Goal: Task Accomplishment & Management: Manage account settings

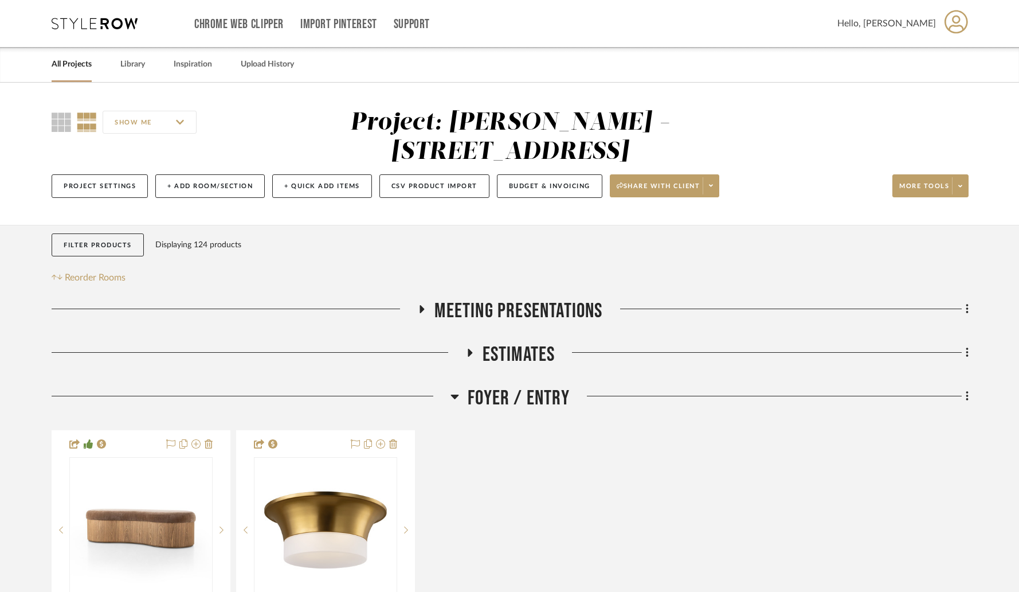
click at [69, 65] on link "All Projects" at bounding box center [72, 64] width 40 height 15
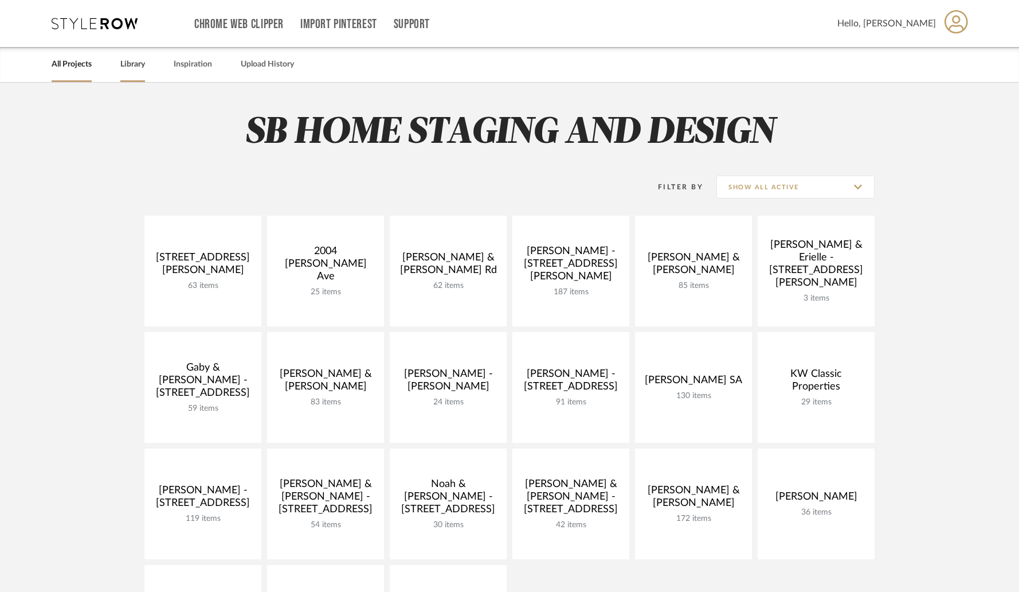
click at [142, 67] on link "Library" at bounding box center [132, 64] width 25 height 15
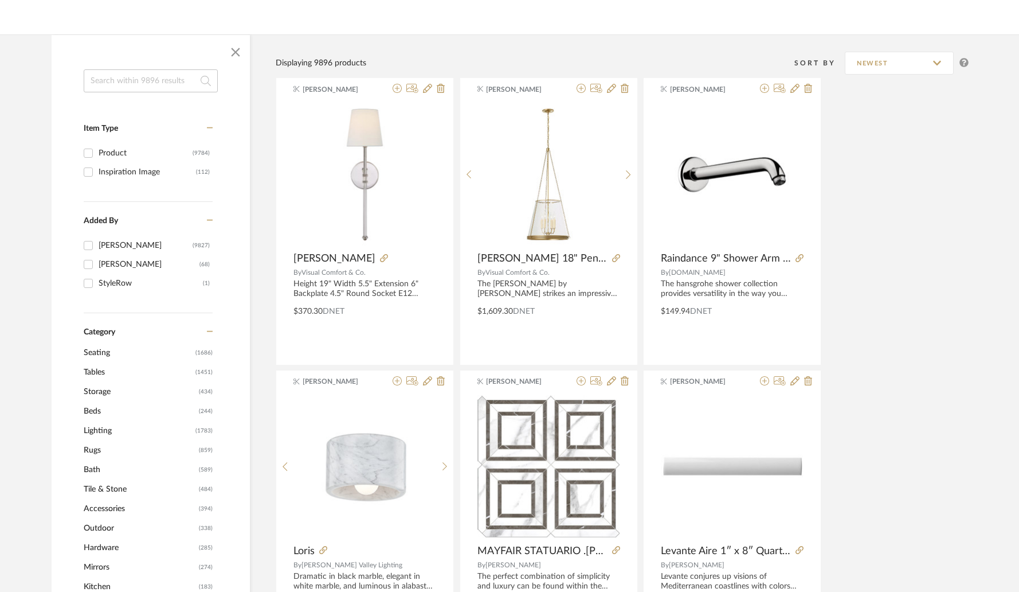
scroll to position [143, 0]
click at [101, 369] on span "Tables" at bounding box center [138, 370] width 109 height 19
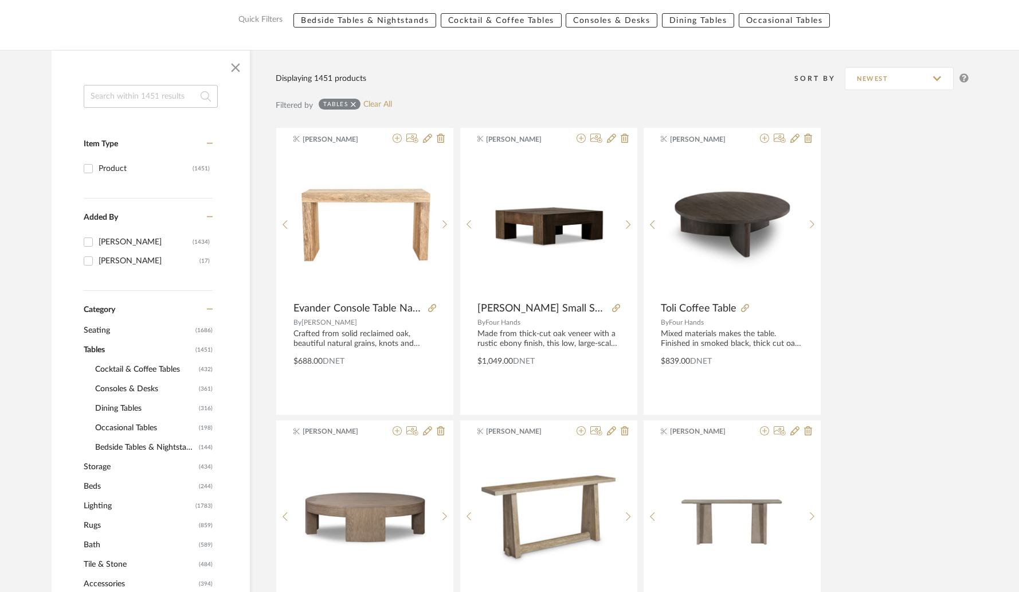
click at [119, 370] on span "Cocktail & Coffee Tables" at bounding box center [145, 368] width 101 height 19
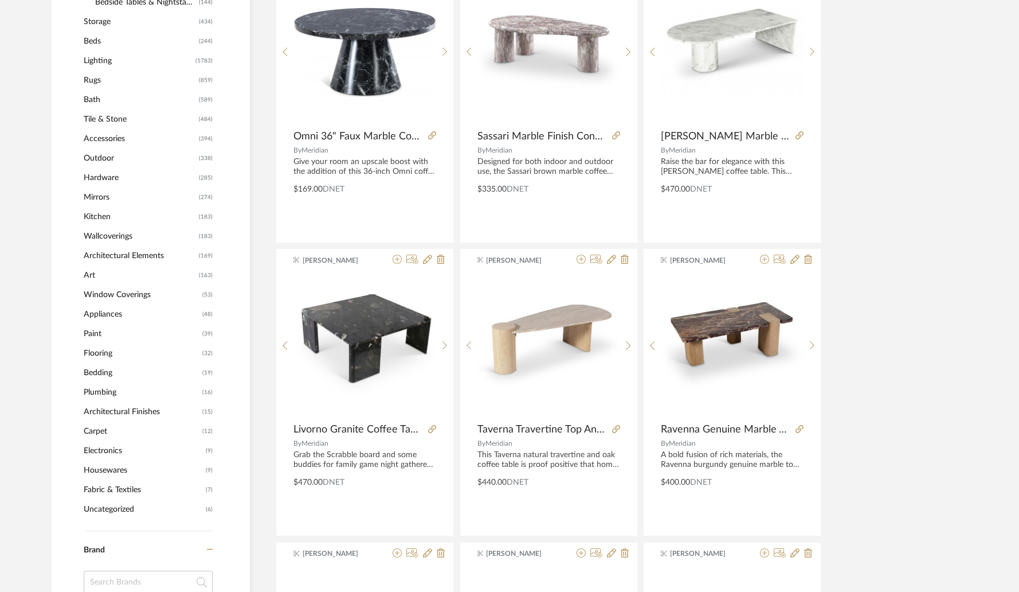
scroll to position [826, 0]
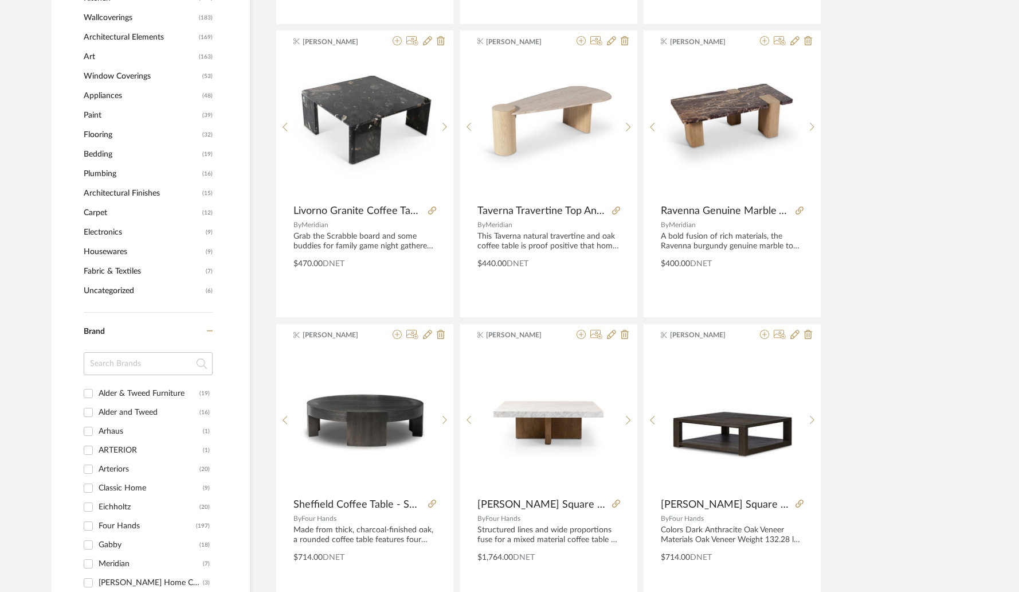
click at [104, 394] on div "Alder & Tweed Furniture" at bounding box center [149, 393] width 101 height 18
click at [97, 394] on input "Alder & Tweed Furniture (19)" at bounding box center [88, 393] width 18 height 18
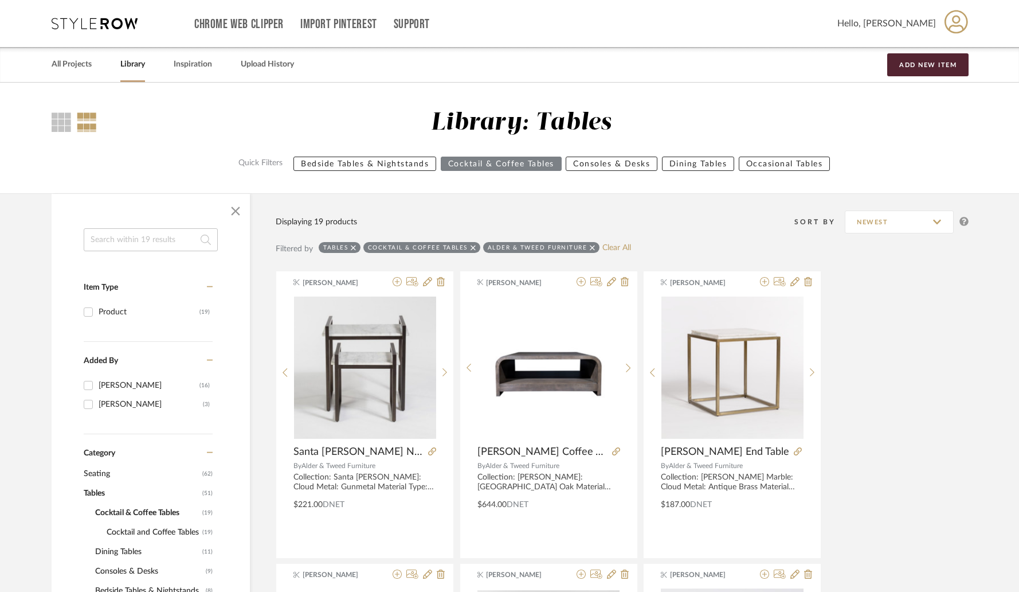
click at [137, 68] on link "Library" at bounding box center [132, 64] width 25 height 15
checkbox input "false"
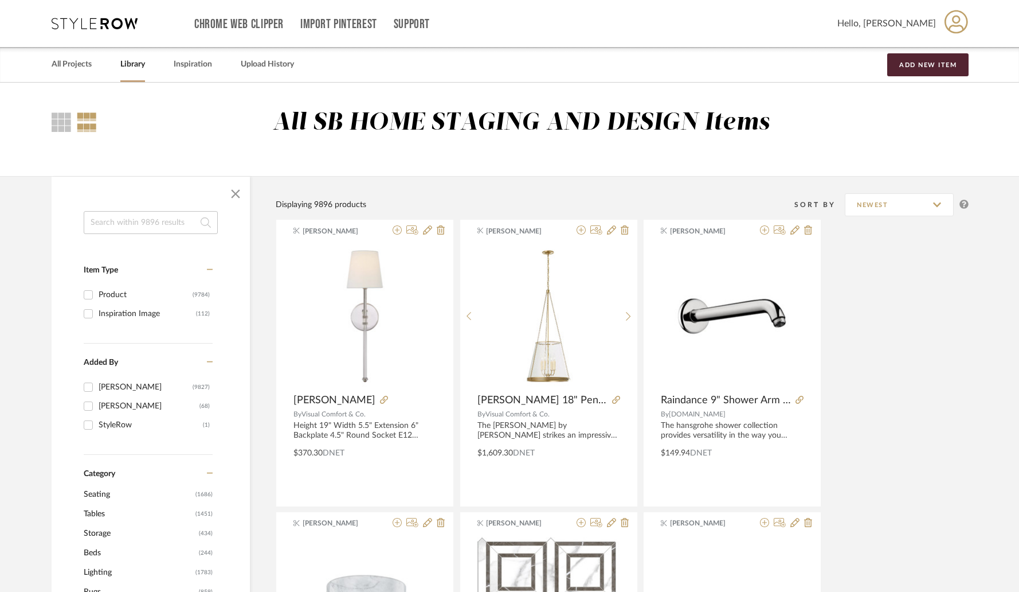
click at [165, 229] on input at bounding box center [151, 222] width 134 height 23
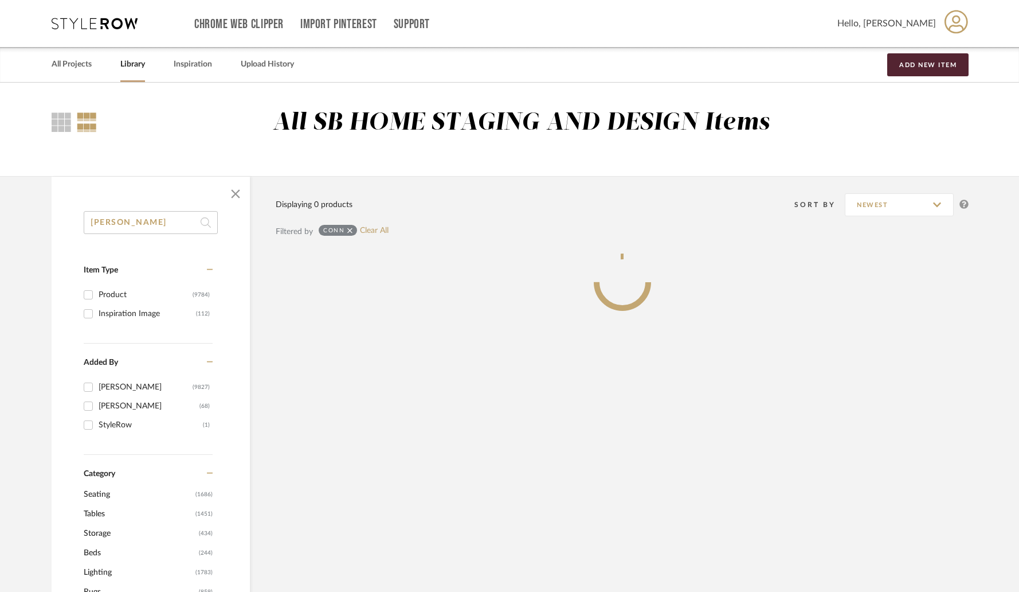
type input "[PERSON_NAME]"
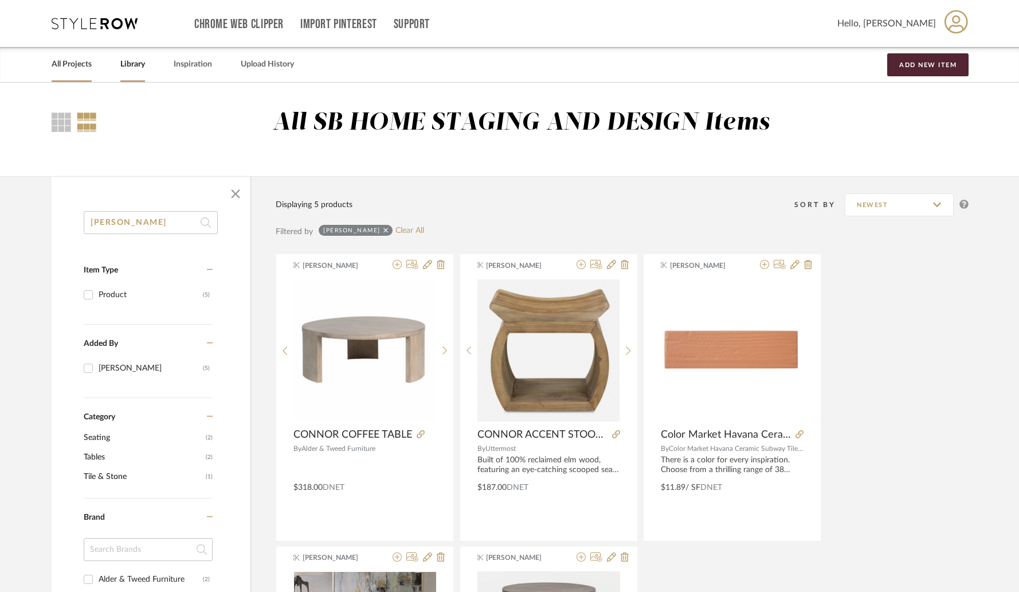
click at [83, 63] on link "All Projects" at bounding box center [72, 64] width 40 height 15
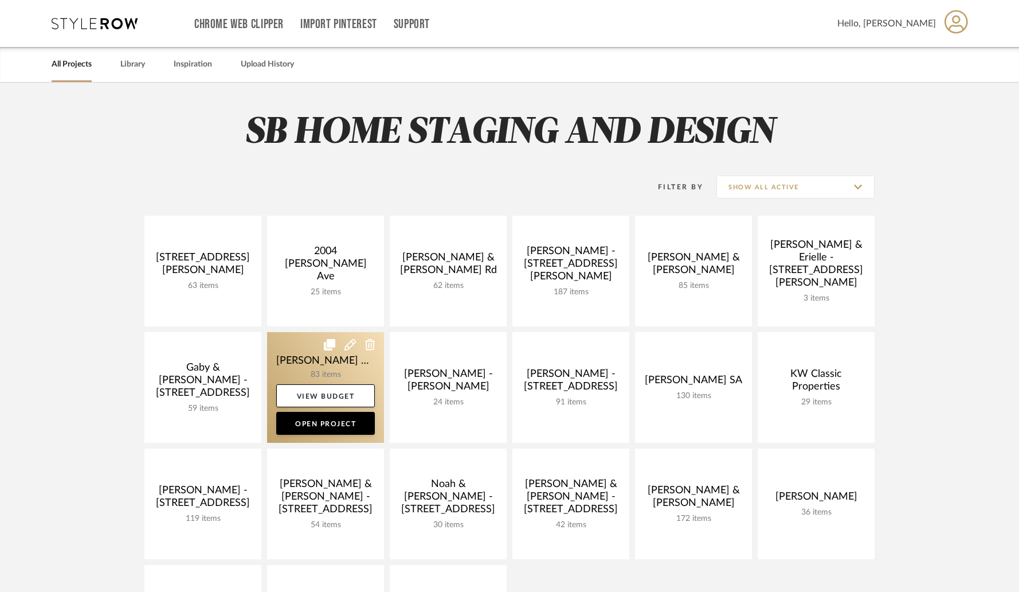
scroll to position [454, 0]
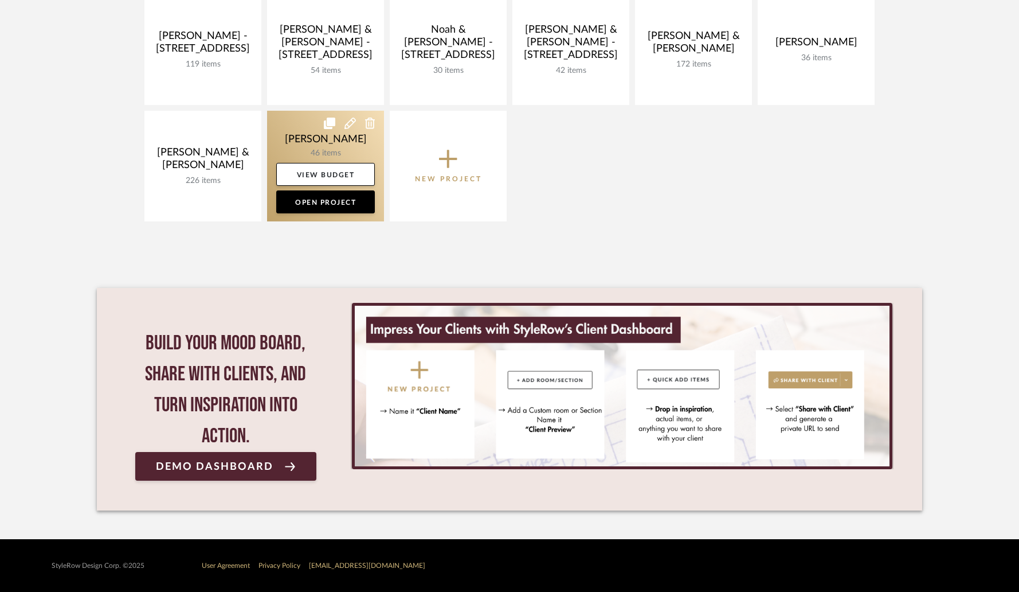
click at [335, 146] on link at bounding box center [325, 166] width 117 height 111
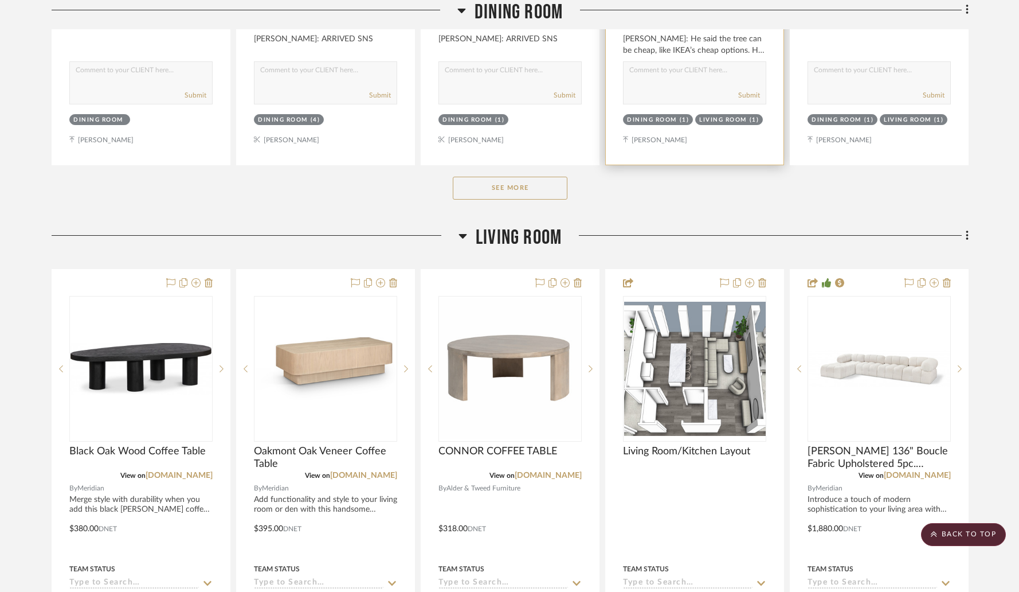
scroll to position [1318, 0]
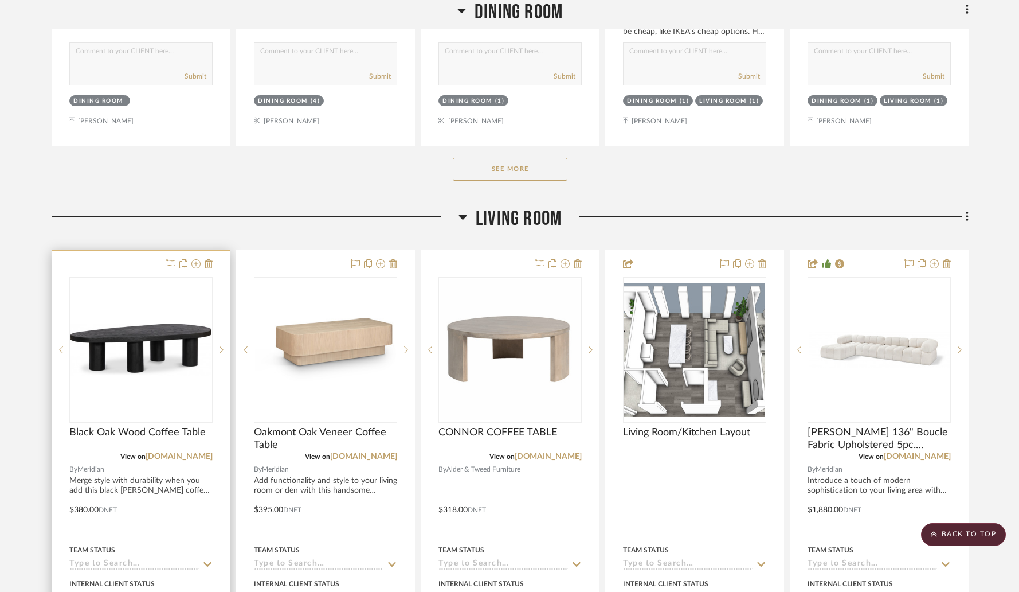
click at [198, 344] on img "0" at bounding box center [141, 350] width 141 height 52
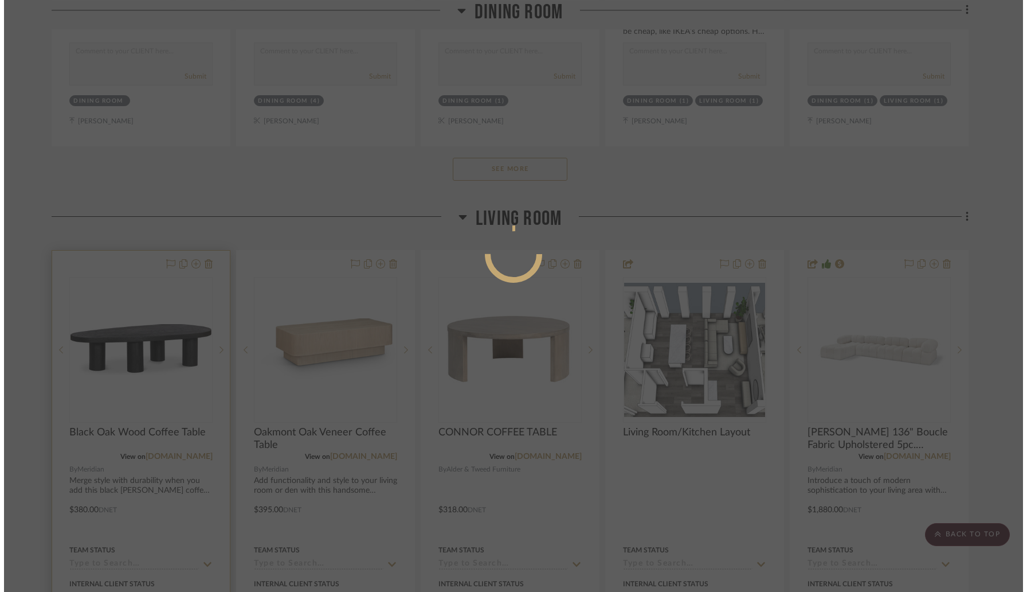
scroll to position [0, 0]
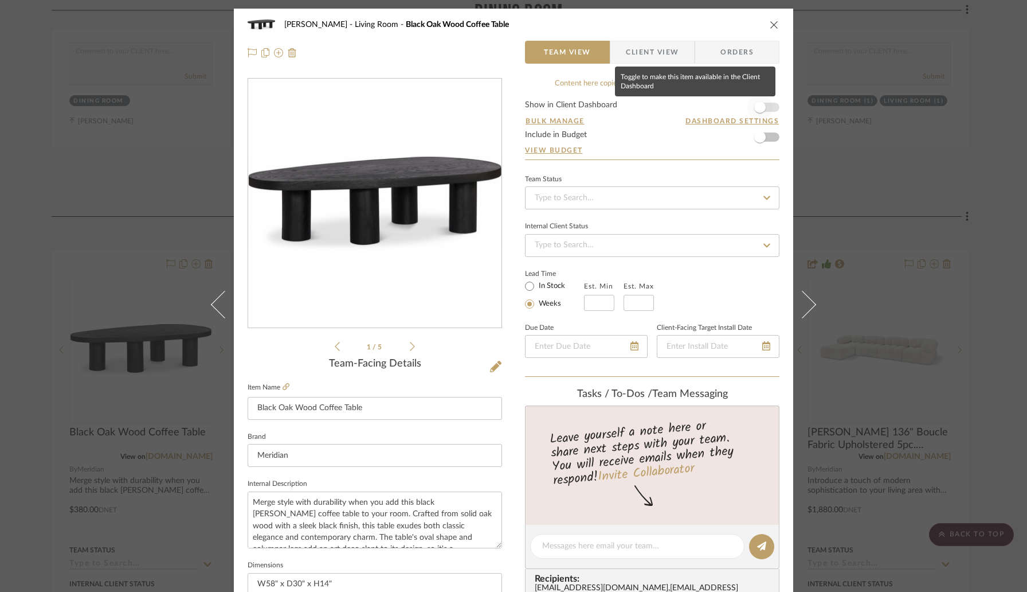
click at [761, 108] on span "button" at bounding box center [759, 106] width 11 height 11
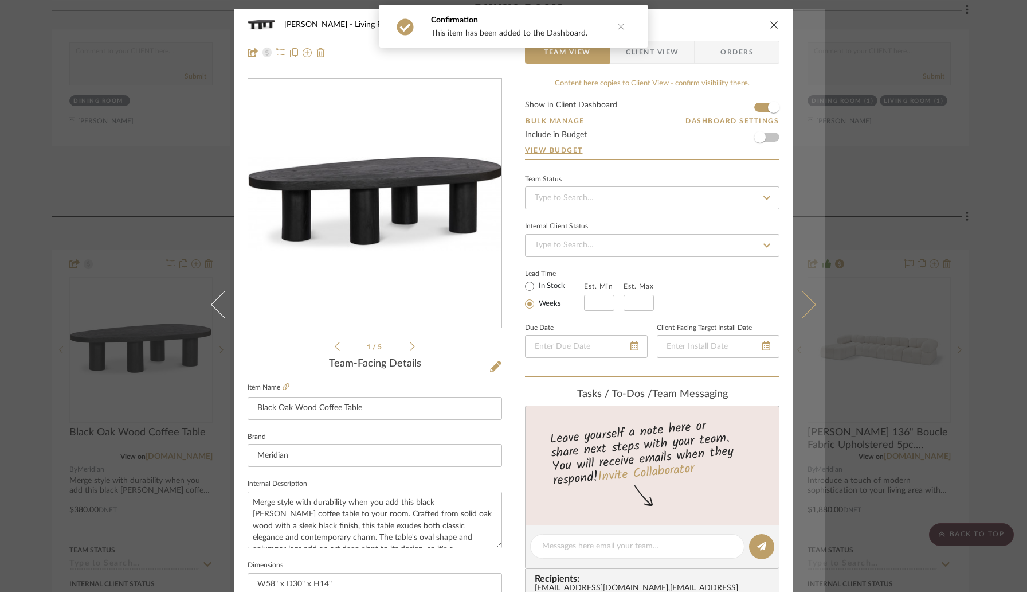
click at [804, 298] on icon at bounding box center [803, 305] width 28 height 28
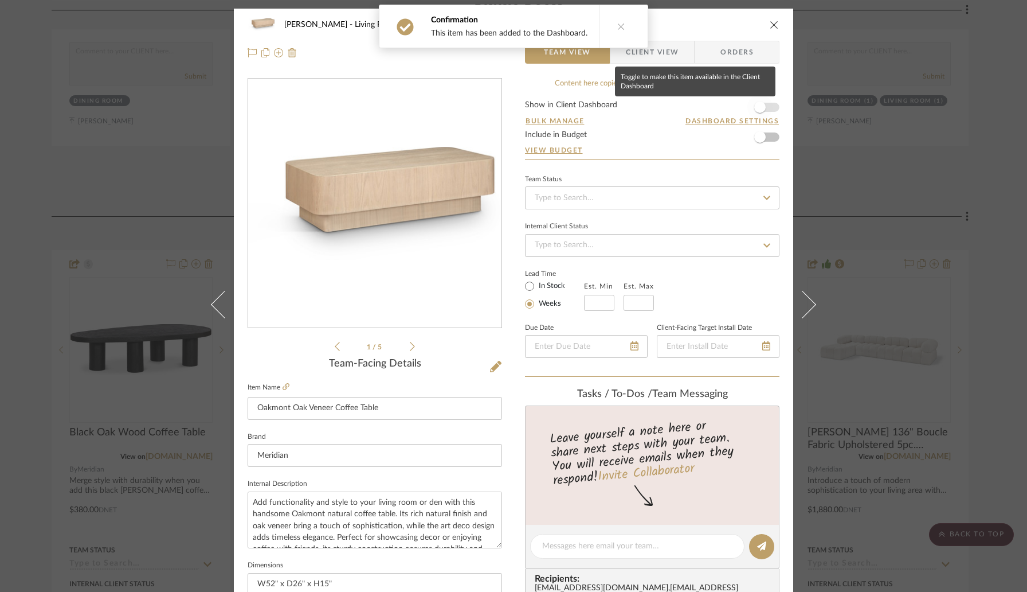
click at [763, 108] on span "button" at bounding box center [759, 107] width 25 height 25
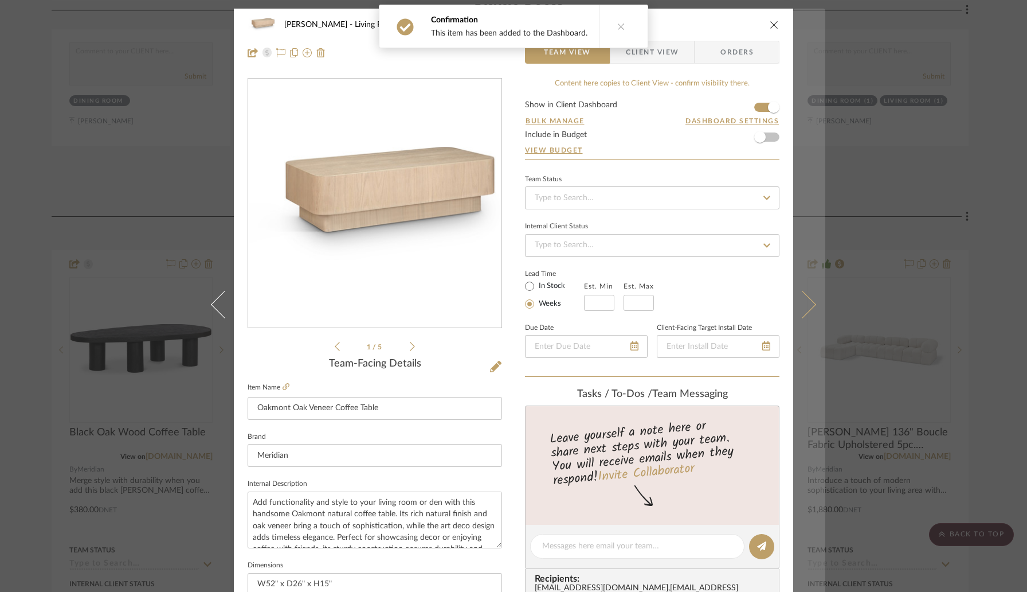
click at [804, 314] on button at bounding box center [809, 305] width 32 height 592
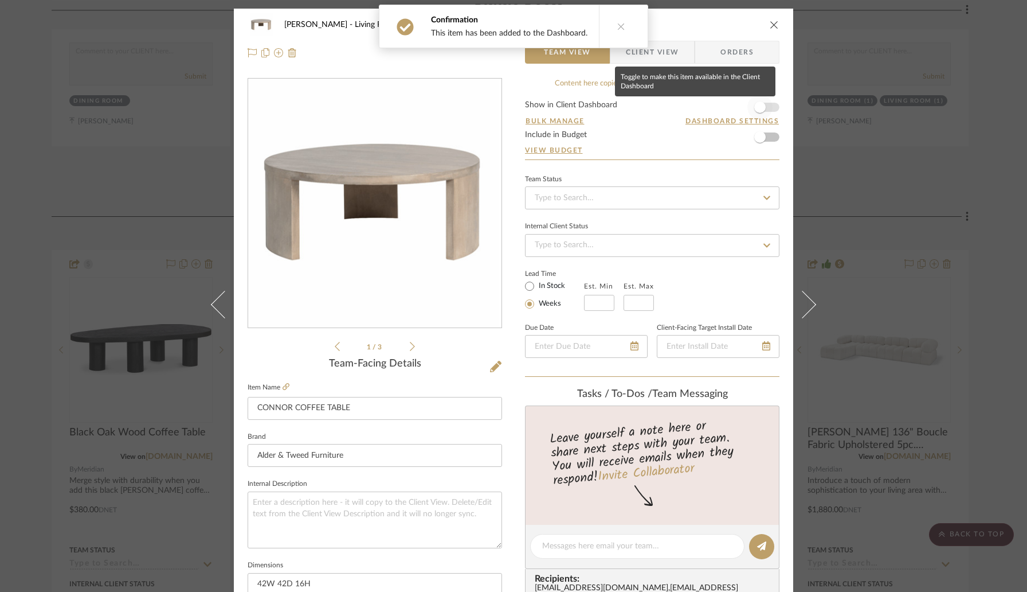
click at [766, 109] on span "button" at bounding box center [759, 107] width 25 height 25
click at [770, 25] on icon "close" at bounding box center [774, 24] width 9 height 9
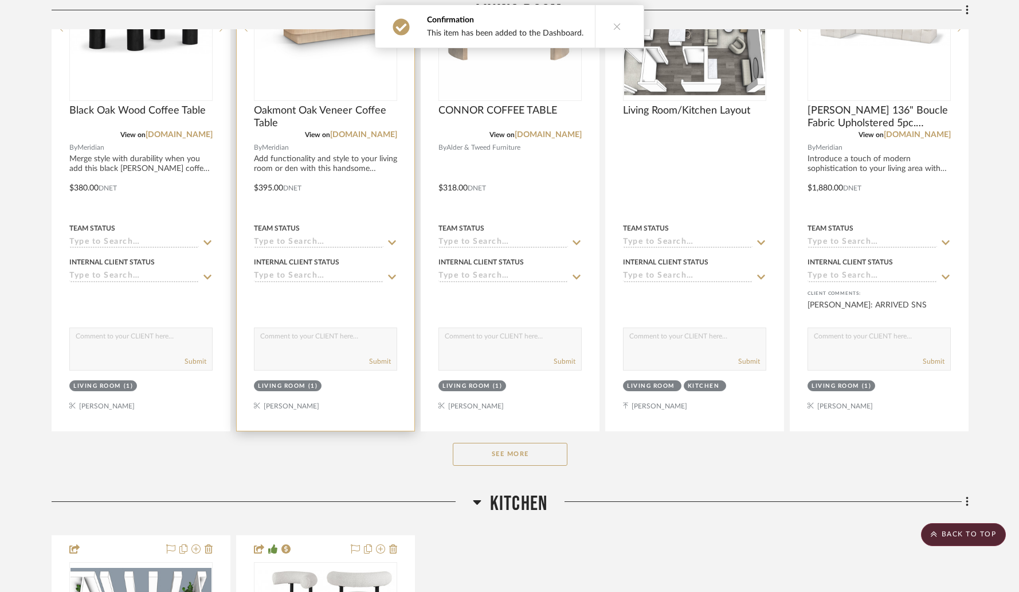
scroll to position [1727, 0]
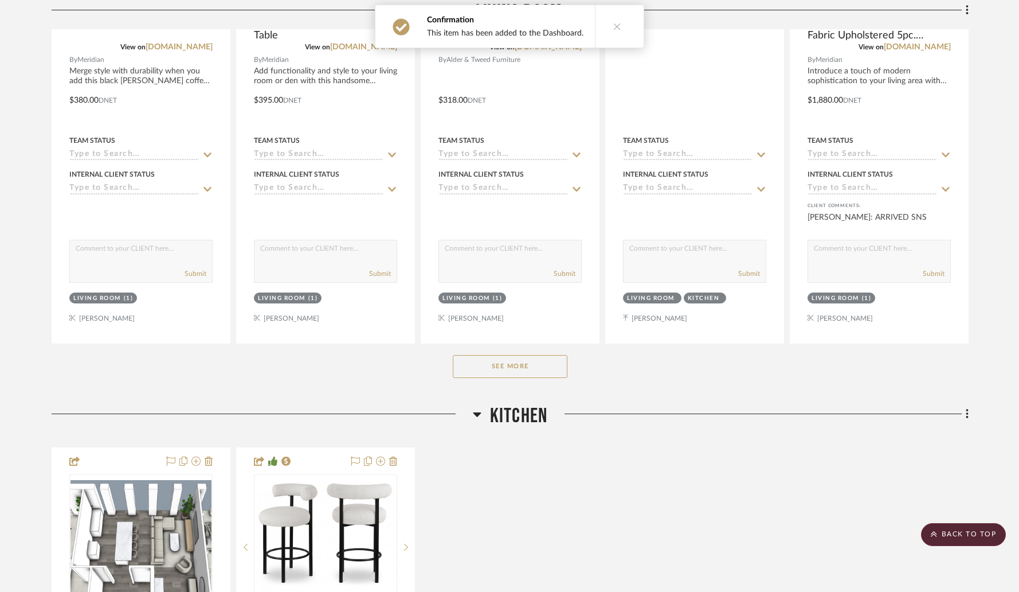
click at [500, 364] on button "See More" at bounding box center [510, 366] width 115 height 23
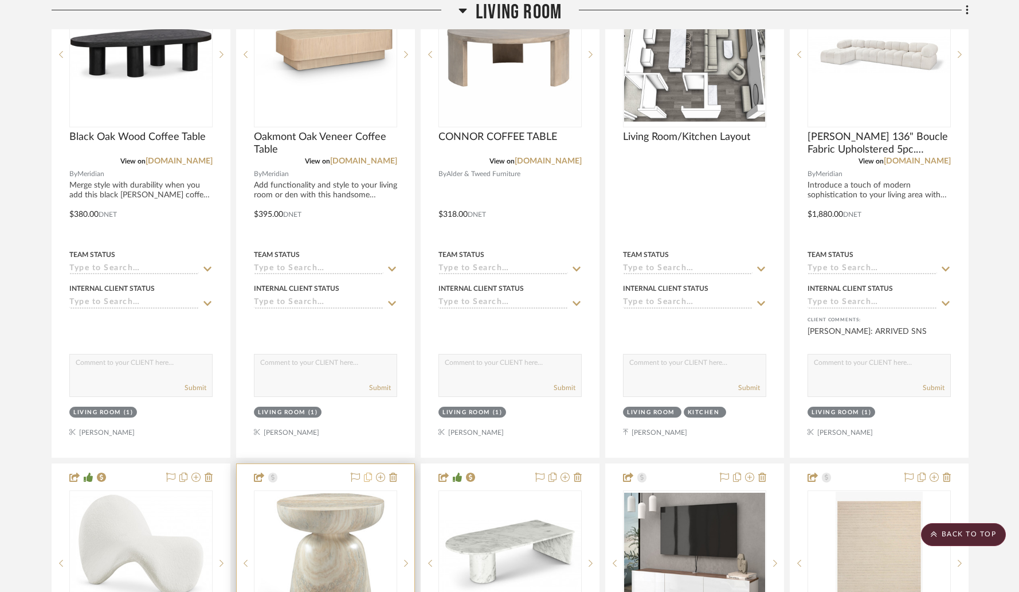
scroll to position [1939, 0]
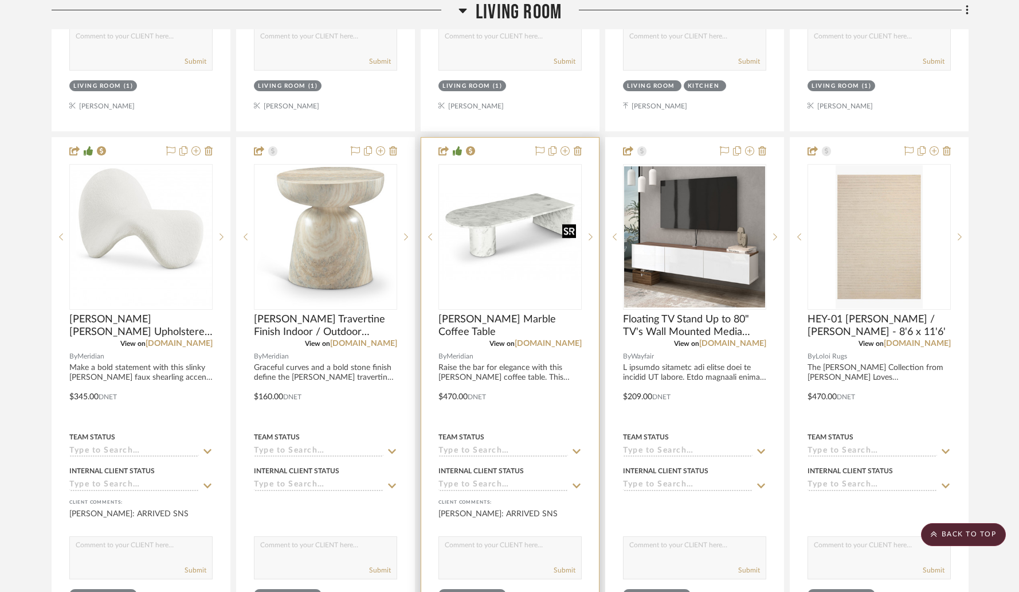
click at [514, 244] on img "0" at bounding box center [510, 236] width 141 height 87
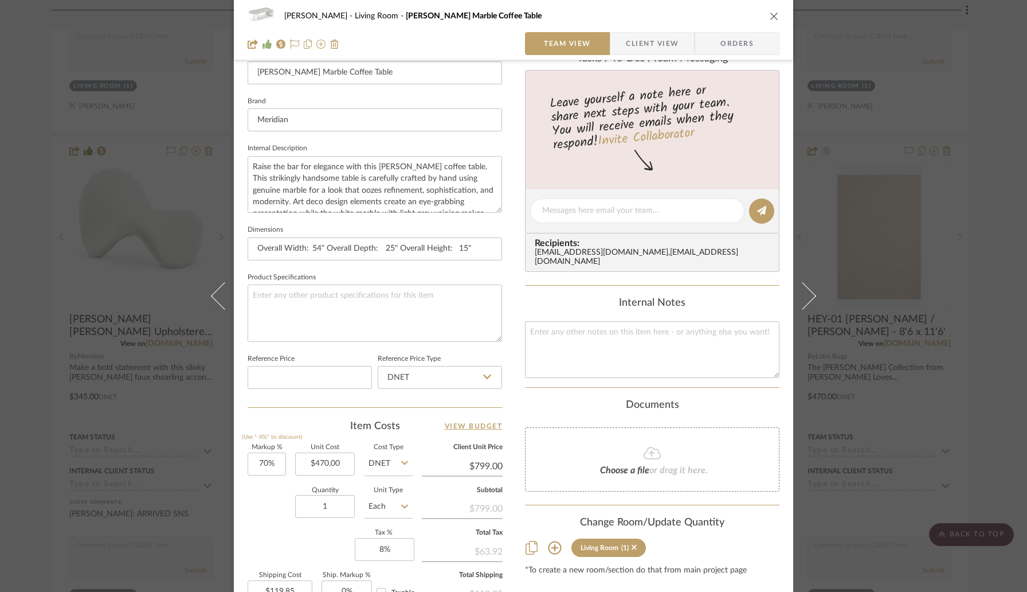
scroll to position [341, 0]
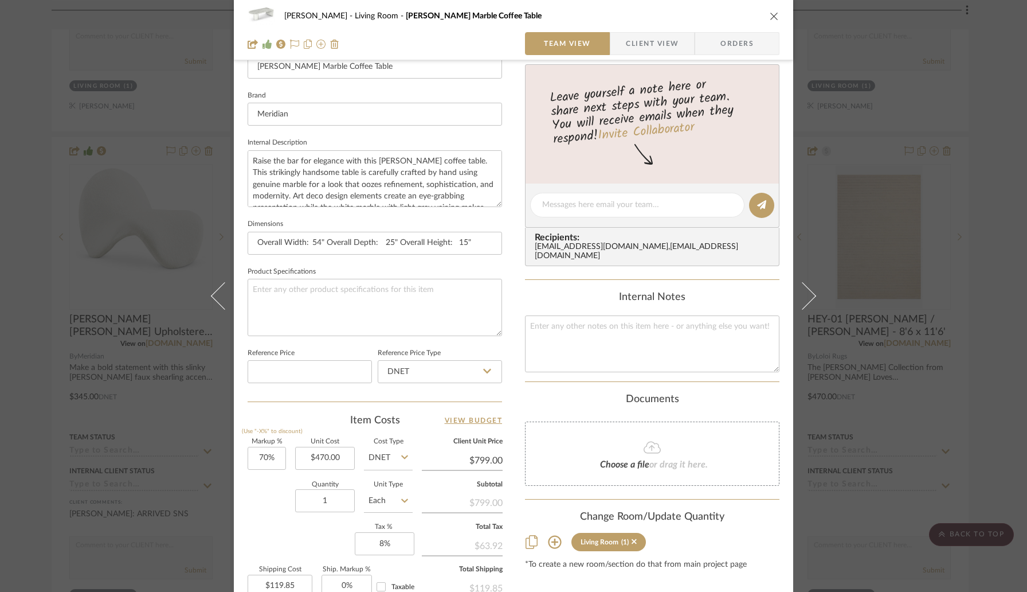
click at [770, 18] on icon "close" at bounding box center [774, 15] width 9 height 9
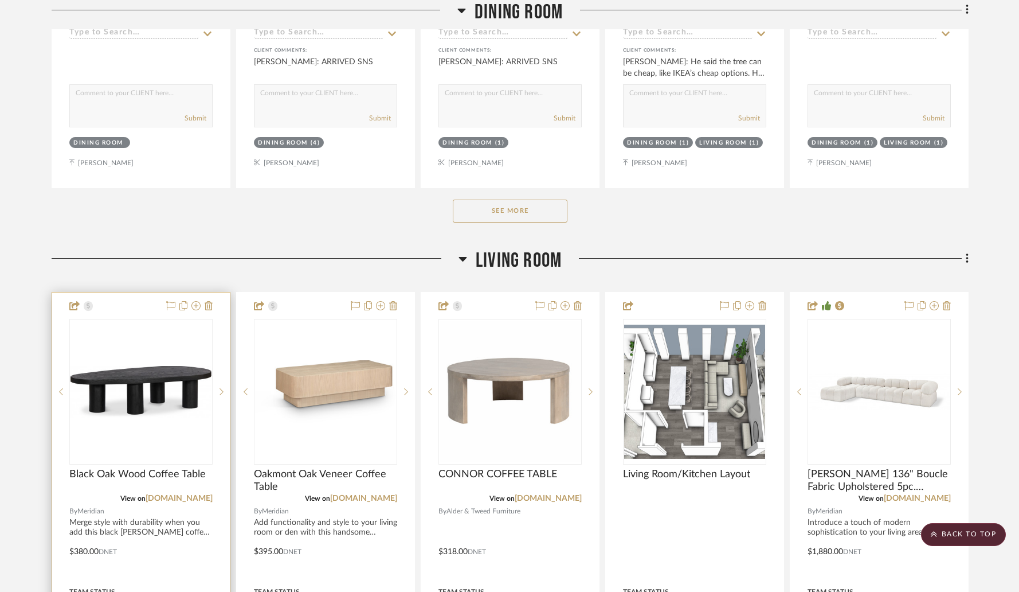
scroll to position [1274, 0]
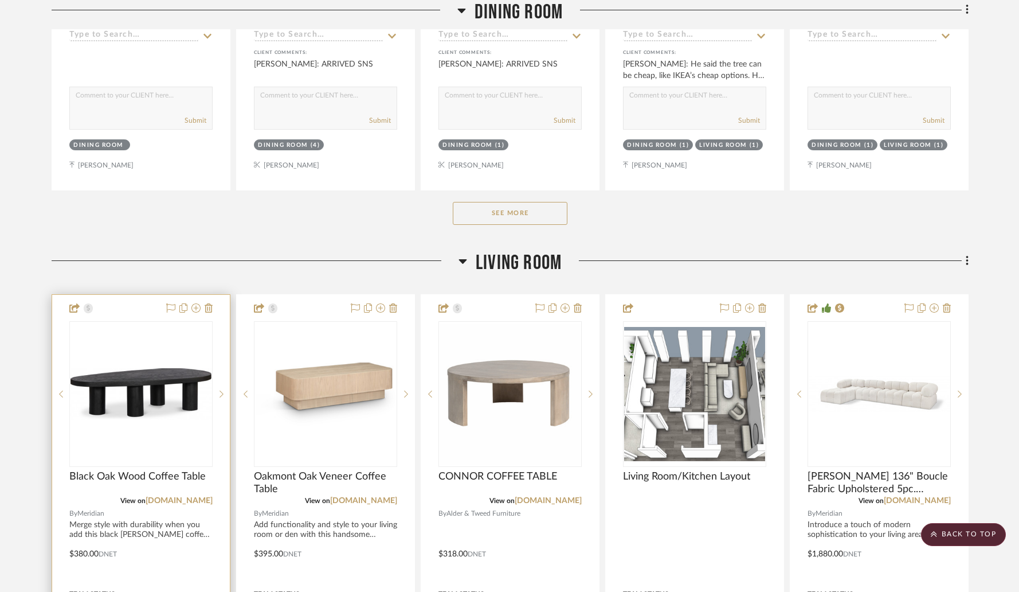
click at [128, 353] on div "0" at bounding box center [141, 394] width 142 height 144
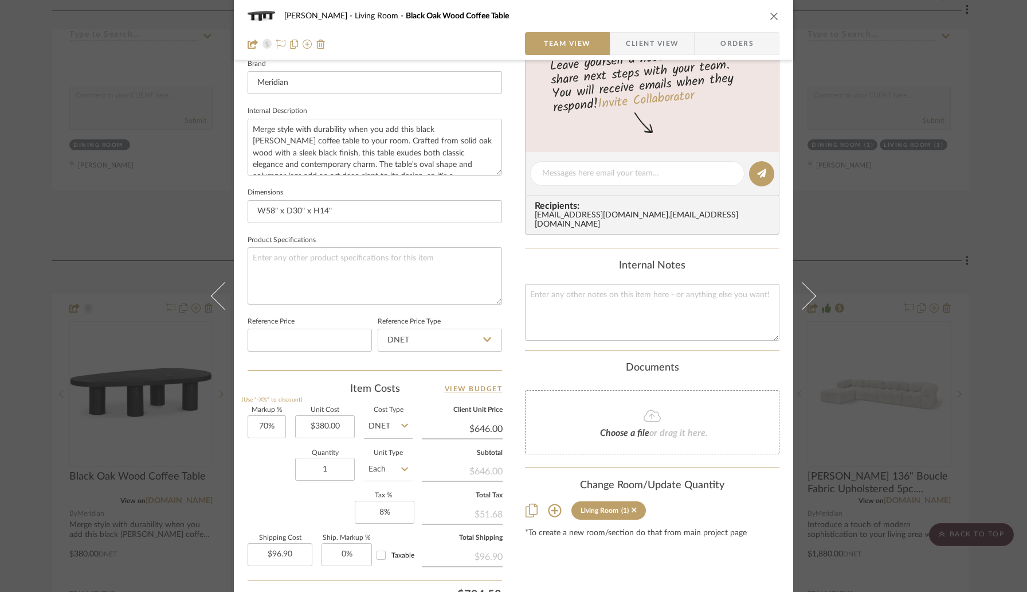
scroll to position [374, 0]
click at [281, 423] on input "70" at bounding box center [267, 425] width 38 height 23
type input "90%"
click at [279, 478] on div "Quantity 1 Unit Type Each" at bounding box center [330, 469] width 165 height 41
type input "$722.00"
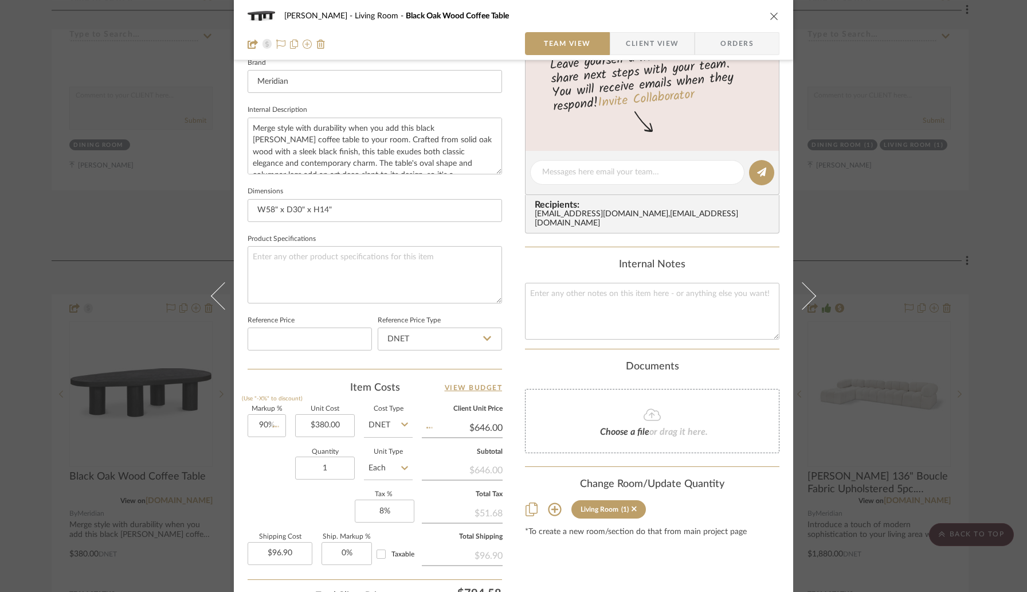
type input "$108.30"
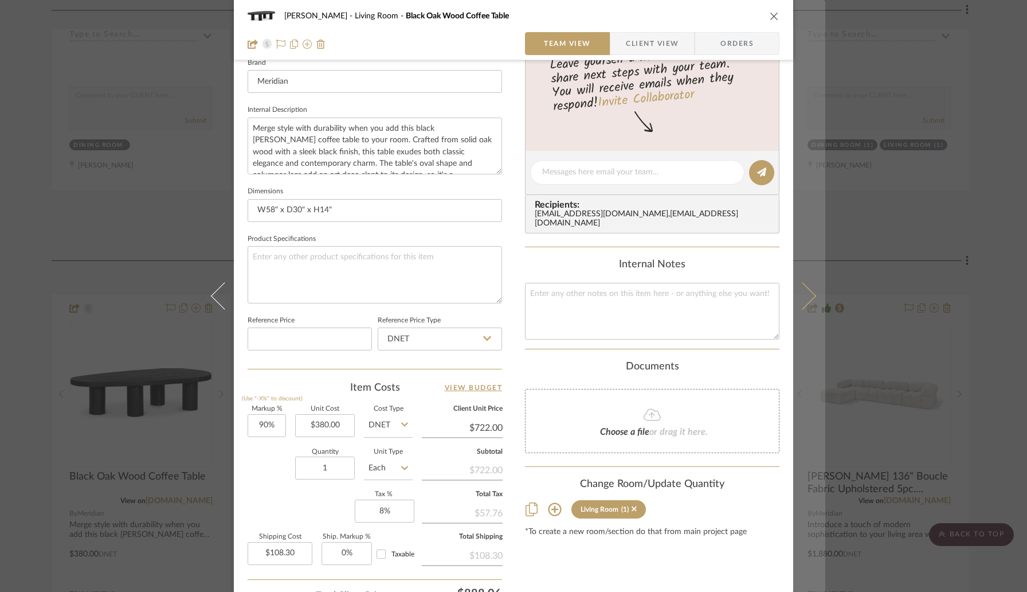
click at [800, 302] on icon at bounding box center [803, 296] width 28 height 28
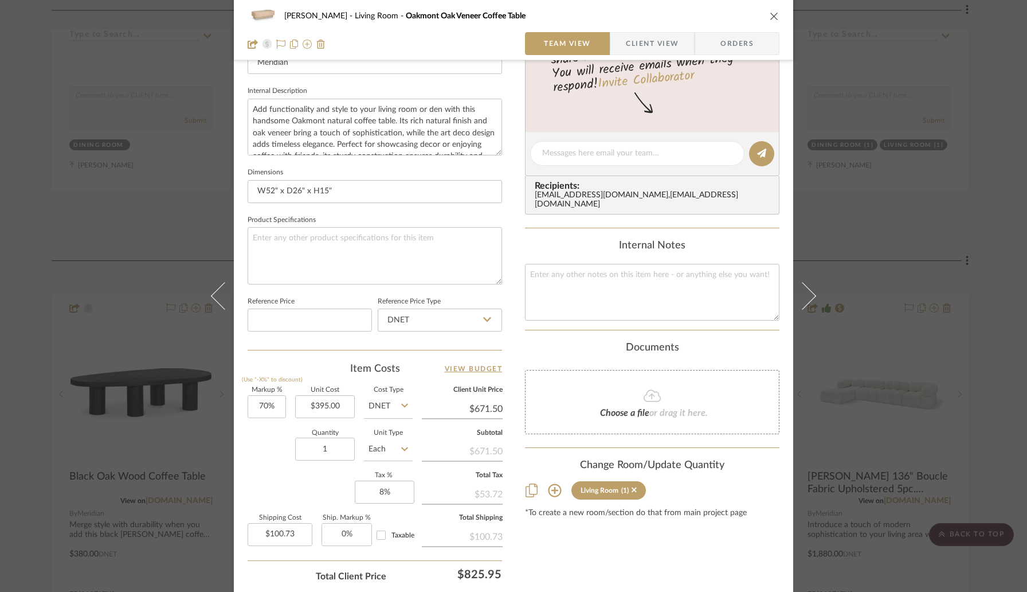
scroll to position [398, 0]
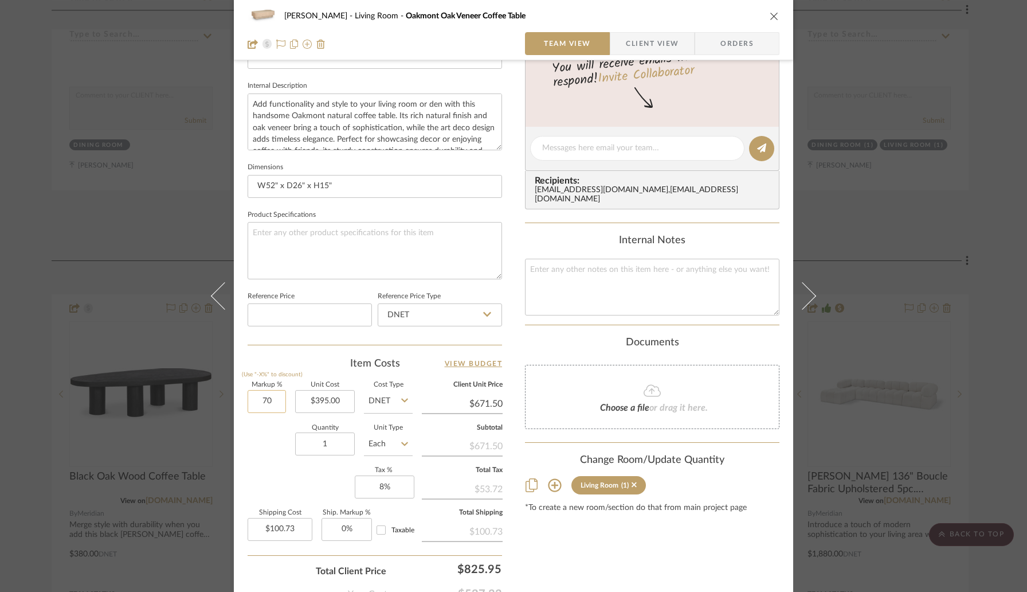
click at [280, 399] on input "70" at bounding box center [267, 401] width 38 height 23
type input "90%"
click at [269, 431] on div "Quantity 1 Unit Type Each" at bounding box center [330, 445] width 165 height 41
type input "$750.50"
type input "$112.58"
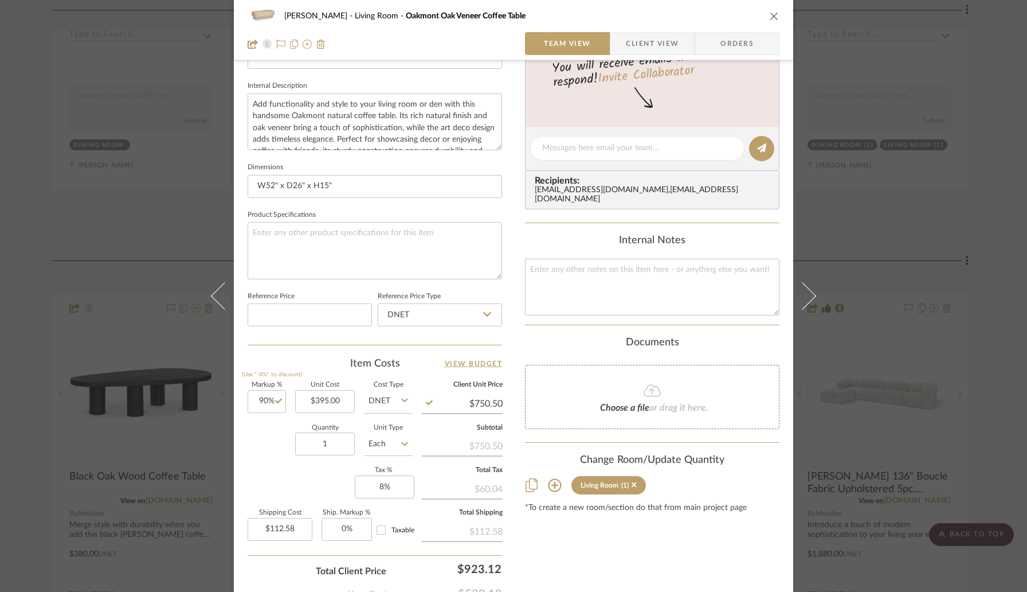
click at [274, 433] on div "Quantity 1 Unit Type Each" at bounding box center [330, 445] width 165 height 41
click at [283, 403] on div "Markup % (Use "-X%" to discount) 90% Unit Cost $395.00 Cost Type DNET Client Un…" at bounding box center [375, 465] width 255 height 167
click at [278, 403] on input "90" at bounding box center [267, 401] width 38 height 23
type input "90%"
click at [311, 405] on input "395.00" at bounding box center [325, 401] width 60 height 23
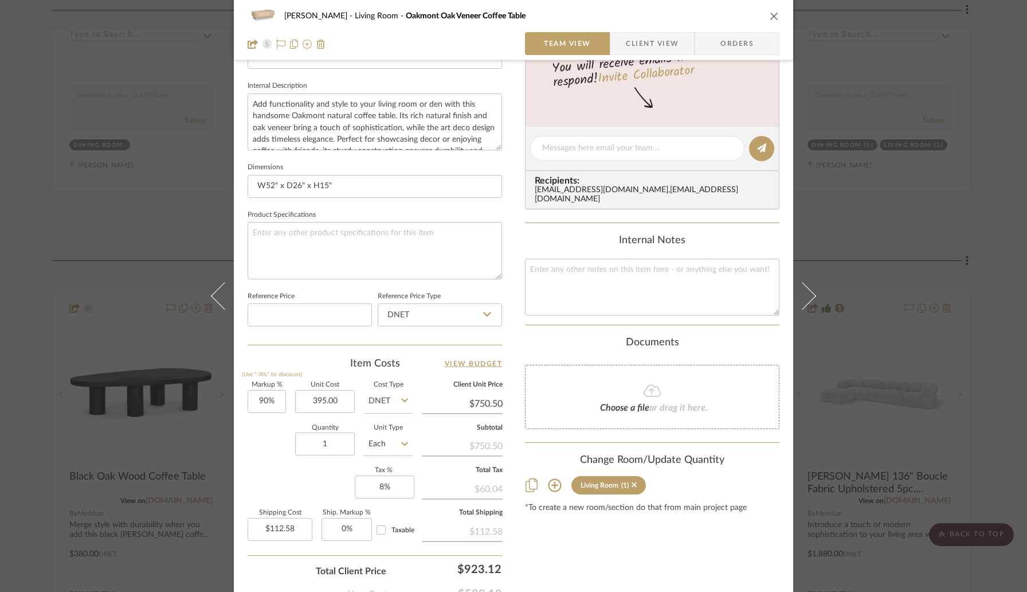
type input "$395.00"
click at [384, 435] on input "Each" at bounding box center [388, 443] width 49 height 23
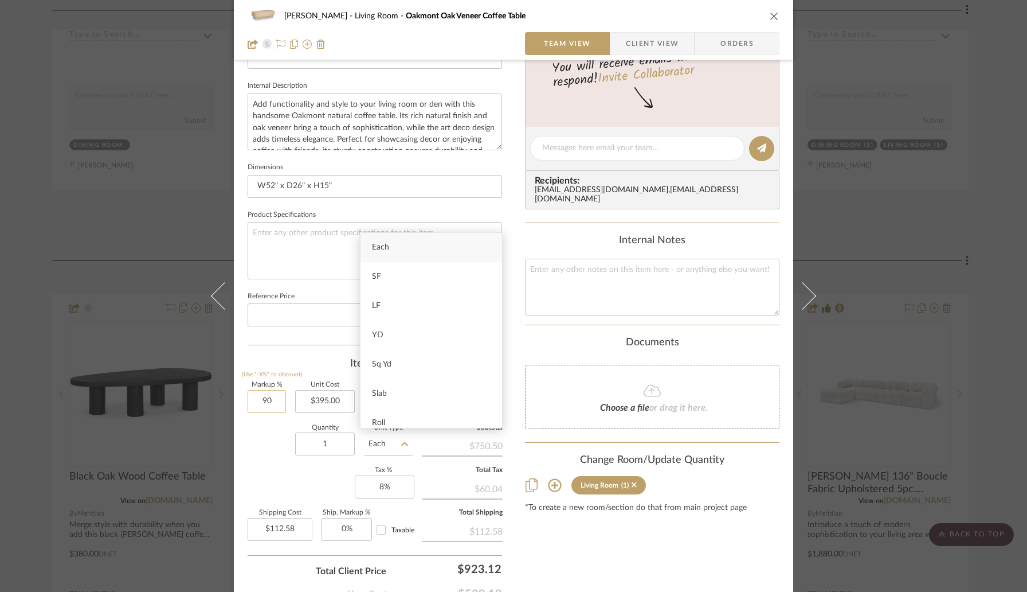
click at [281, 401] on input "90" at bounding box center [267, 401] width 38 height 23
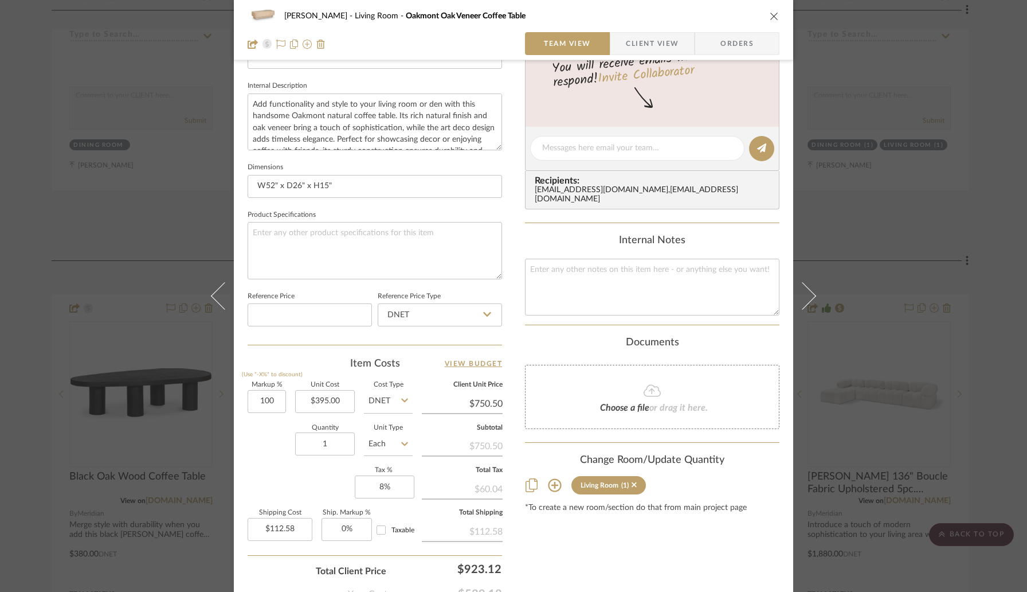
type input "100%"
click at [263, 468] on div "Markup % (Use "-X%" to discount) 100% Unit Cost $395.00 Cost Type DNET Client U…" at bounding box center [375, 465] width 255 height 167
type input "$790.00"
type input "$118.50"
click at [261, 472] on div "Markup % (Use "-X%" to discount) 100% Unit Cost $395.00 Cost Type DNET Client U…" at bounding box center [375, 465] width 255 height 167
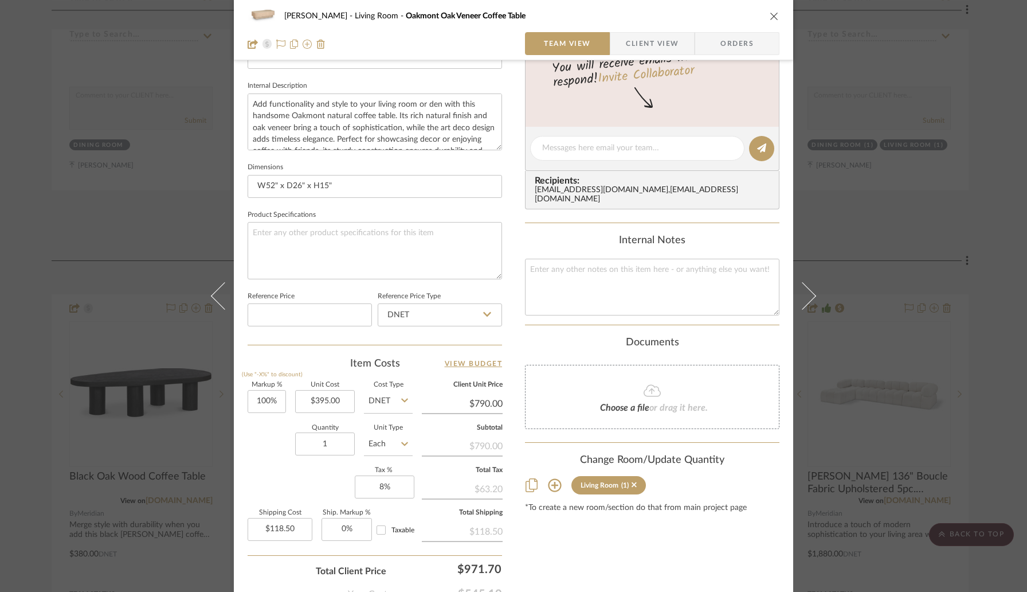
drag, startPoint x: 768, startPoint y: 18, endPoint x: 562, endPoint y: 238, distance: 300.9
click at [770, 18] on icon "close" at bounding box center [774, 15] width 9 height 9
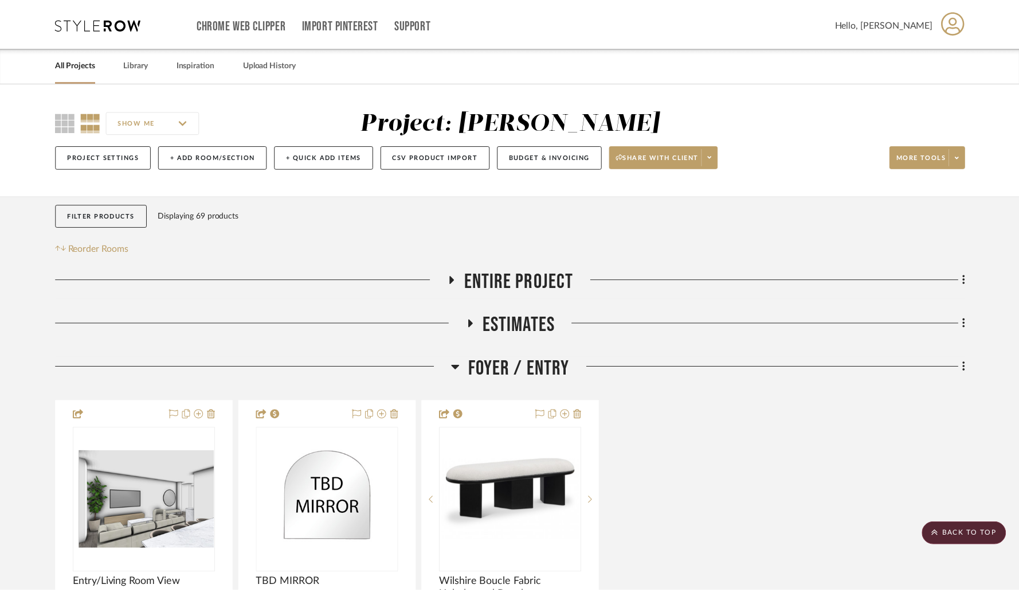
scroll to position [1274, 0]
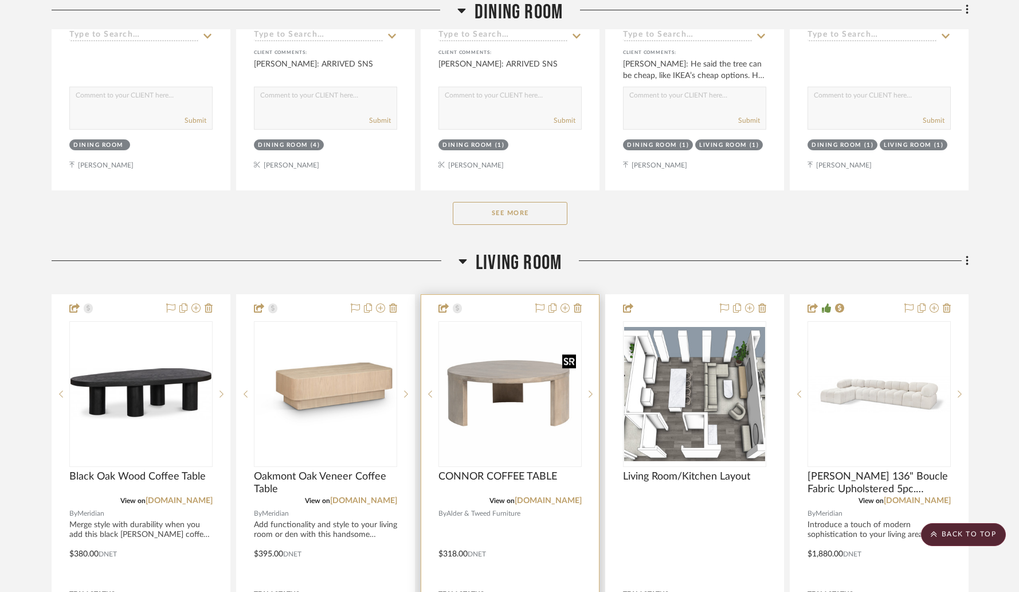
click at [472, 393] on img "0" at bounding box center [510, 393] width 141 height 141
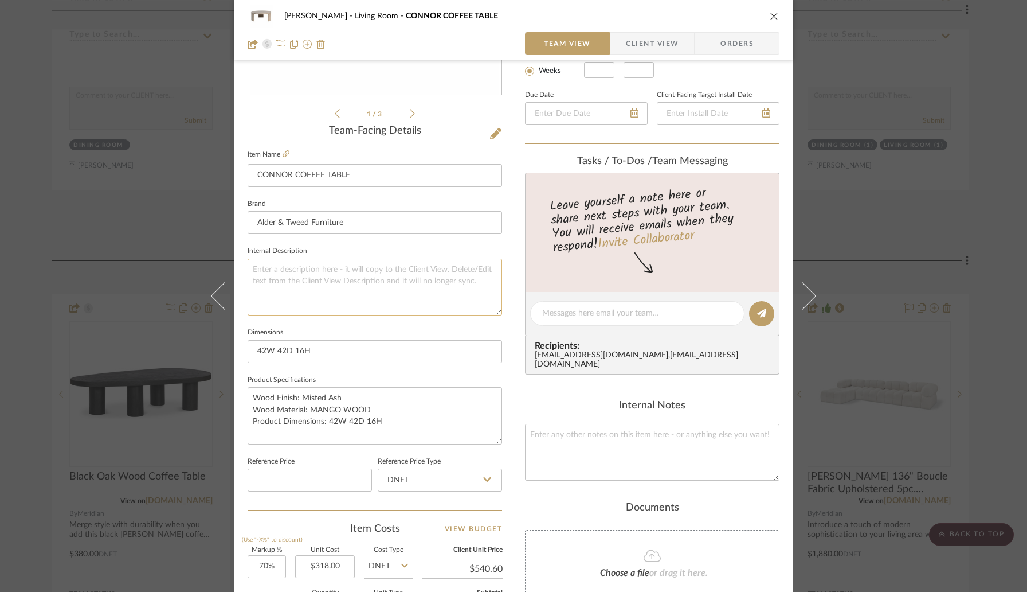
scroll to position [280, 0]
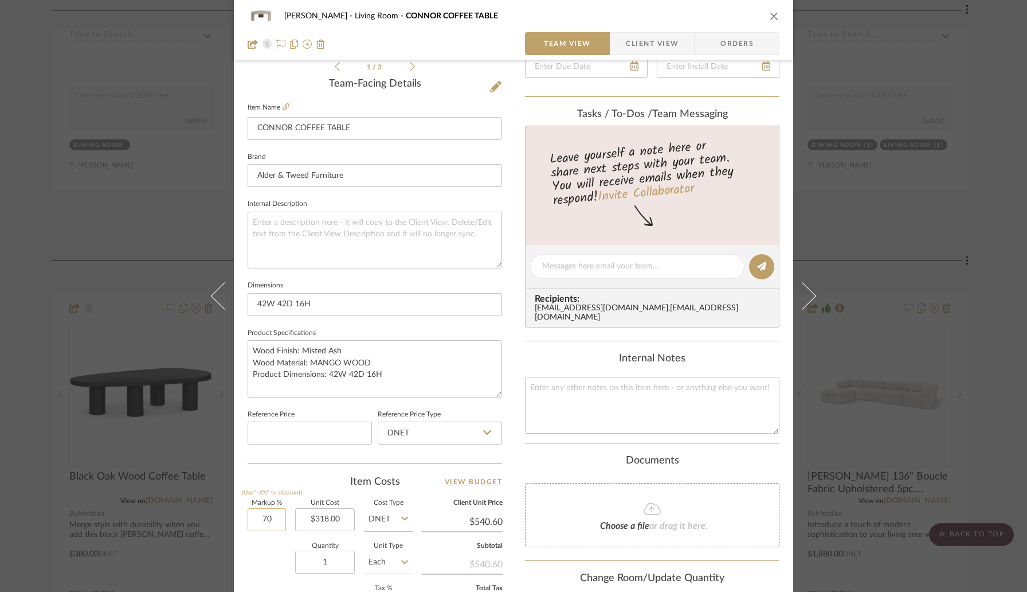
click at [281, 520] on input "70" at bounding box center [267, 519] width 38 height 23
type input "100%"
click at [305, 481] on div "Item Costs View Budget" at bounding box center [375, 482] width 255 height 14
type input "$636.00"
type input "$95.40"
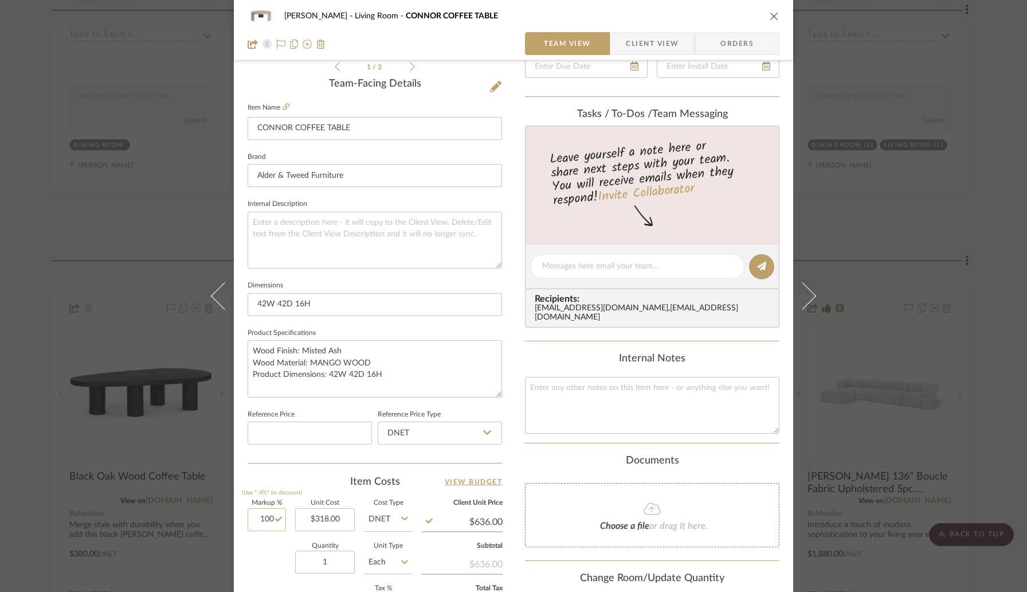
click at [271, 524] on input "100" at bounding box center [267, 519] width 38 height 23
type input "120%"
click at [330, 475] on div "Item Costs View Budget" at bounding box center [375, 482] width 255 height 14
type input "$699.60"
type input "$104.94"
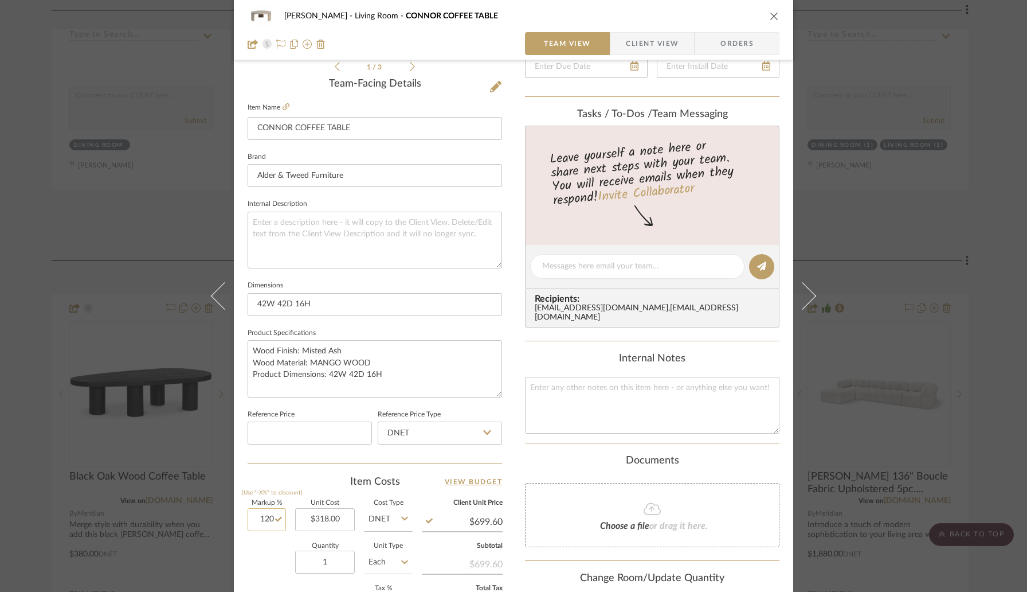
click at [273, 515] on input "120" at bounding box center [267, 519] width 38 height 23
type input "150%"
click at [293, 469] on div "1 / 3 Team-Facing Details Item Name CONNOR COFFEE TABLE Brand Alder & Tweed Fur…" at bounding box center [375, 270] width 255 height 944
type input "$795.00"
type input "$119.25"
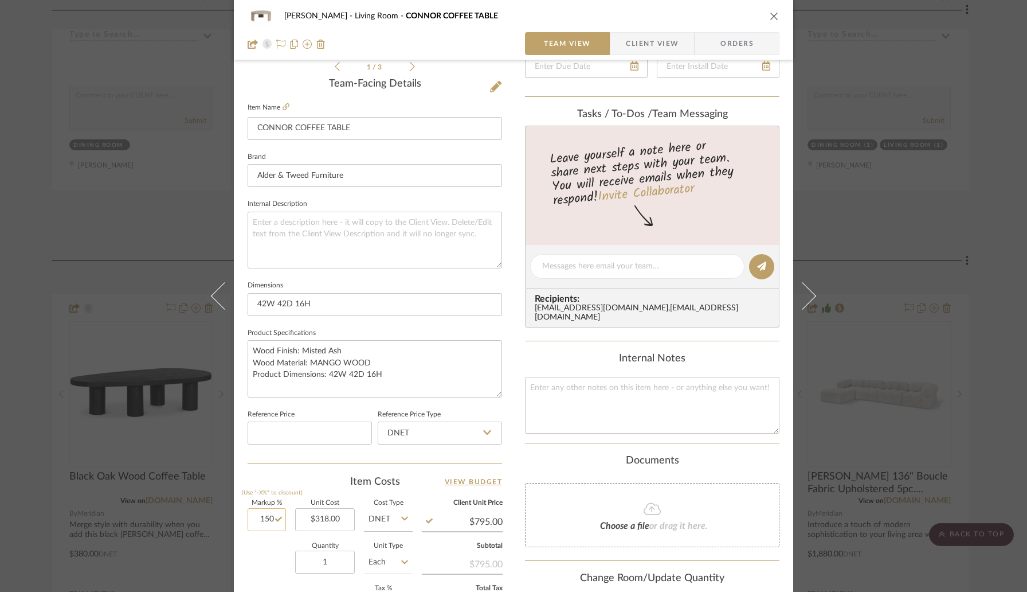
click at [270, 516] on input "150" at bounding box center [267, 519] width 38 height 23
type input "140%"
click at [296, 479] on div "Item Costs View Budget" at bounding box center [375, 482] width 255 height 14
type input "$763.20"
type input "$114.48"
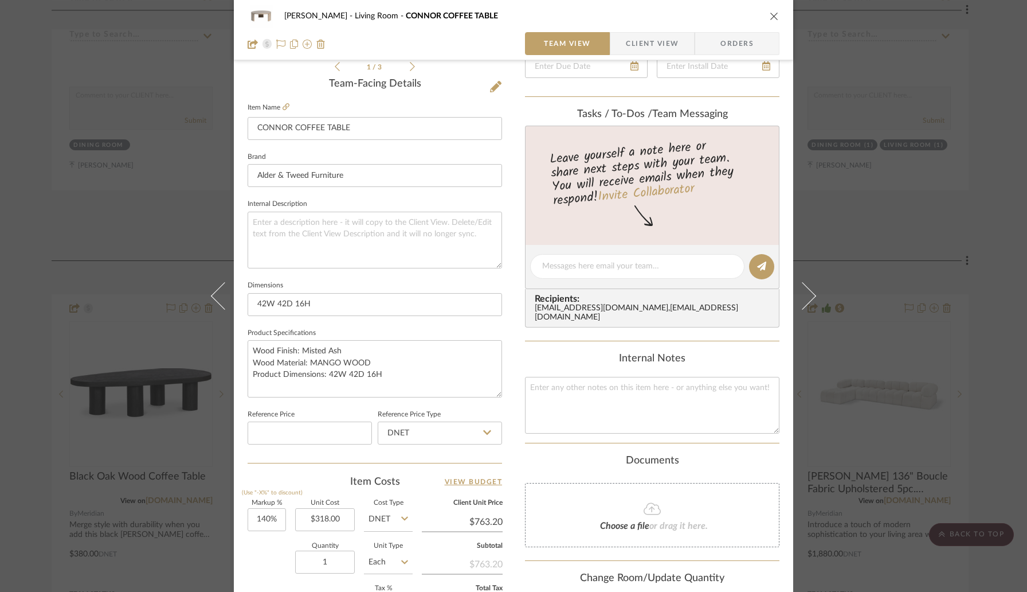
click at [770, 14] on icon "close" at bounding box center [774, 15] width 9 height 9
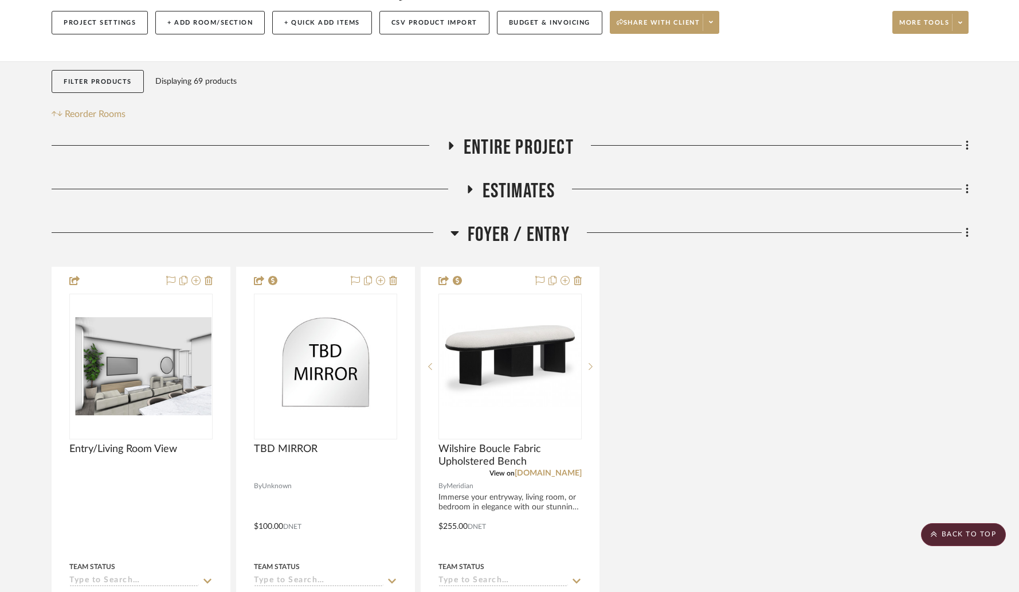
scroll to position [0, 0]
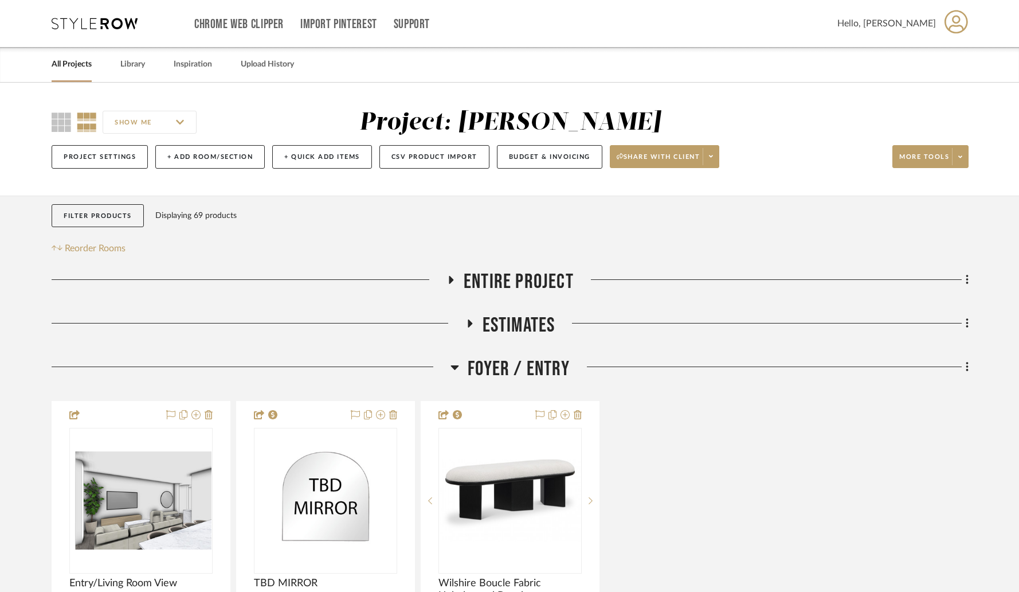
click at [75, 67] on link "All Projects" at bounding box center [72, 64] width 40 height 15
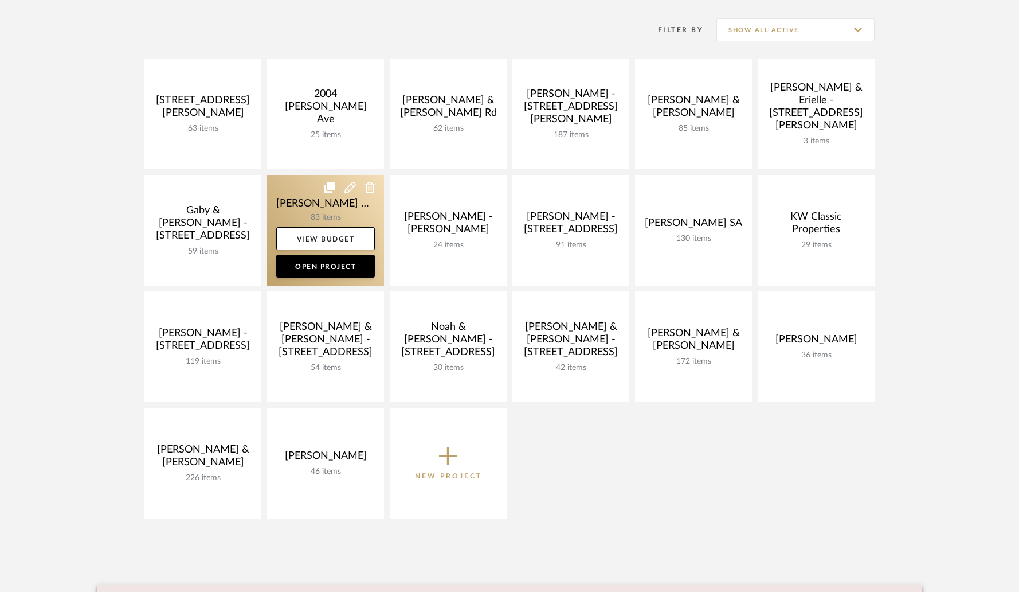
scroll to position [158, 0]
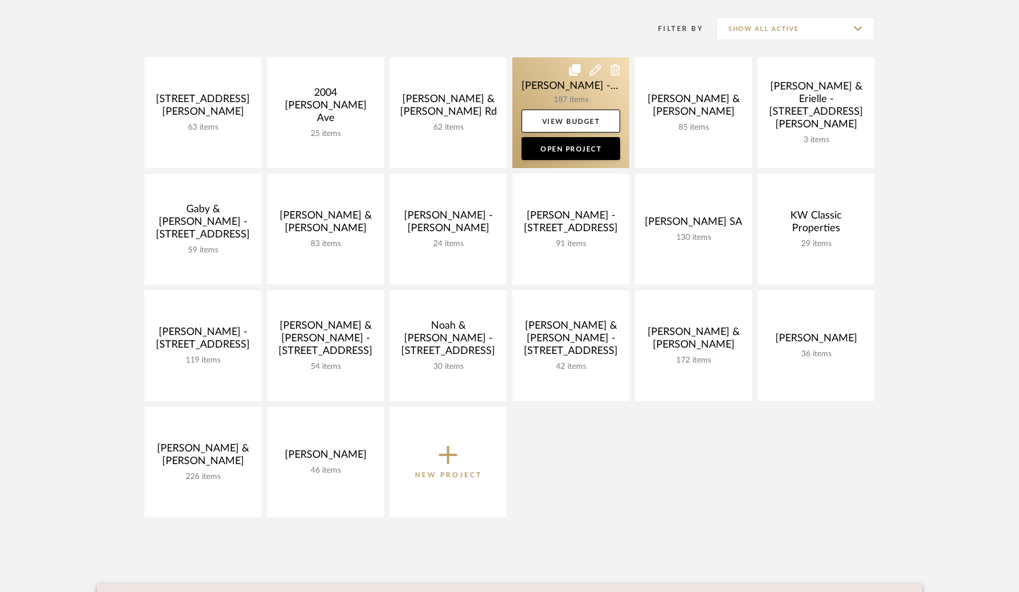
click at [565, 98] on link at bounding box center [570, 112] width 117 height 111
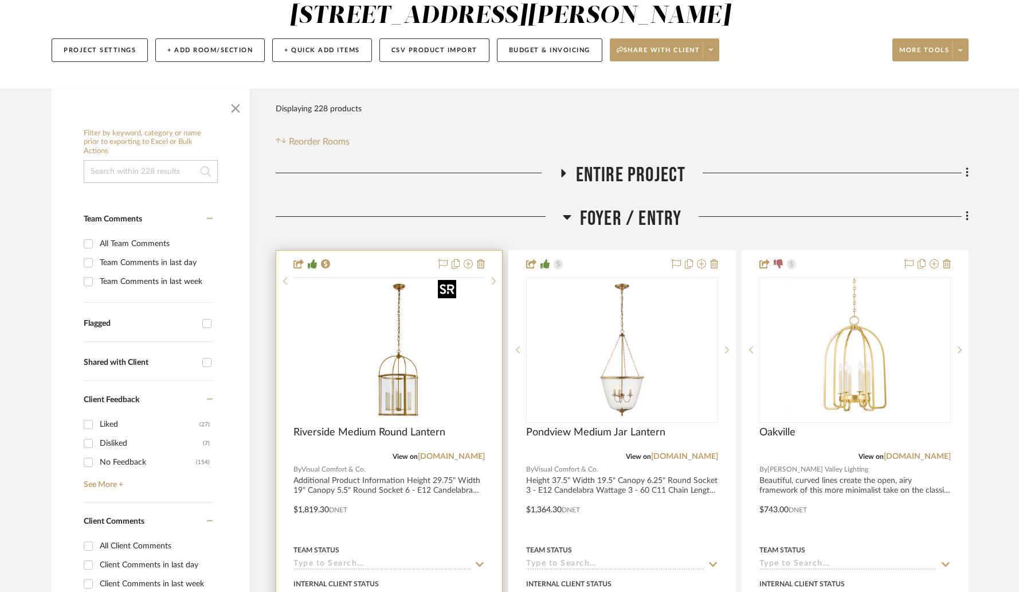
scroll to position [150, 0]
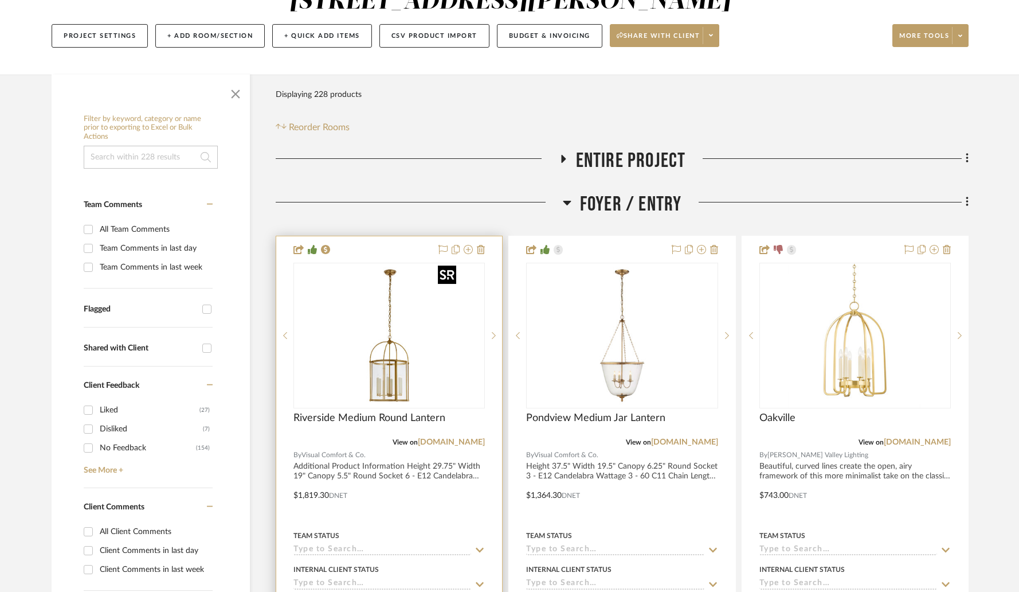
click at [403, 369] on div at bounding box center [388, 336] width 191 height 146
click at [420, 363] on img "0" at bounding box center [389, 335] width 143 height 143
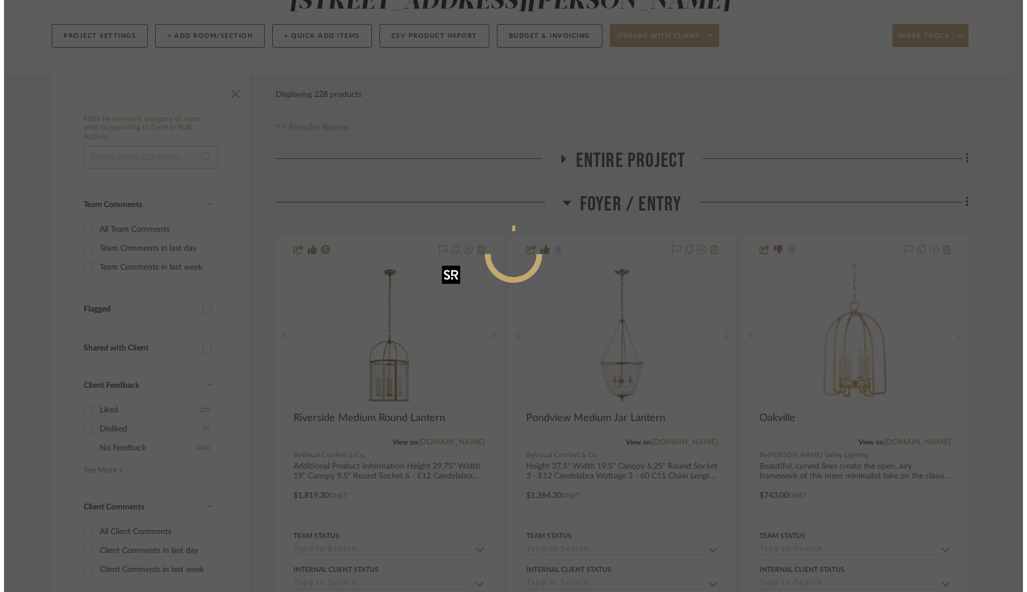
scroll to position [0, 0]
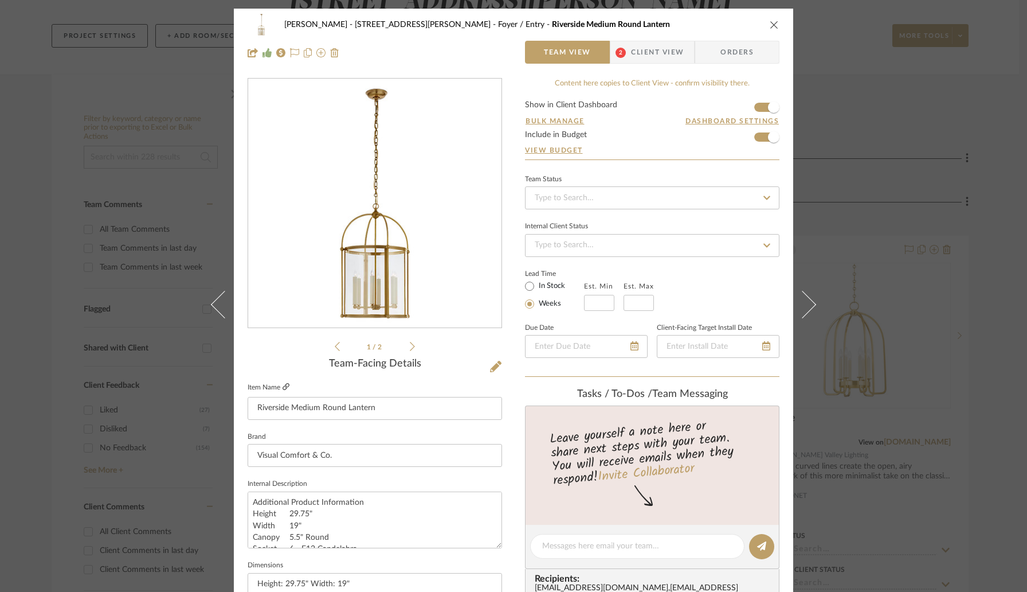
click at [284, 387] on icon at bounding box center [286, 386] width 7 height 7
click at [770, 28] on icon "close" at bounding box center [774, 24] width 9 height 9
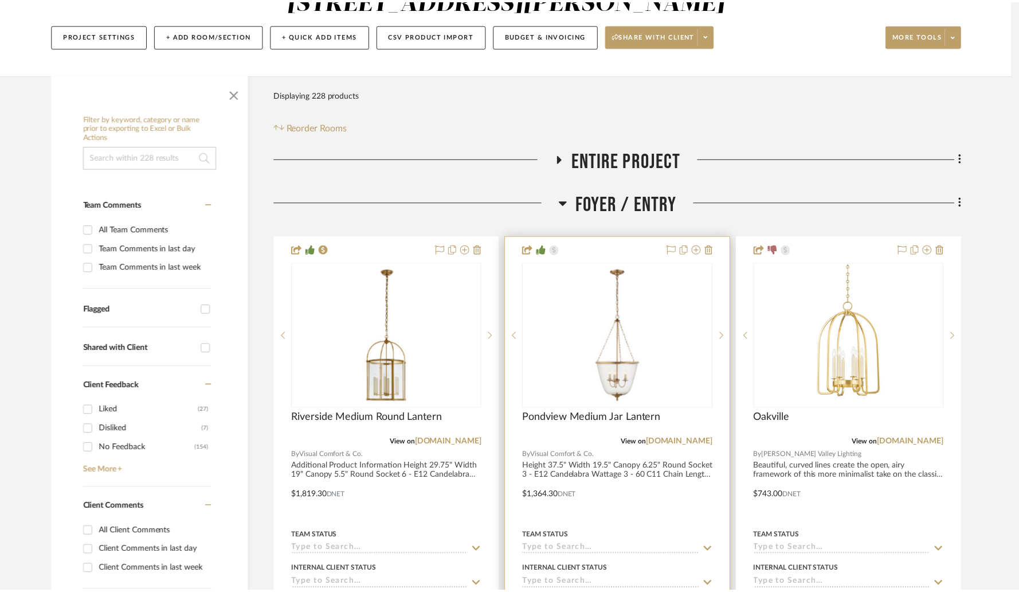
scroll to position [150, 0]
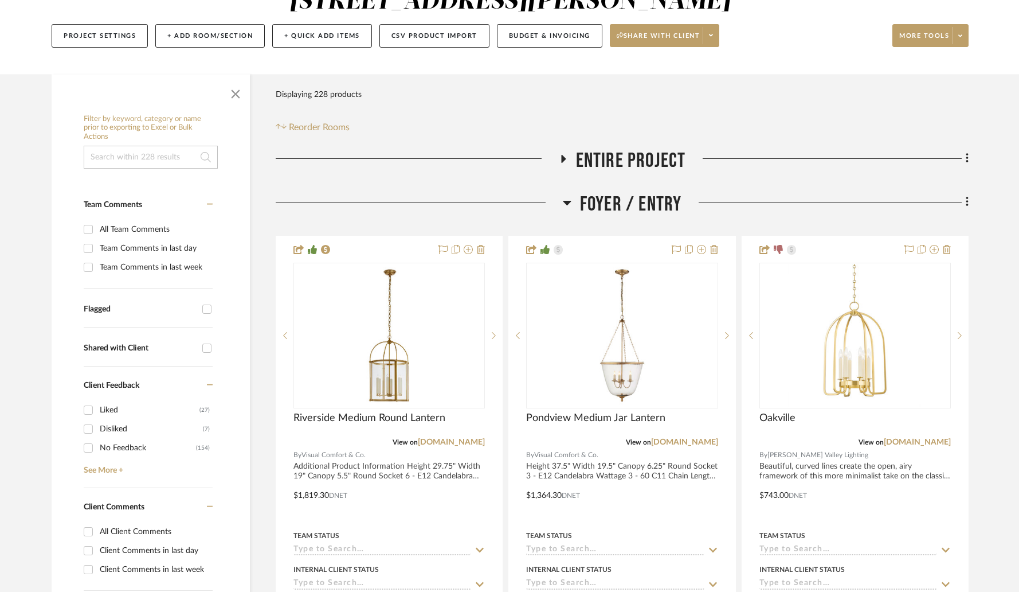
drag, startPoint x: 237, startPoint y: 68, endPoint x: 235, endPoint y: 78, distance: 10.5
click at [236, 78] on span "button" at bounding box center [236, 92] width 28 height 28
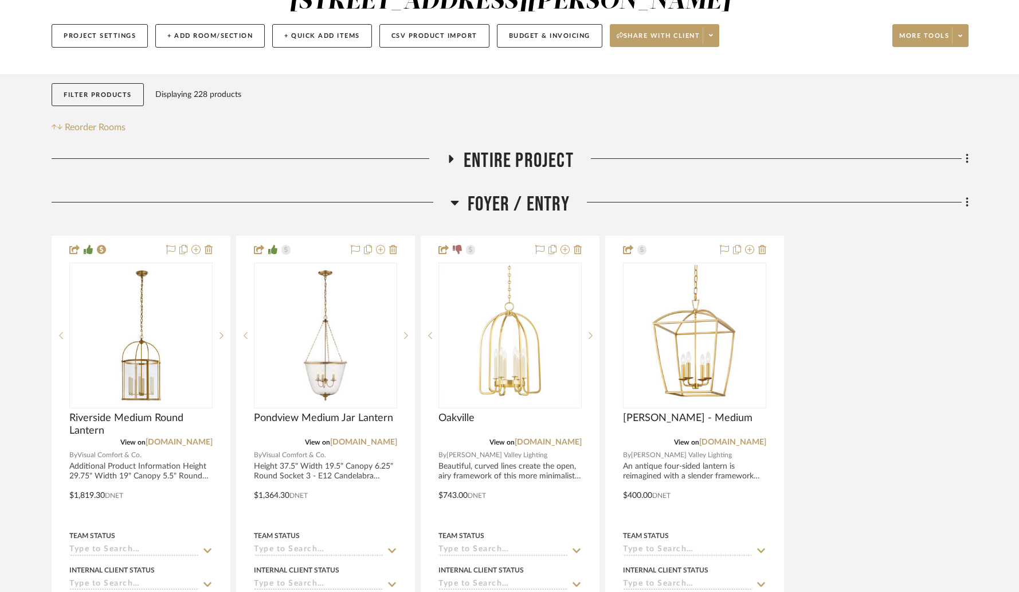
click at [460, 192] on h3 "Foyer / Entry" at bounding box center [510, 204] width 119 height 25
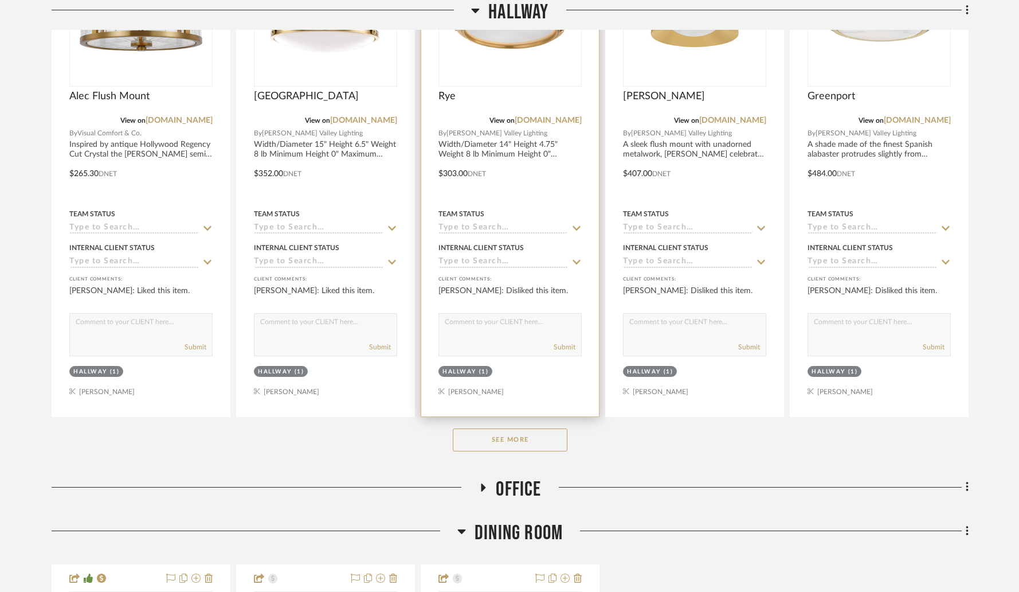
scroll to position [535, 0]
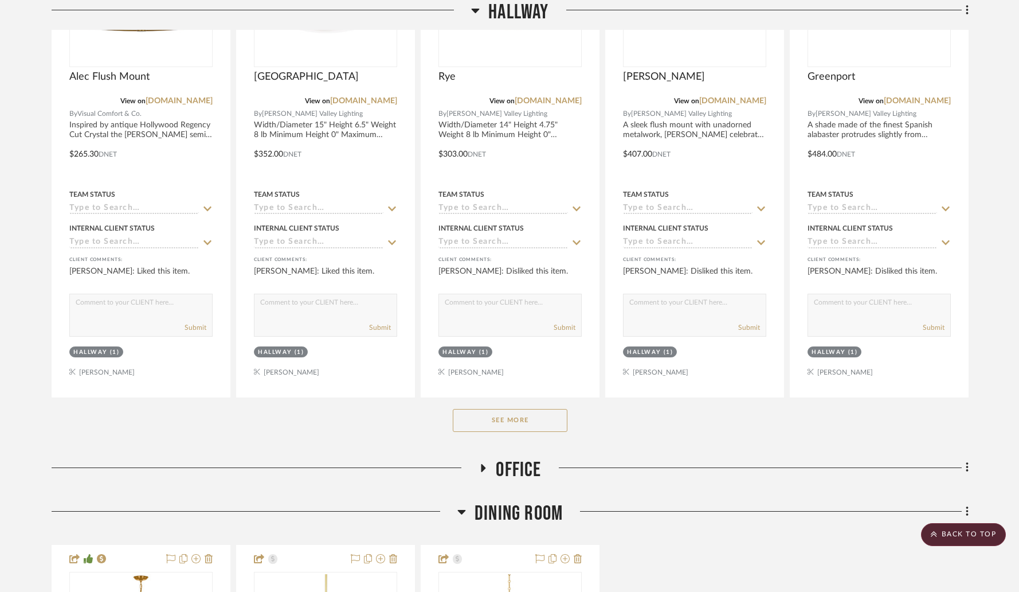
drag, startPoint x: 506, startPoint y: 393, endPoint x: 502, endPoint y: 382, distance: 11.4
click at [505, 409] on button "See More" at bounding box center [510, 420] width 115 height 23
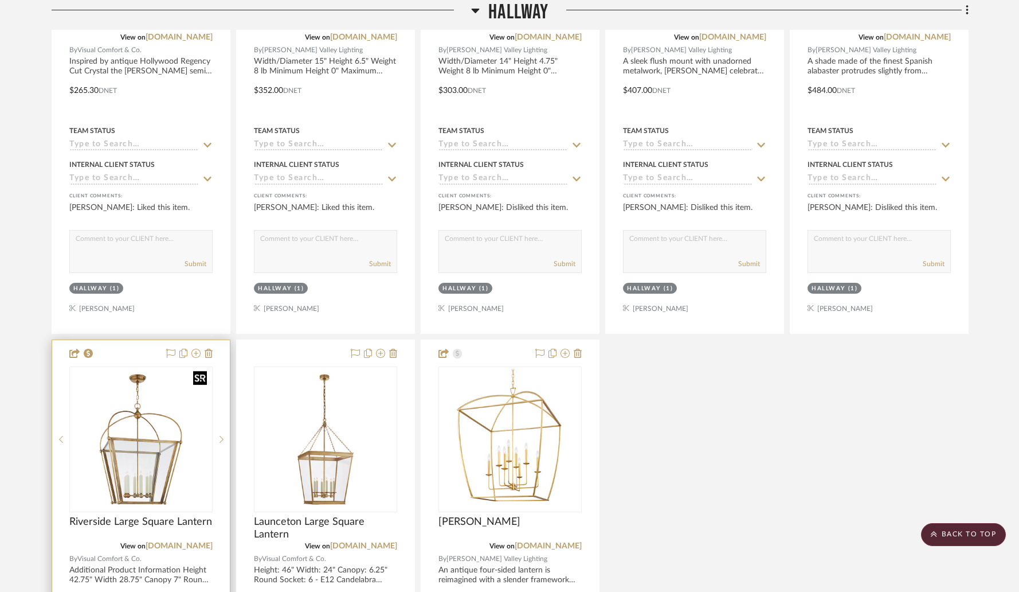
scroll to position [615, 0]
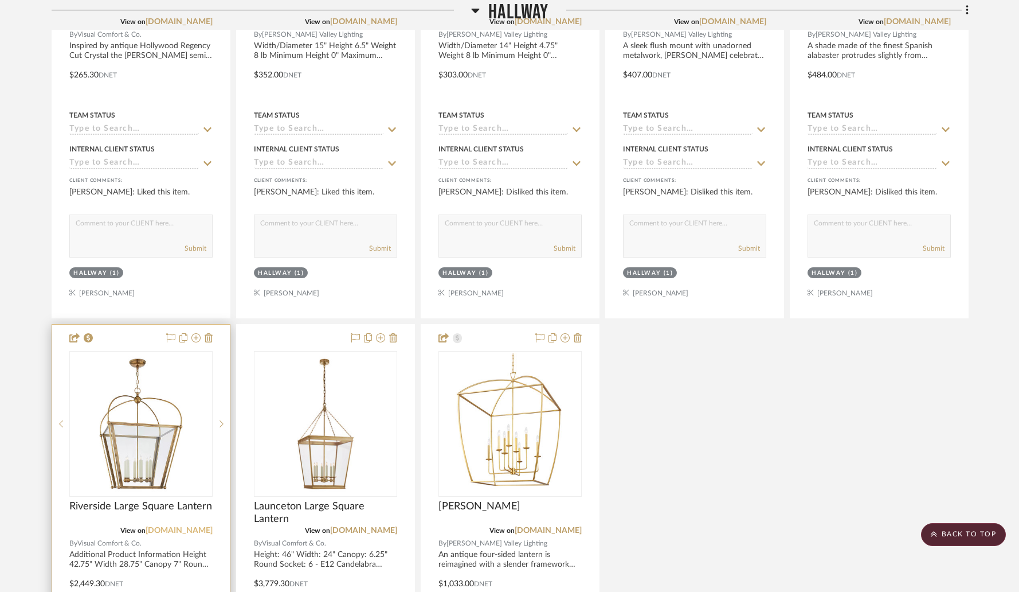
click at [187, 526] on link "[DOMAIN_NAME]" at bounding box center [179, 530] width 67 height 8
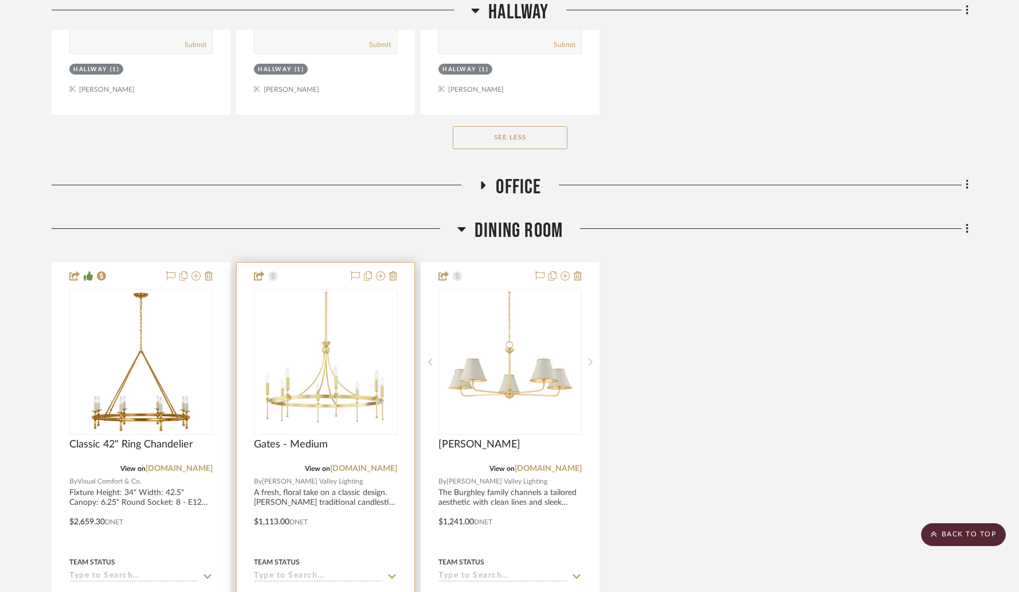
scroll to position [1327, 0]
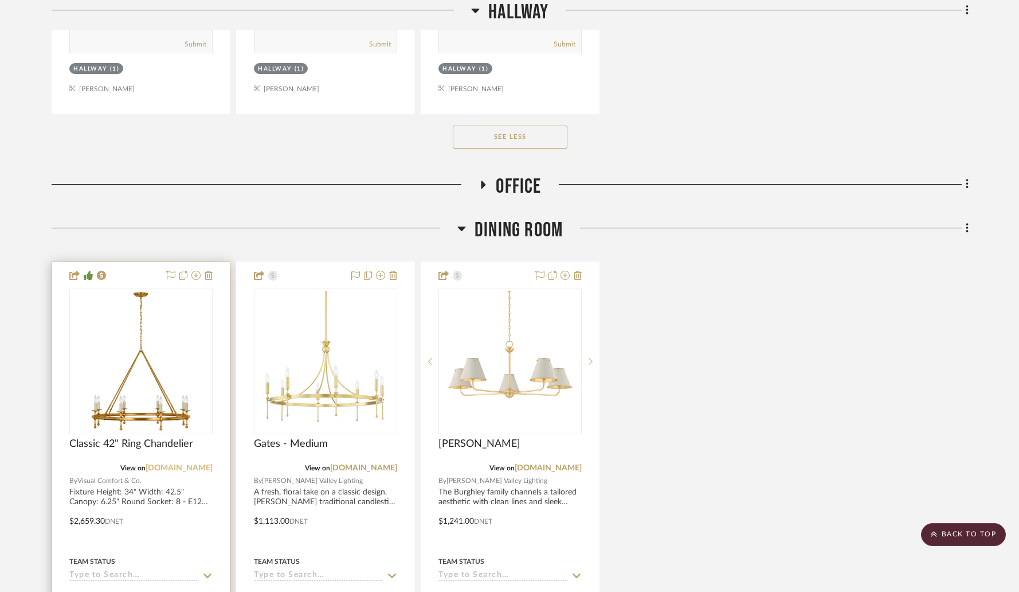
click at [176, 464] on link "[DOMAIN_NAME]" at bounding box center [179, 468] width 67 height 8
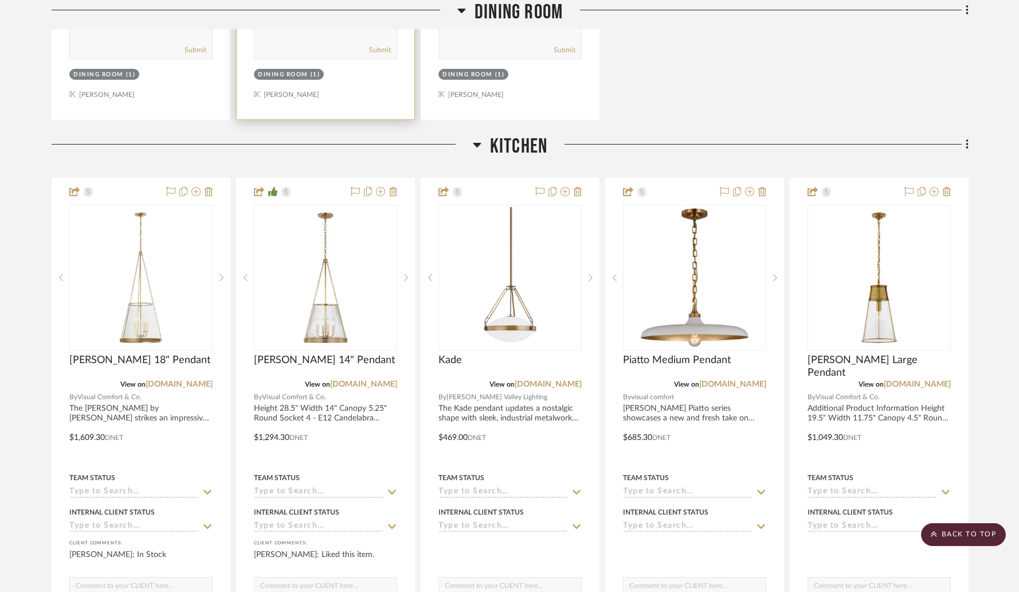
scroll to position [1987, 0]
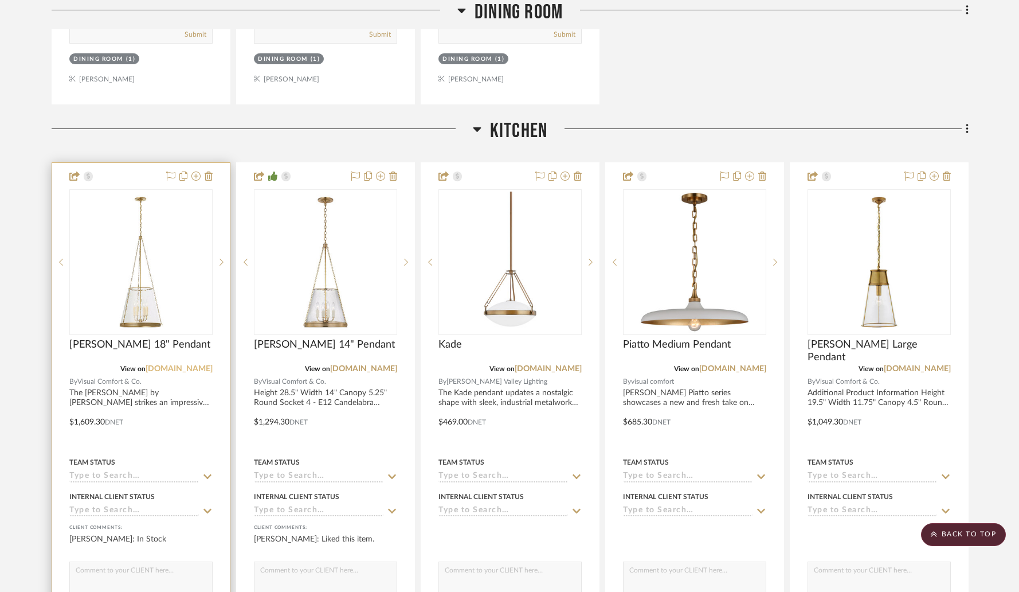
click at [174, 365] on link "[DOMAIN_NAME]" at bounding box center [179, 369] width 67 height 8
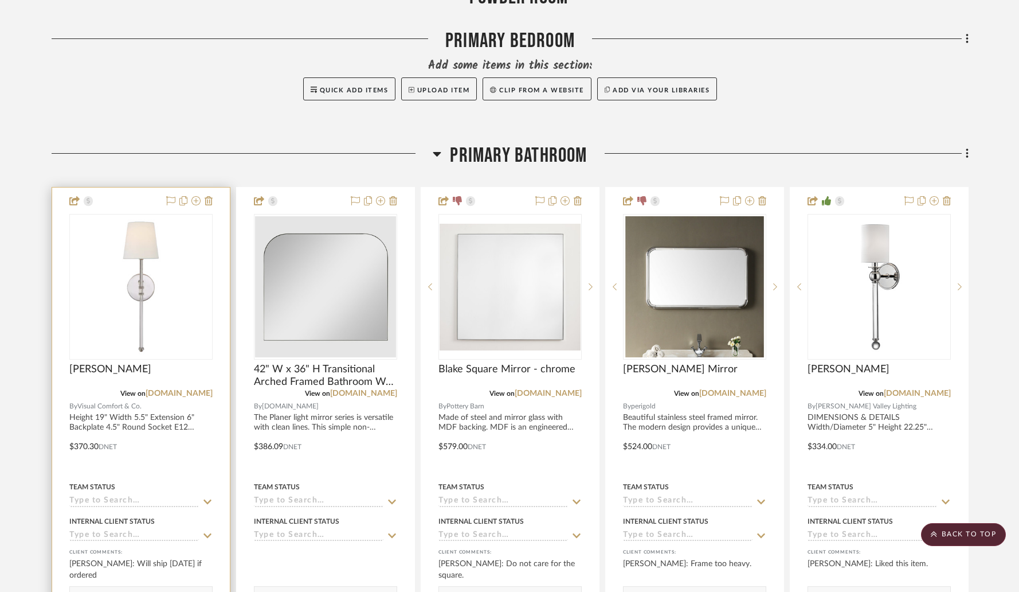
scroll to position [2931, 0]
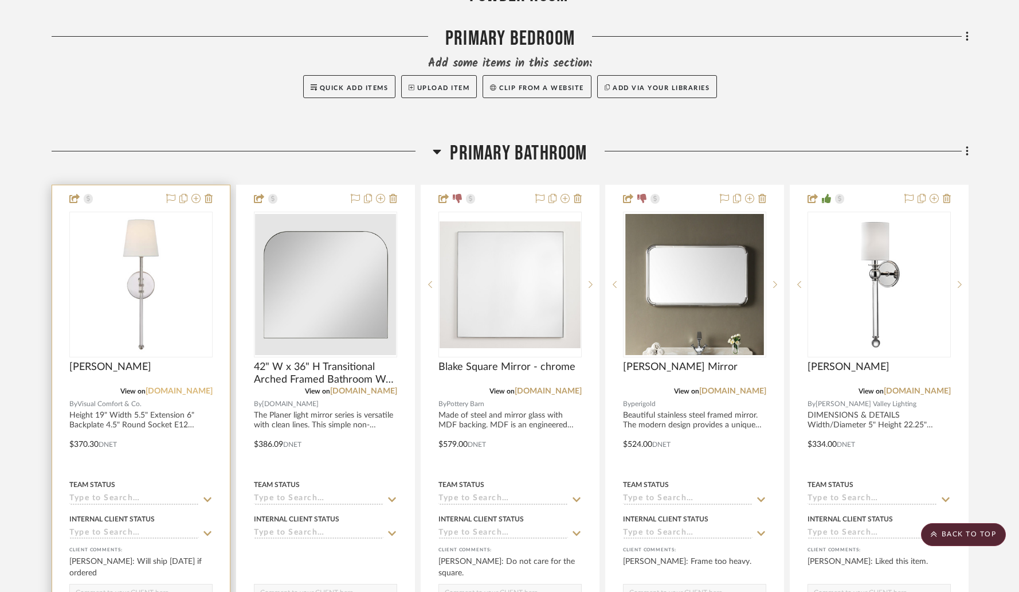
click at [175, 387] on link "[DOMAIN_NAME]" at bounding box center [179, 391] width 67 height 8
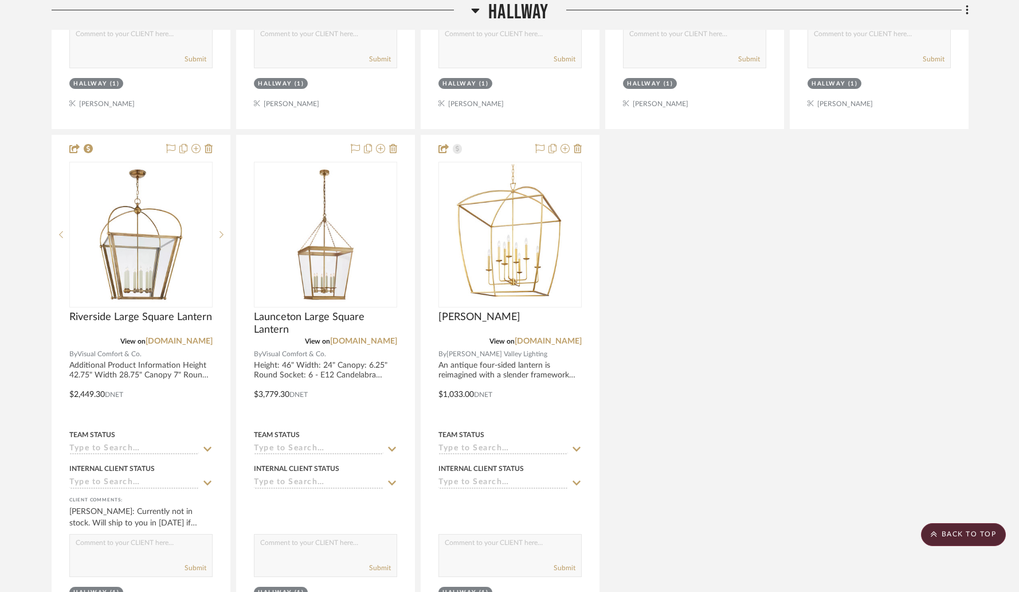
scroll to position [0, 0]
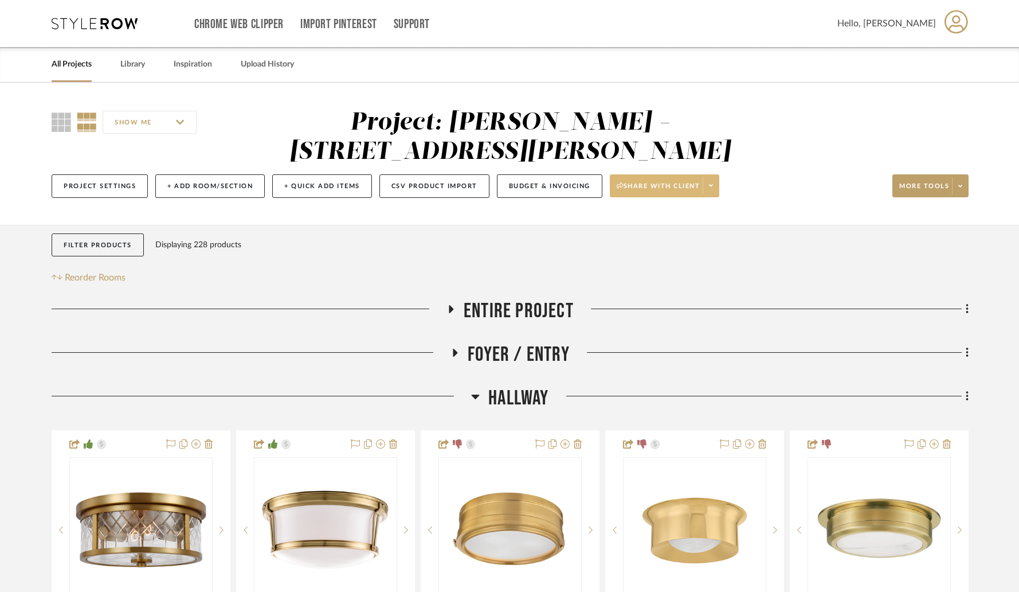
click at [713, 182] on icon at bounding box center [711, 185] width 4 height 6
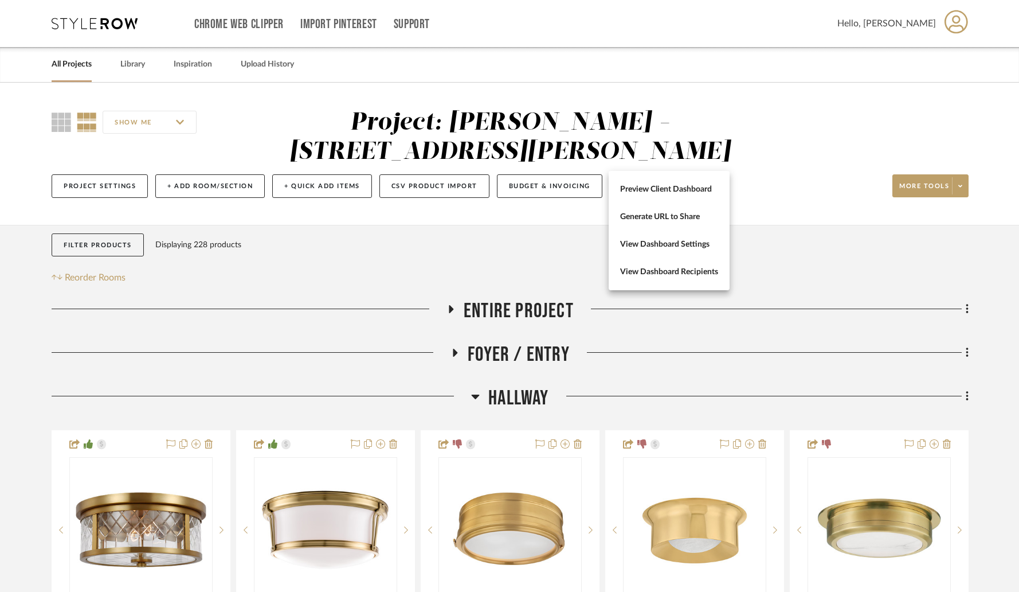
click at [519, 154] on div at bounding box center [509, 296] width 1019 height 592
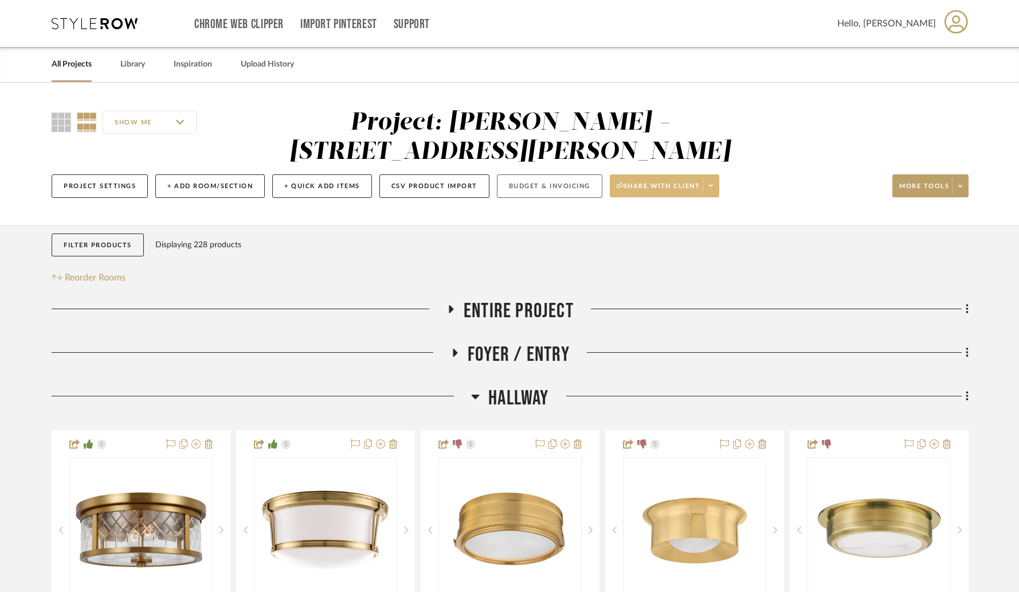
click at [525, 174] on button "Budget & Invoicing" at bounding box center [549, 186] width 105 height 24
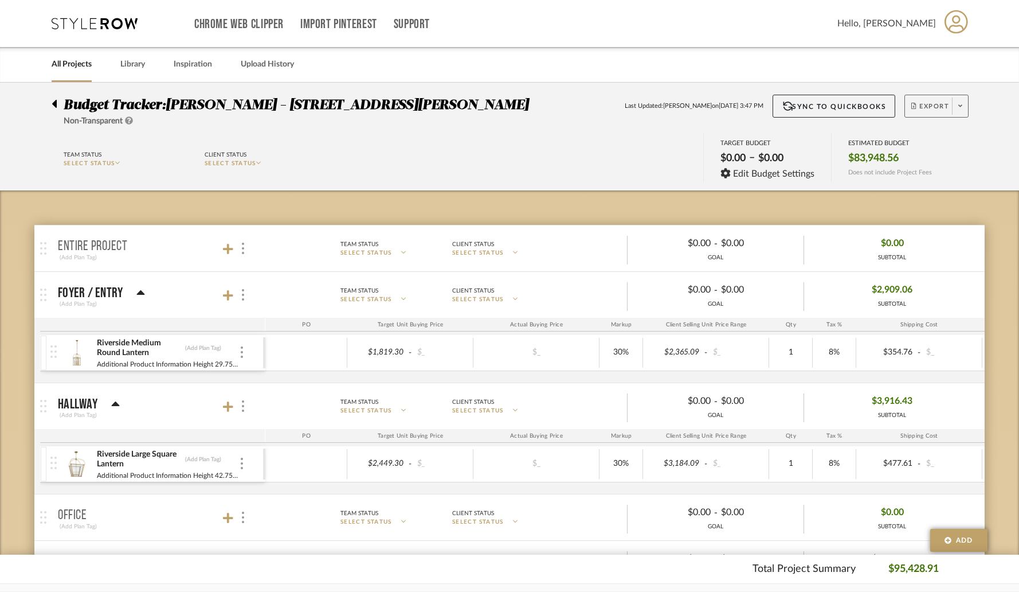
click at [962, 107] on icon at bounding box center [960, 106] width 4 height 6
click at [941, 136] on span "Export PDF" at bounding box center [957, 139] width 86 height 10
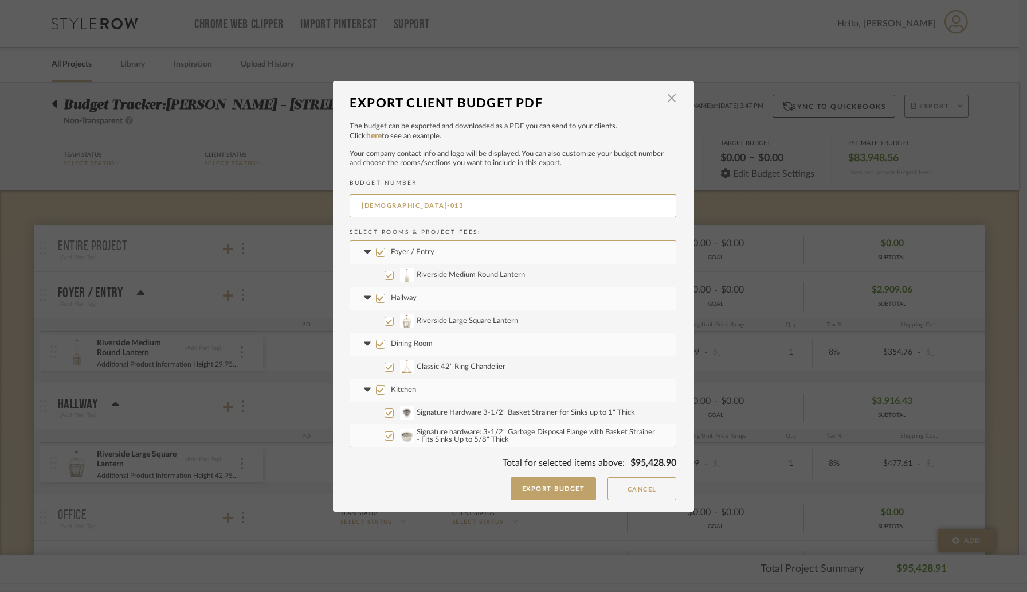
scroll to position [77, 0]
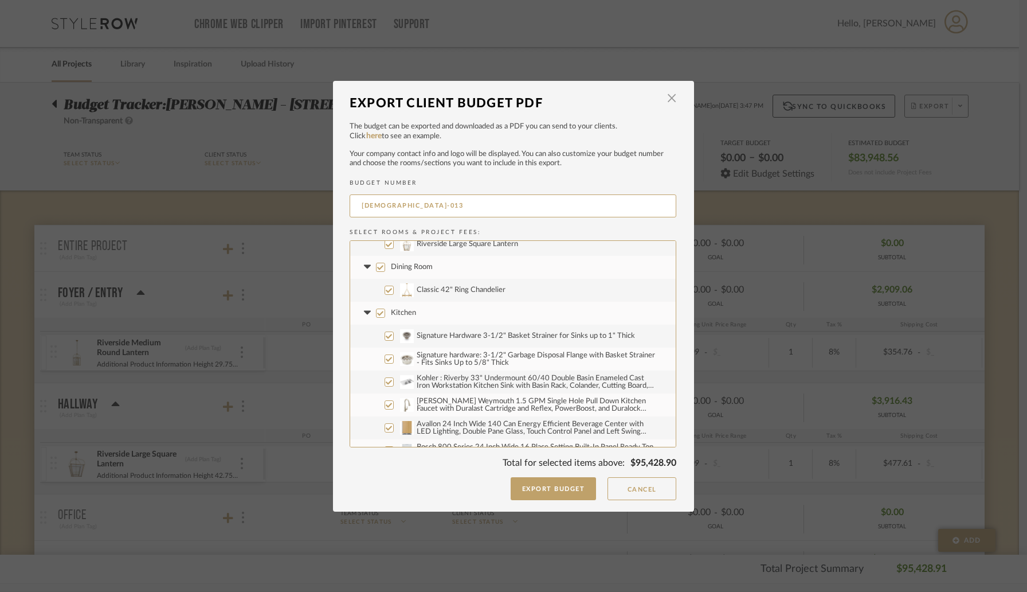
click at [376, 312] on input "Kitchen" at bounding box center [380, 312] width 9 height 9
checkbox input "false"
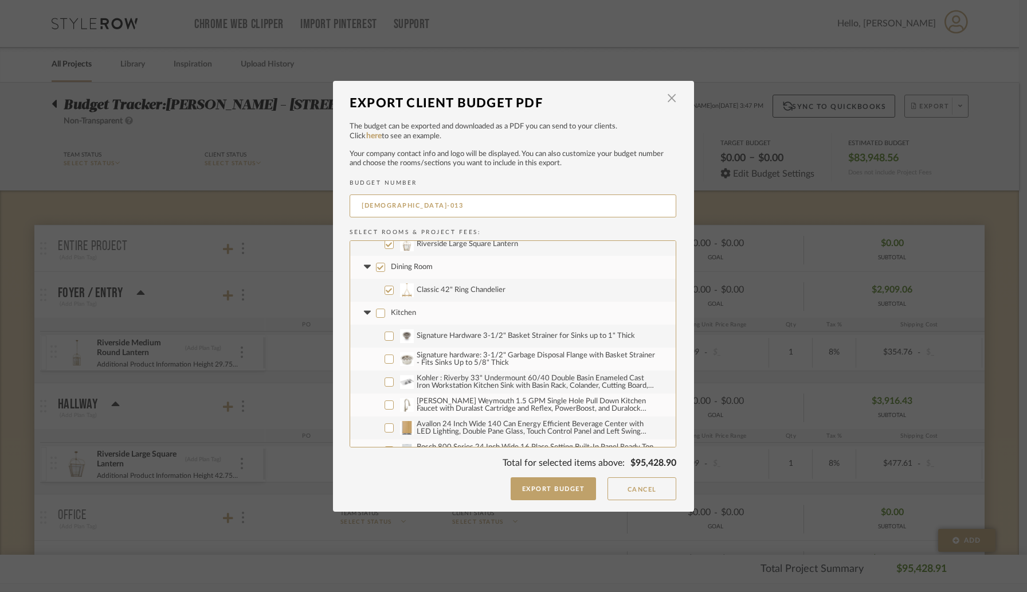
checkbox input "false"
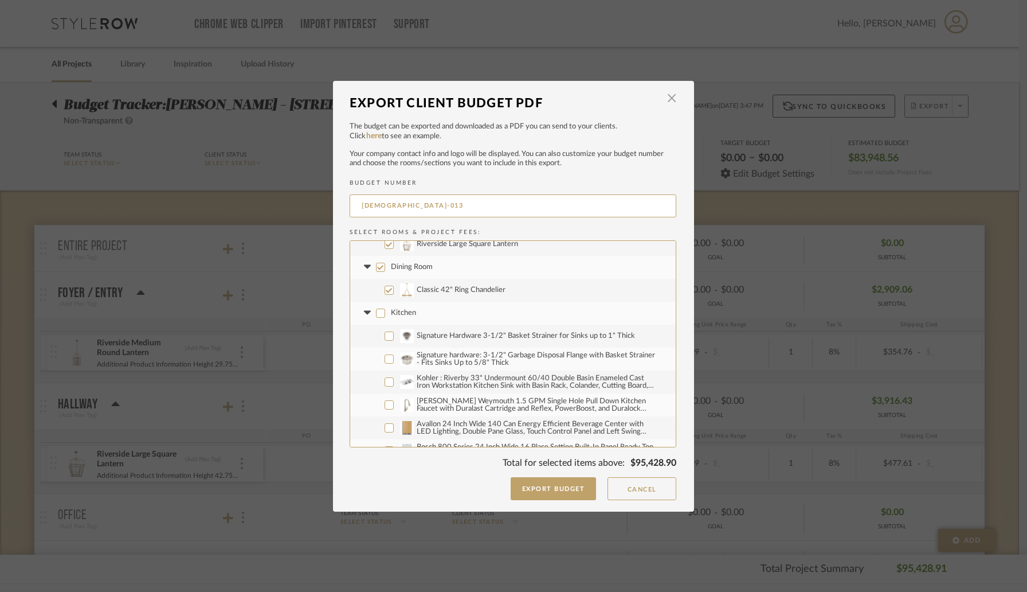
checkbox input "false"
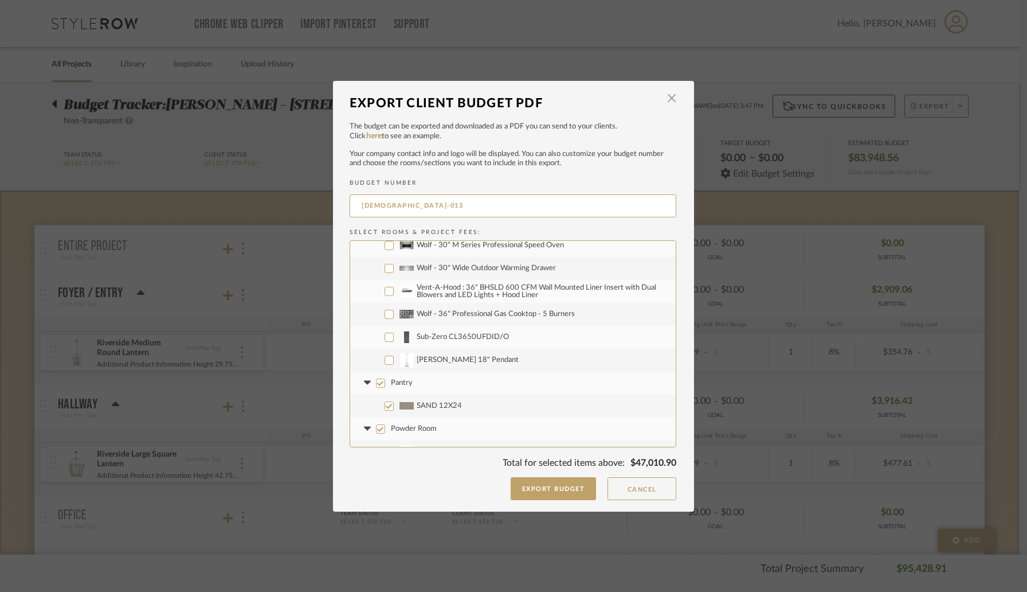
scroll to position [328, 0]
click at [385, 359] on input "[PERSON_NAME] 18" Pendant" at bounding box center [389, 359] width 9 height 9
checkbox input "true"
click at [376, 384] on input "Pantry" at bounding box center [380, 382] width 9 height 9
checkbox input "false"
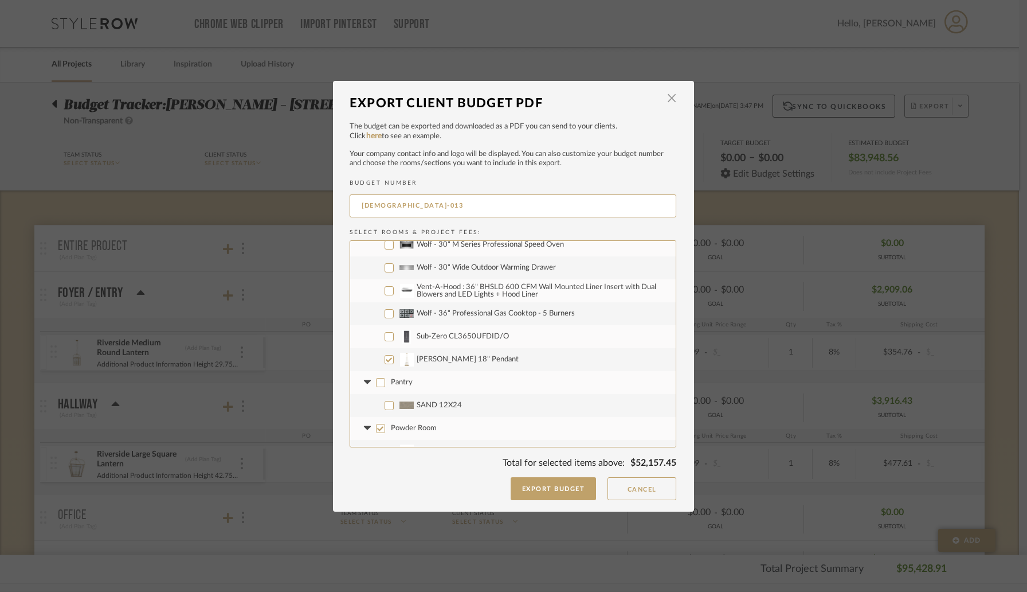
checkbox input "false"
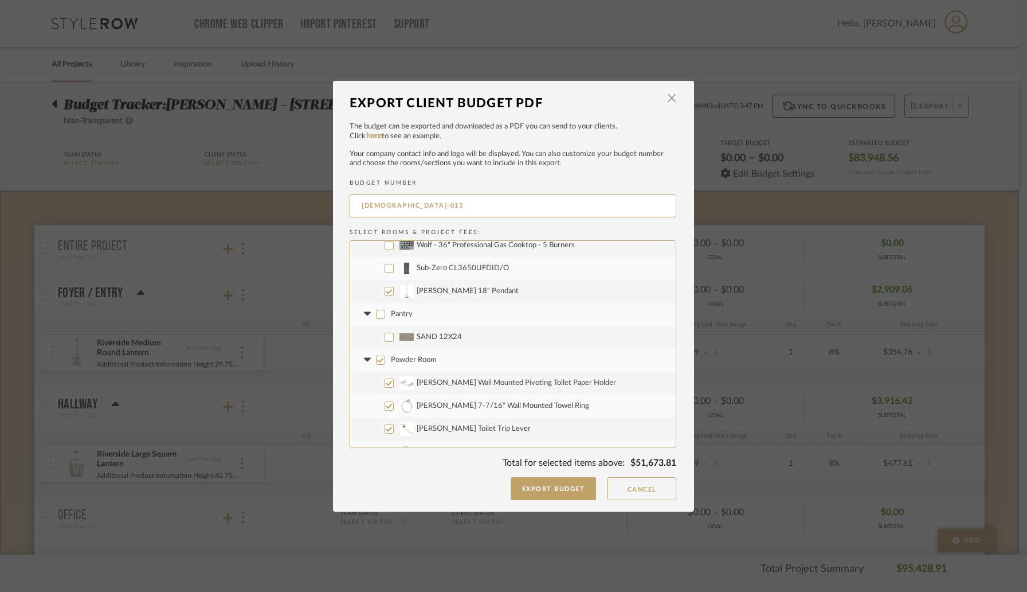
scroll to position [422, 0]
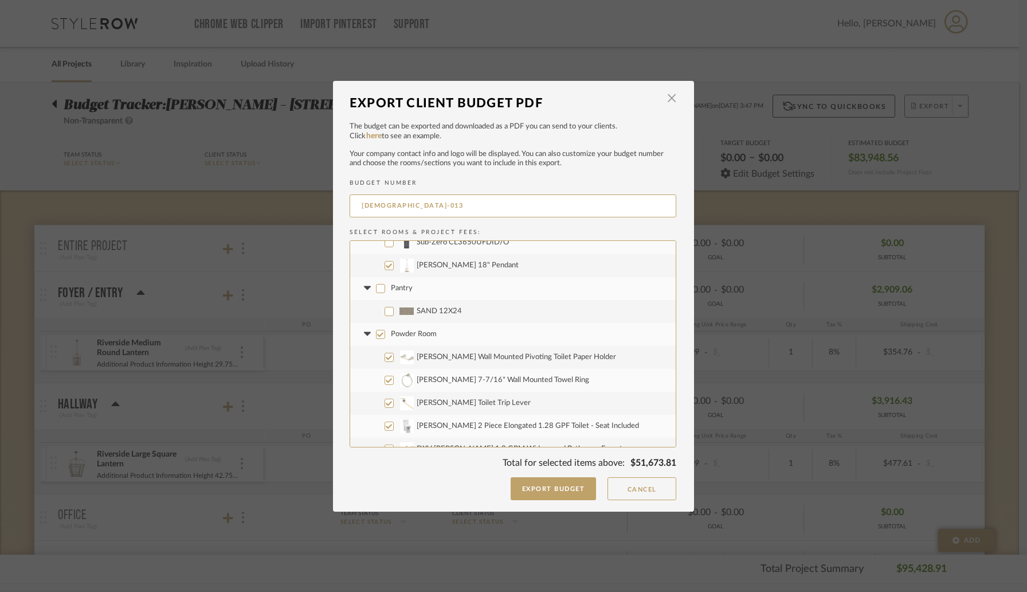
click at [377, 337] on input "Powder Room" at bounding box center [380, 334] width 9 height 9
checkbox input "false"
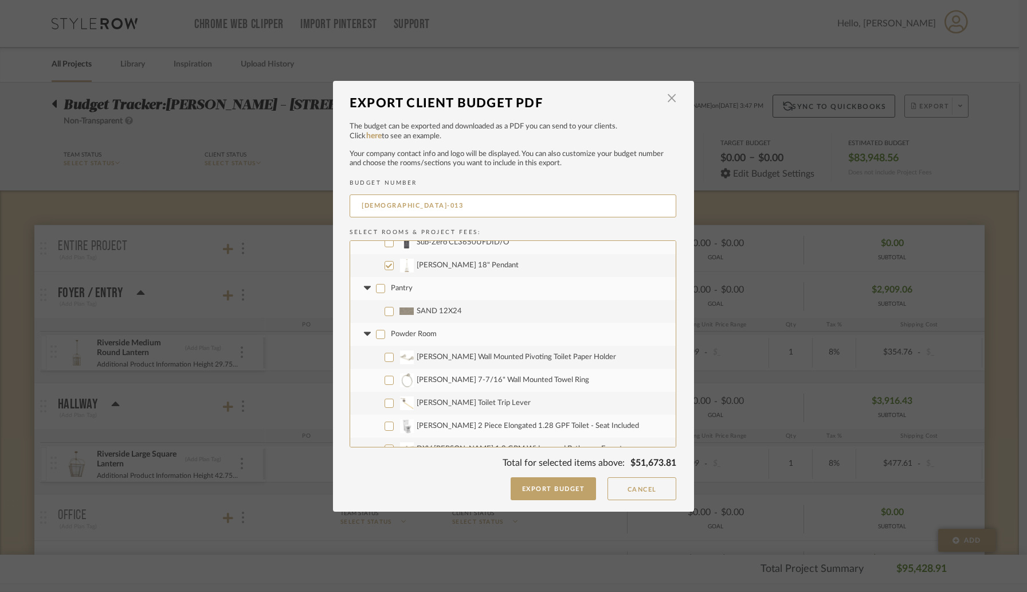
checkbox input "false"
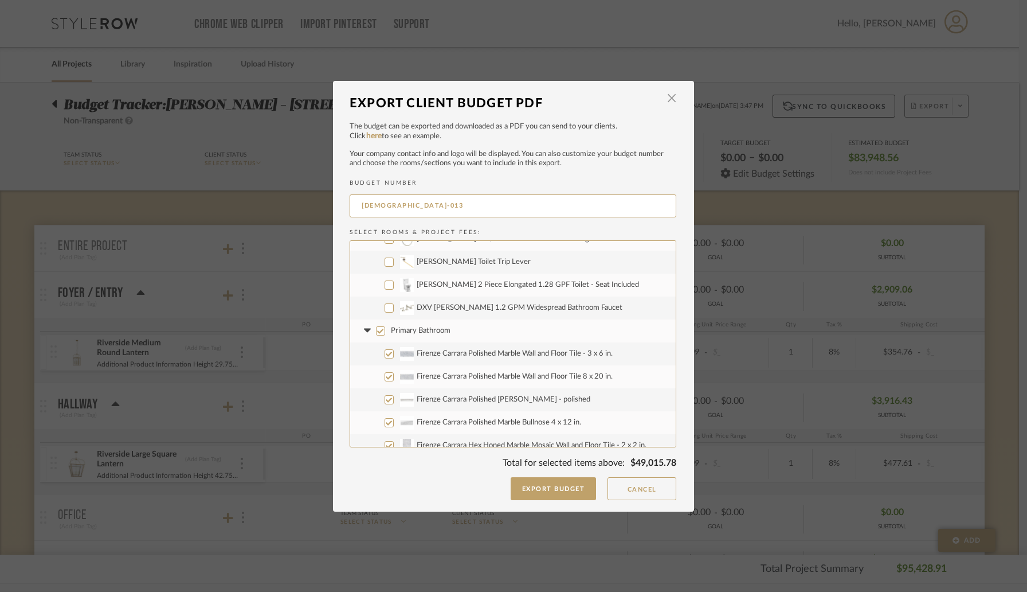
scroll to position [609, 0]
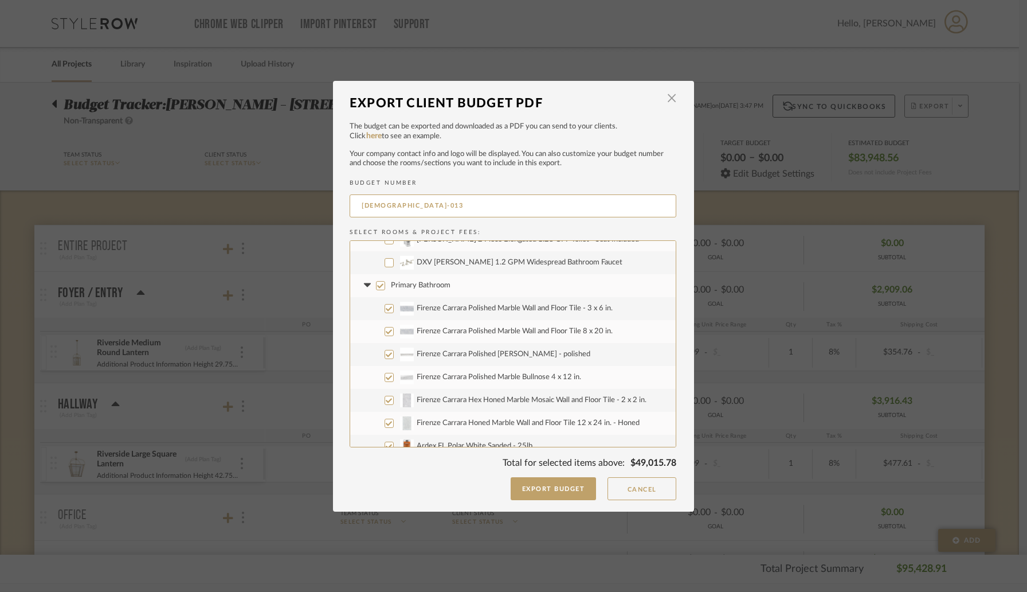
click at [376, 287] on input "Primary Bathroom" at bounding box center [380, 285] width 9 height 9
checkbox input "false"
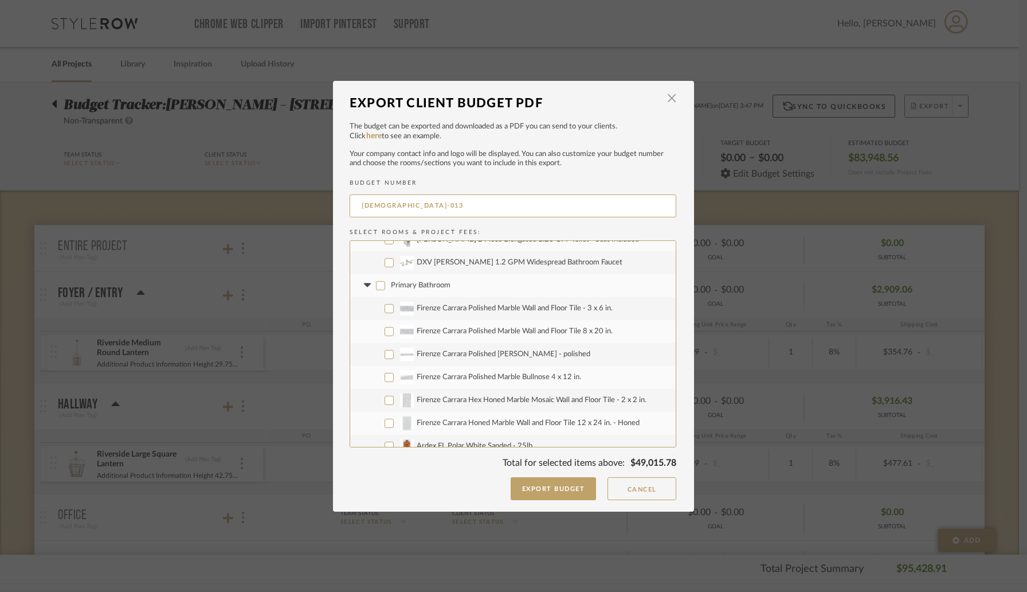
checkbox input "false"
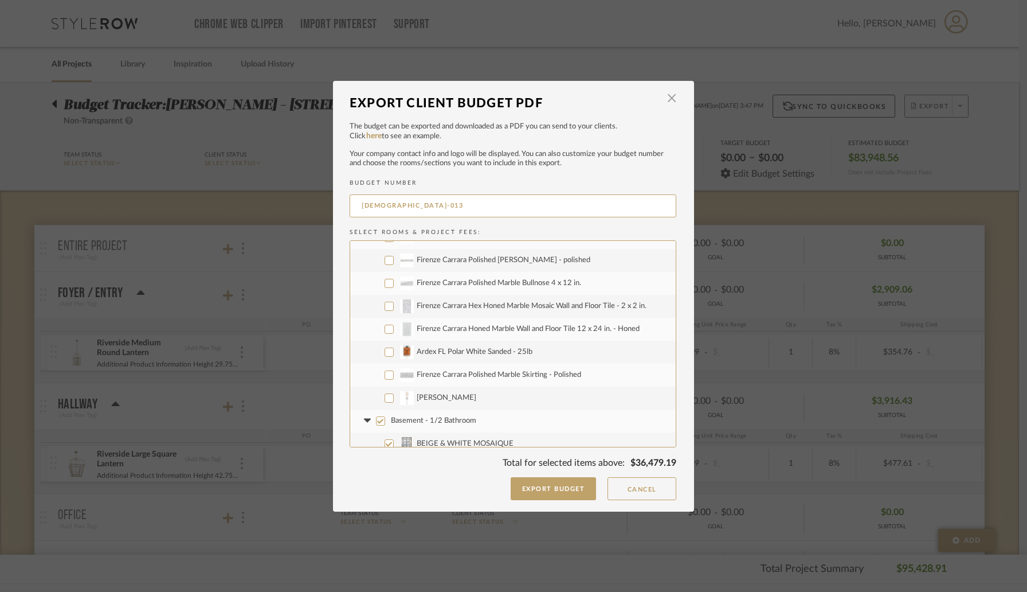
scroll to position [709, 0]
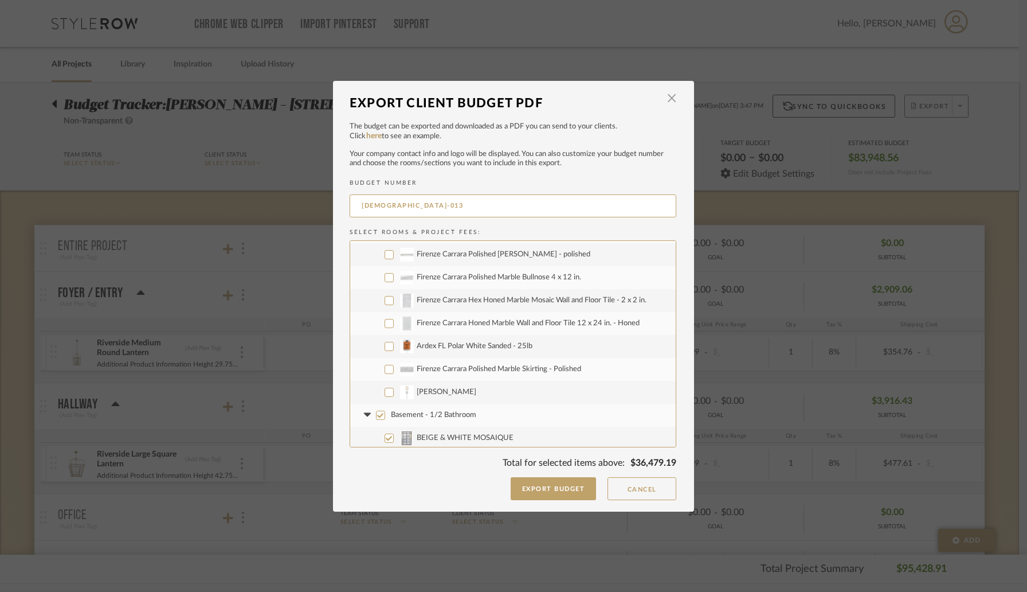
click at [385, 392] on input "[PERSON_NAME]" at bounding box center [389, 392] width 9 height 9
checkbox input "true"
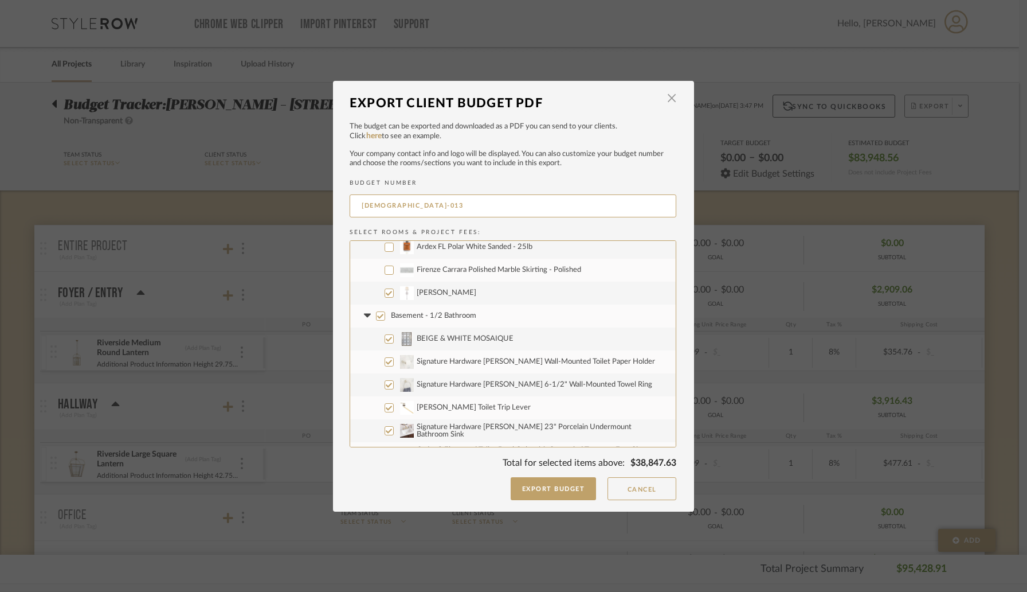
scroll to position [812, 0]
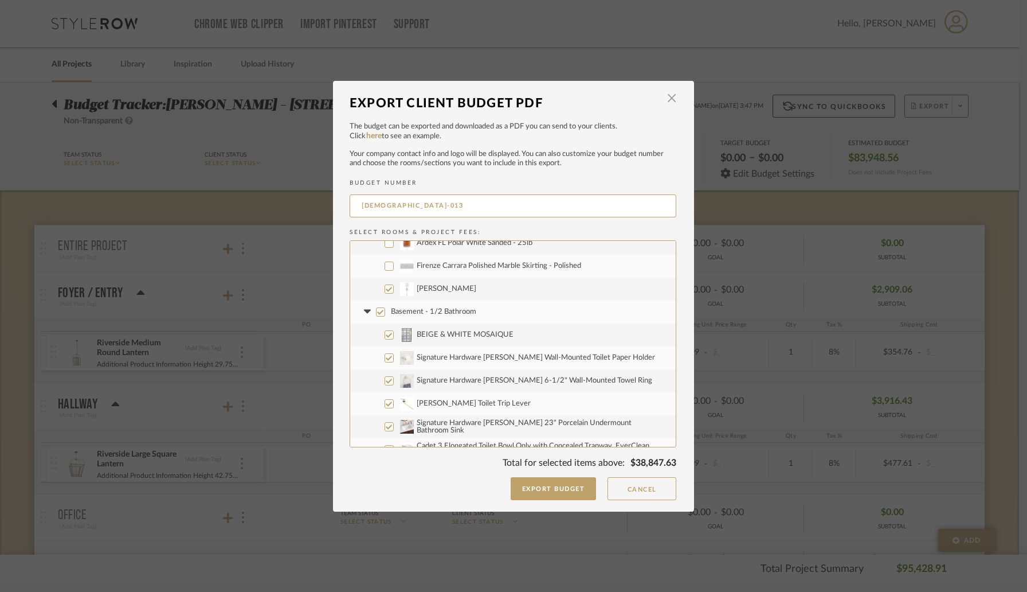
click at [376, 312] on input "Basement - 1/2 Bathroom" at bounding box center [380, 311] width 9 height 9
checkbox input "false"
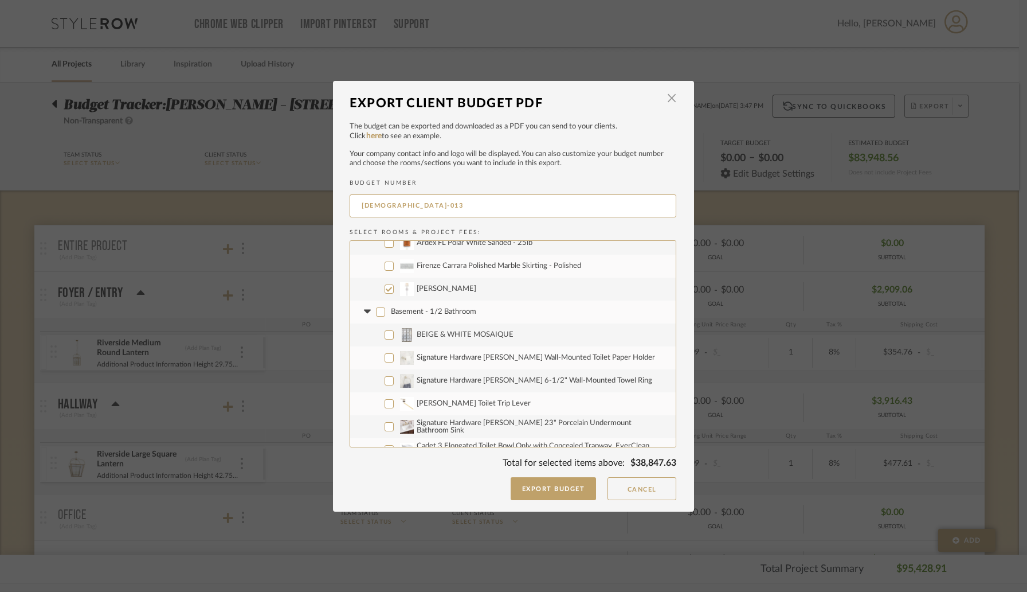
checkbox input "false"
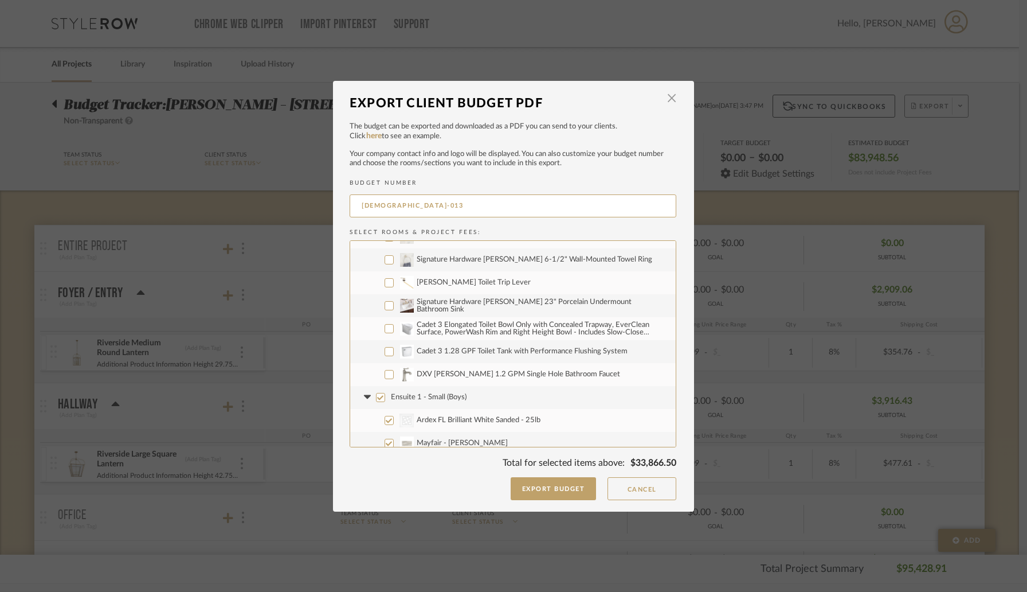
scroll to position [969, 0]
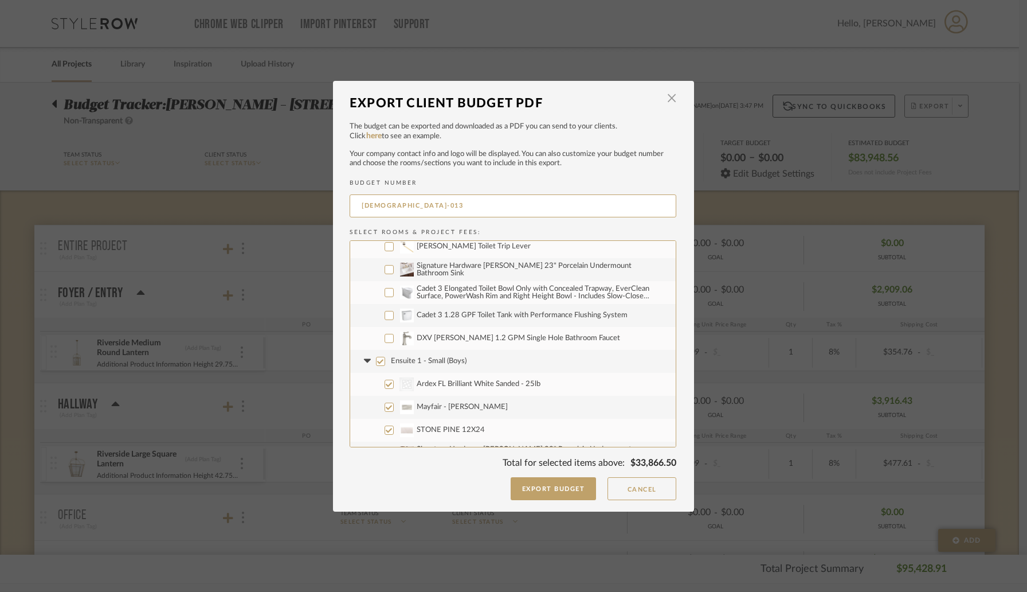
click at [378, 361] on input "Ensuite 1 - Small (Boys)" at bounding box center [380, 361] width 9 height 9
checkbox input "false"
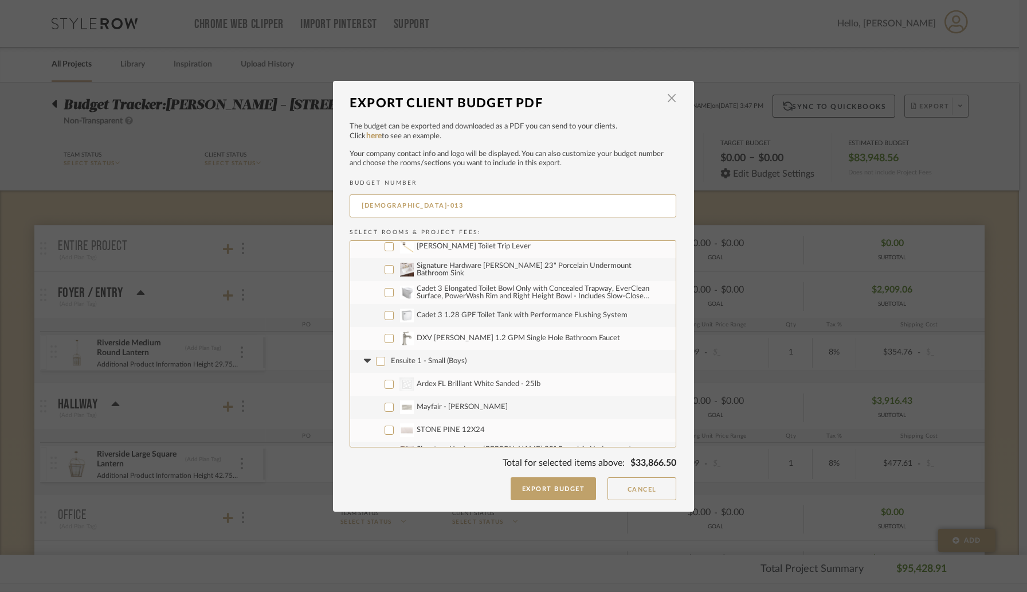
checkbox input "false"
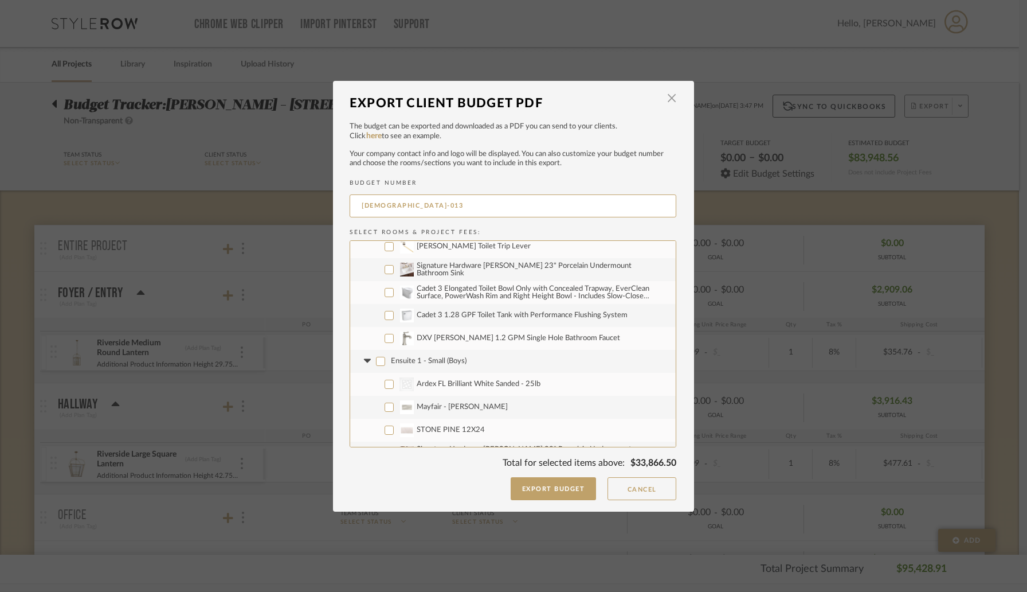
checkbox input "false"
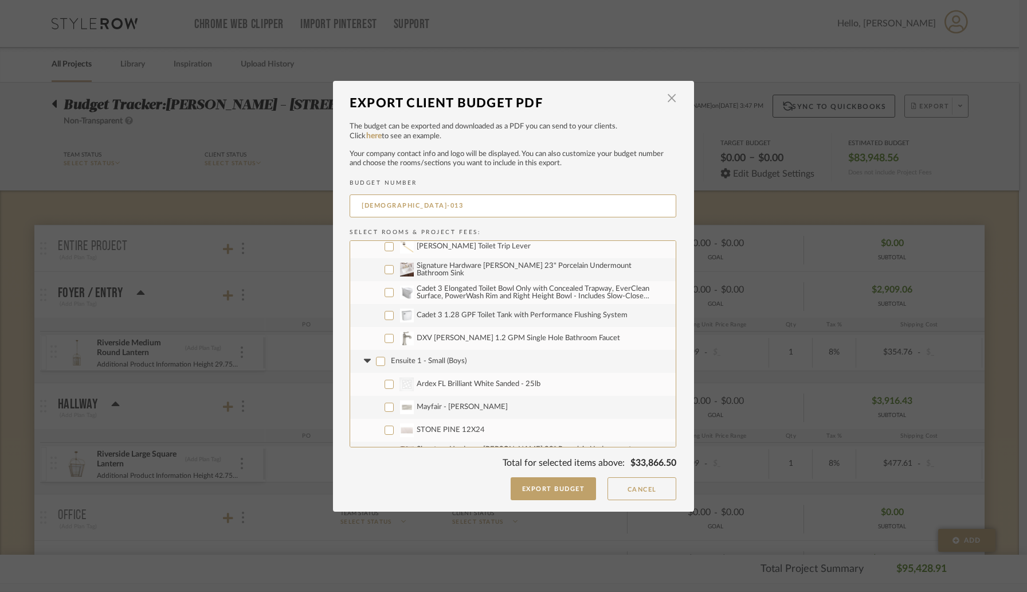
checkbox input "false"
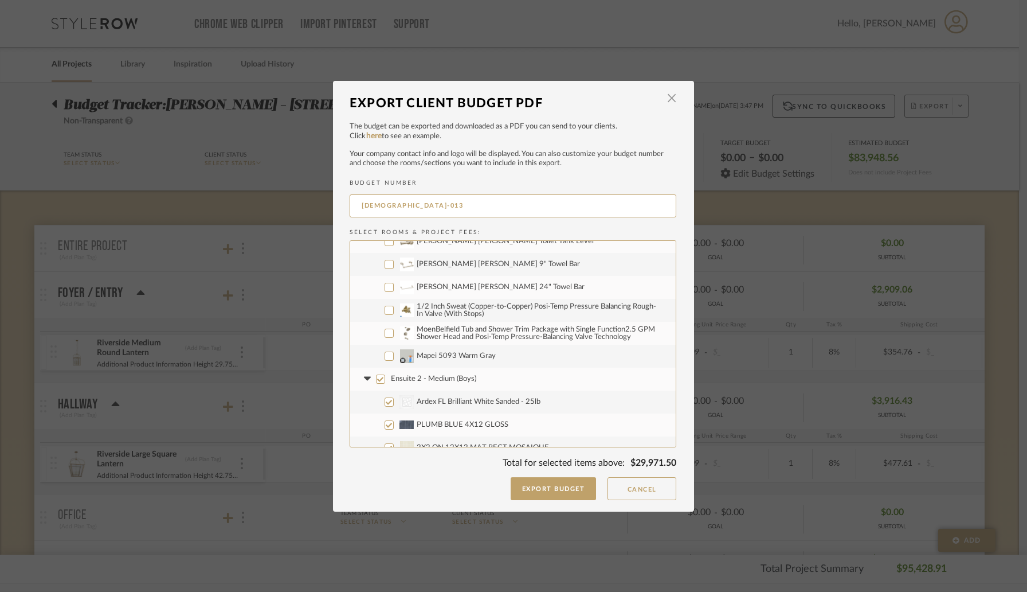
scroll to position [1344, 0]
click at [378, 371] on input "Ensuite 2 - Medium (Boys)" at bounding box center [380, 375] width 9 height 9
checkbox input "false"
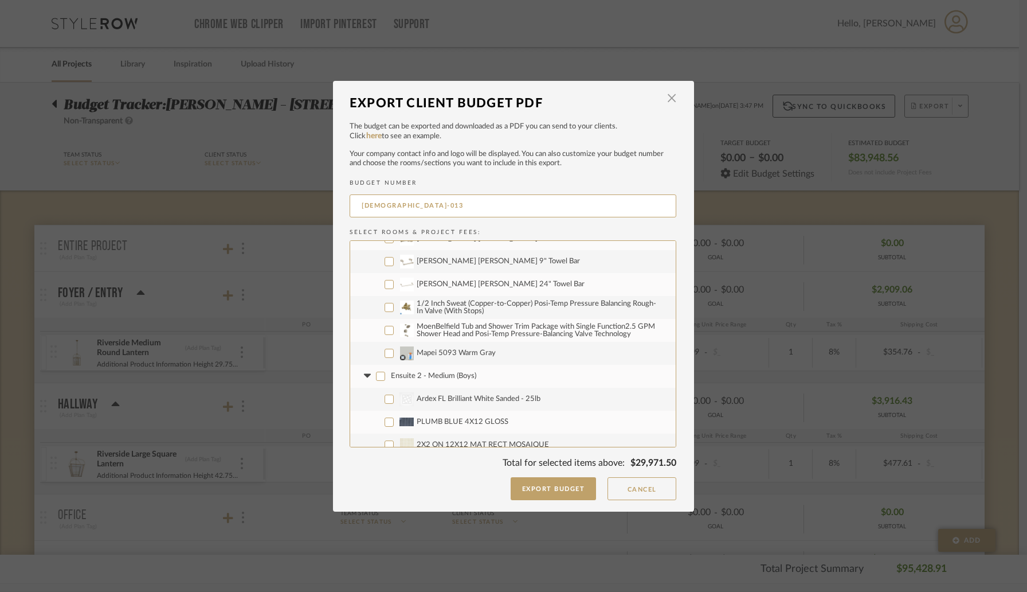
checkbox input "false"
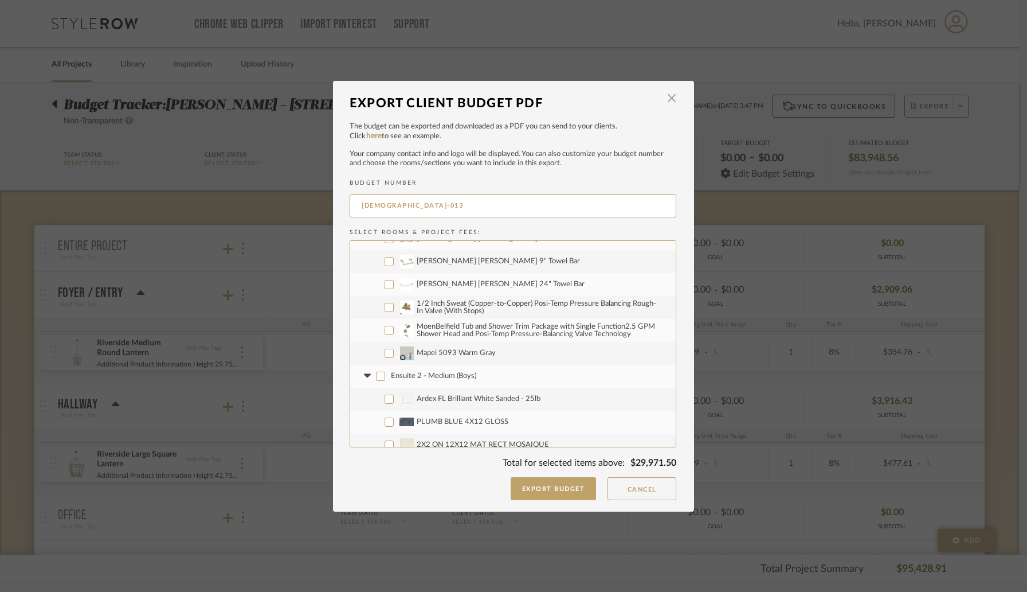
checkbox input "false"
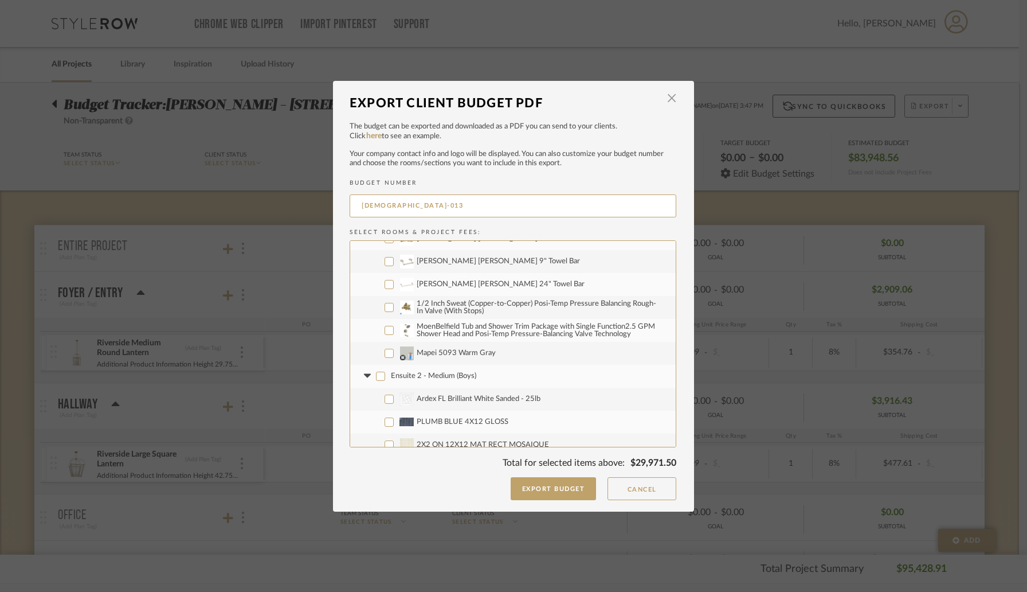
checkbox input "false"
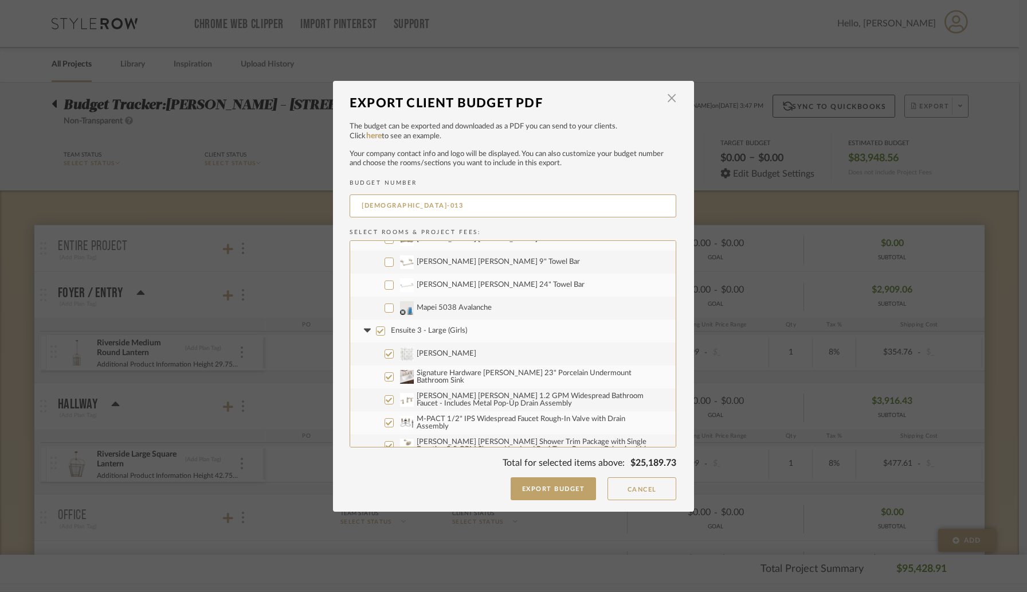
scroll to position [1807, 0]
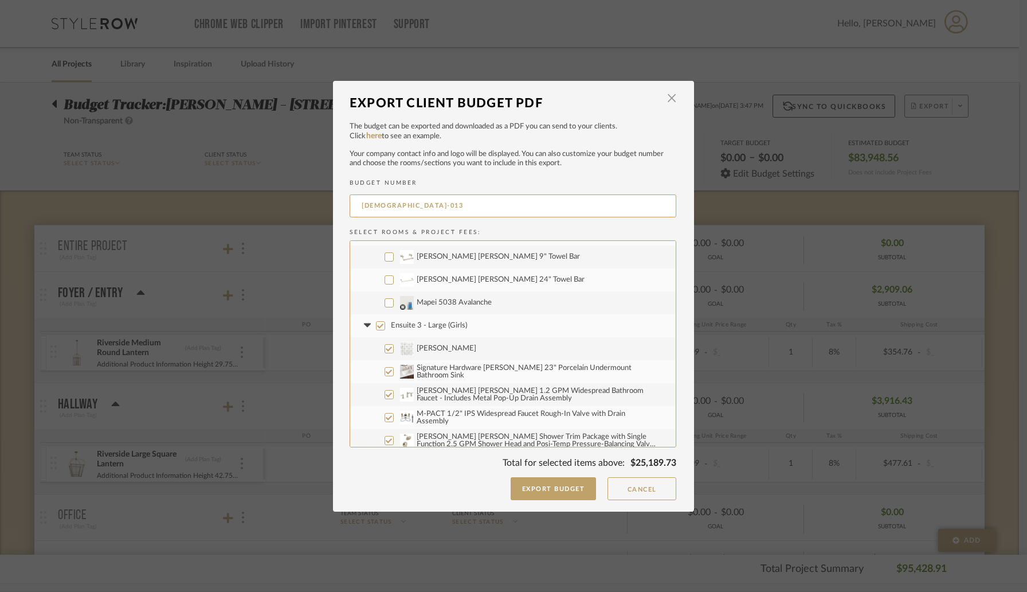
click at [377, 328] on input "Ensuite 3 - Large (Girls)" at bounding box center [380, 325] width 9 height 9
checkbox input "false"
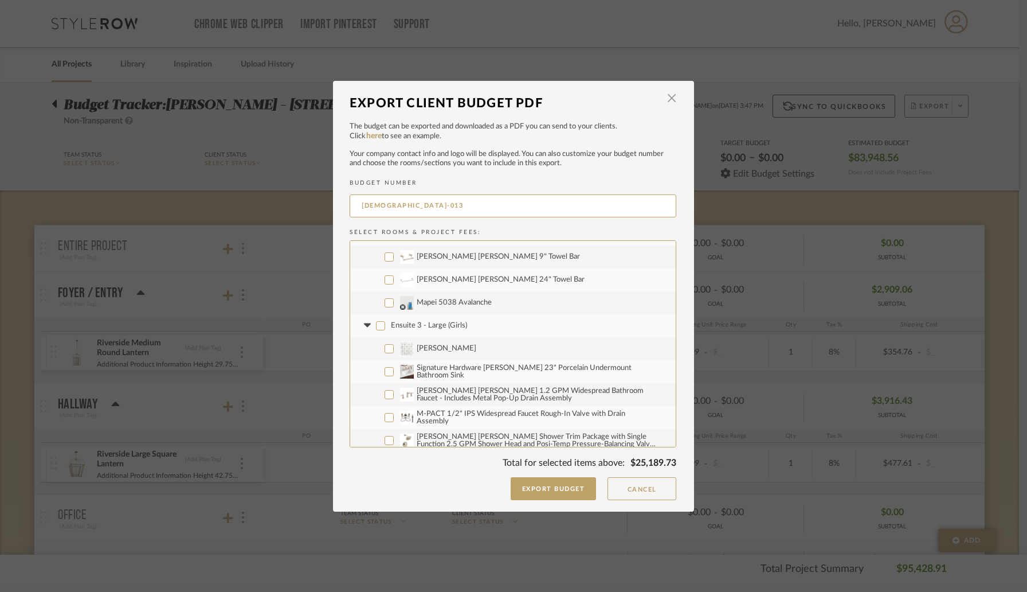
checkbox input "false"
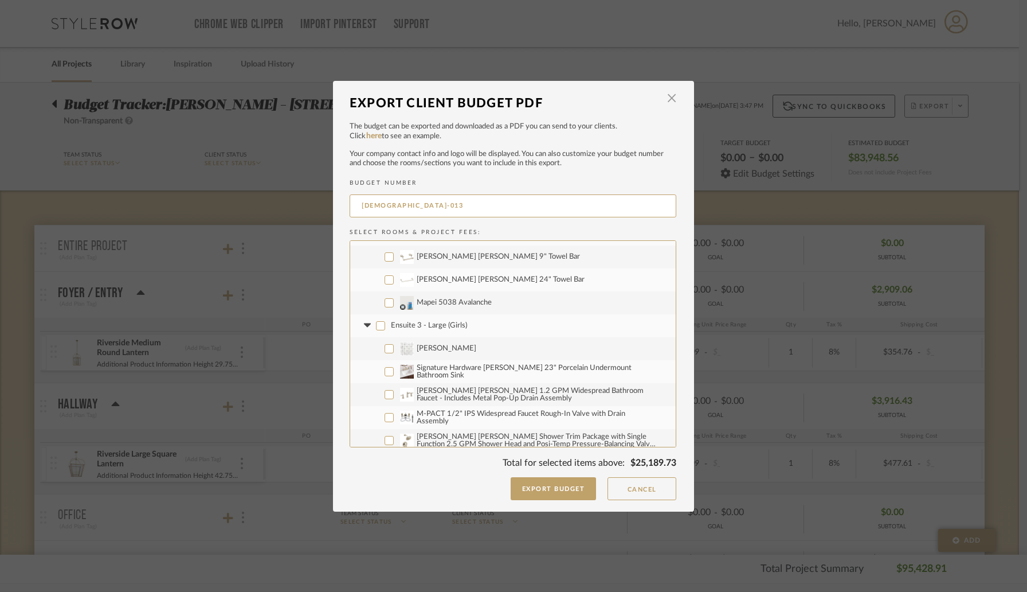
checkbox input "false"
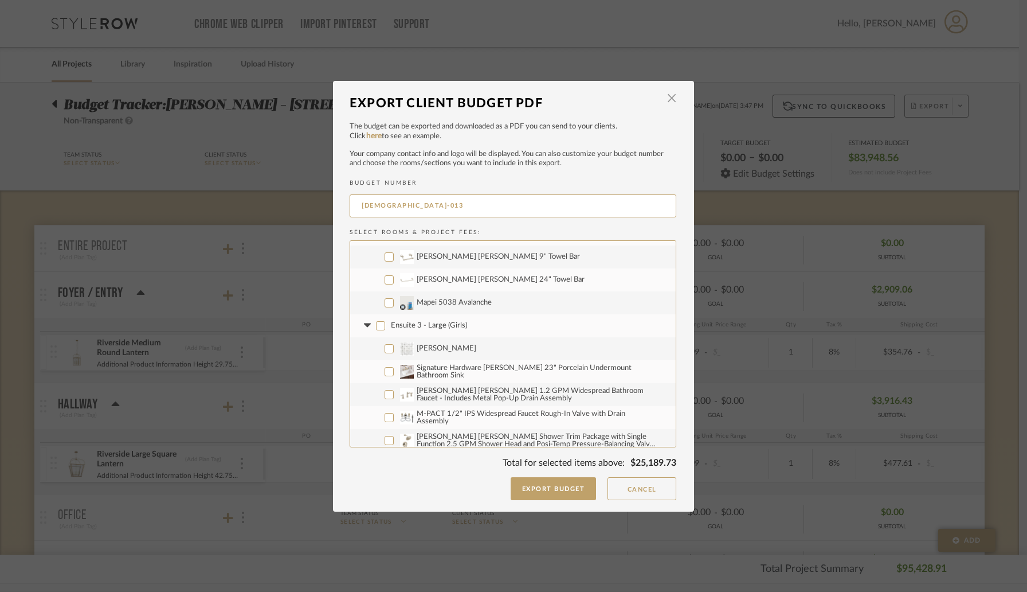
checkbox input "false"
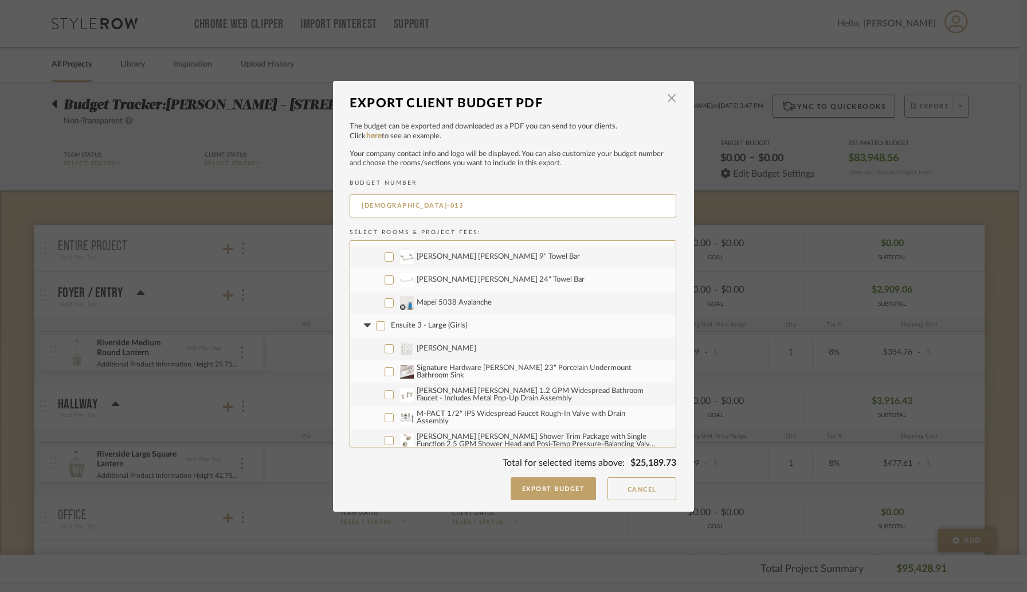
checkbox input "false"
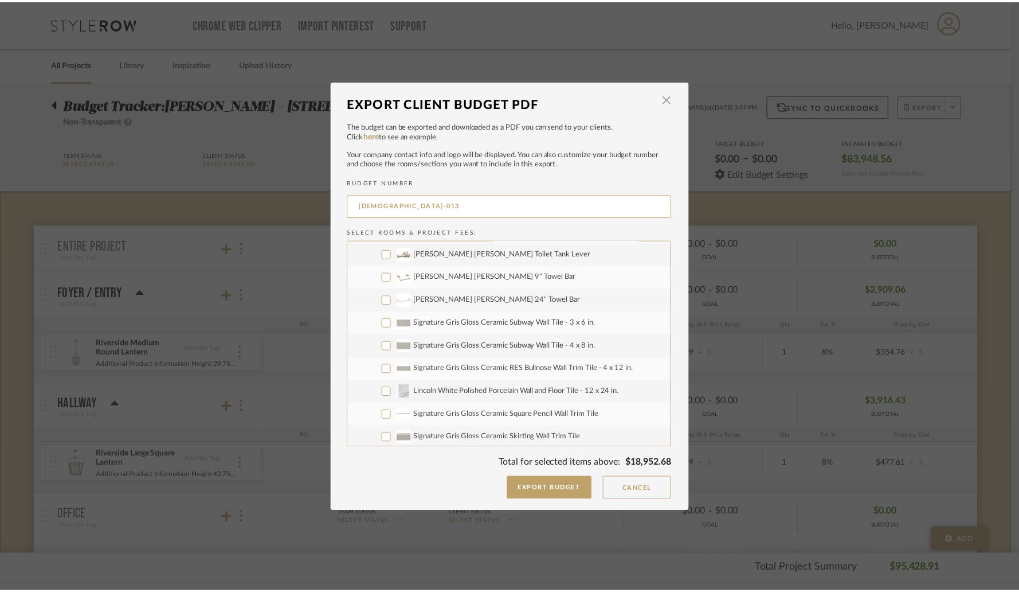
scroll to position [2202, 0]
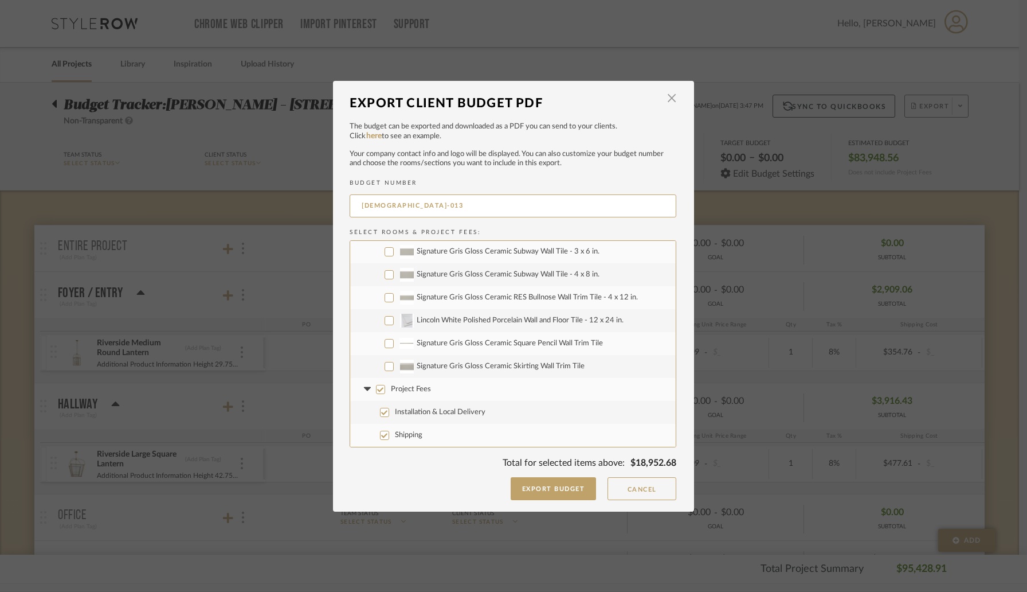
click at [382, 432] on input "Shipping" at bounding box center [384, 434] width 9 height 9
checkbox input "false"
click at [382, 417] on label "Installation & Local Delivery" at bounding box center [513, 412] width 326 height 23
click at [382, 417] on input "Installation & Local Delivery" at bounding box center [384, 412] width 9 height 9
checkbox input "false"
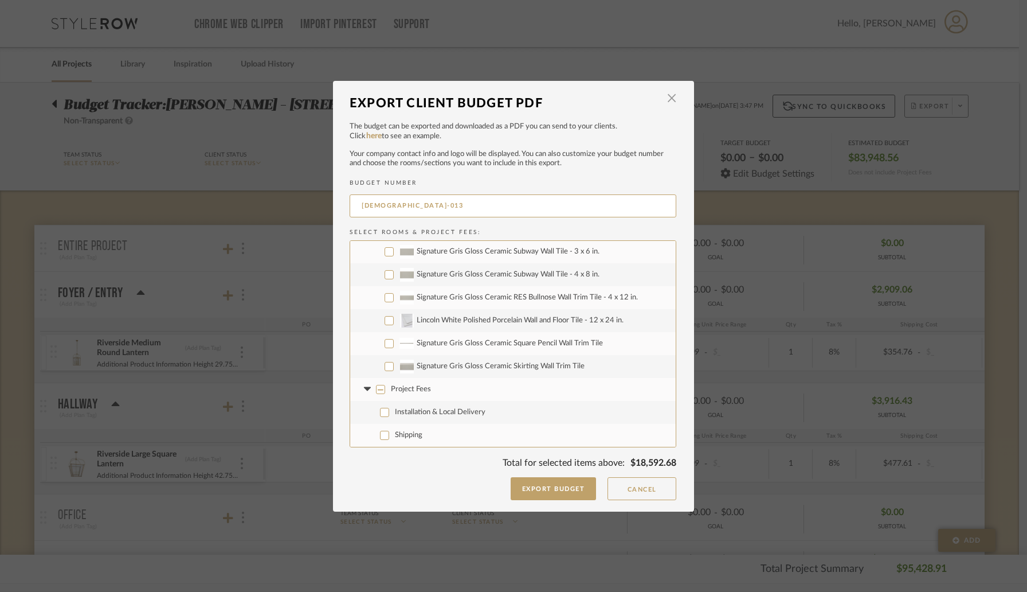
checkbox input "false"
click at [573, 488] on button "Export Budget" at bounding box center [554, 488] width 86 height 23
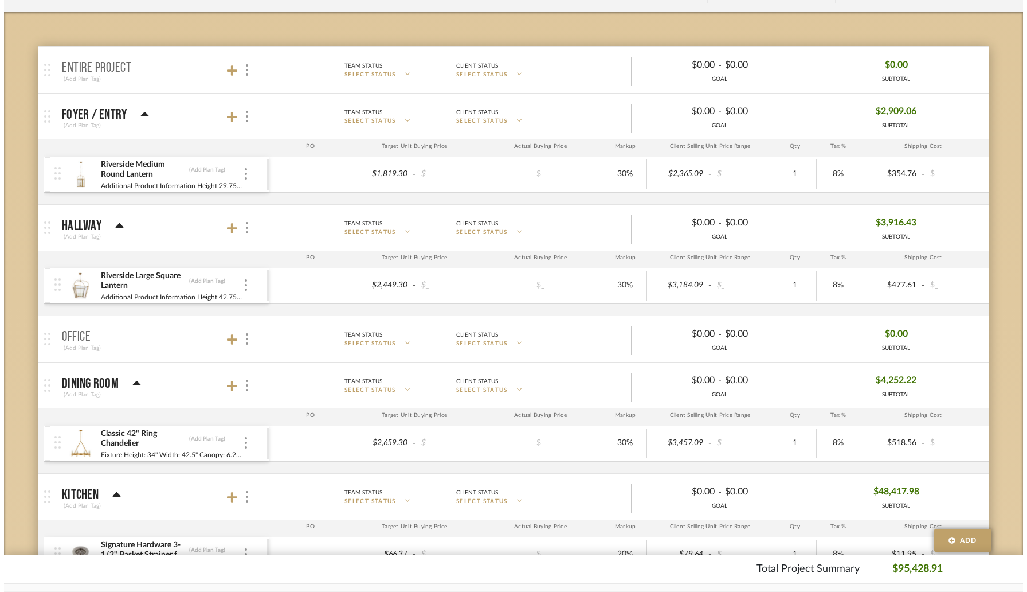
scroll to position [0, 0]
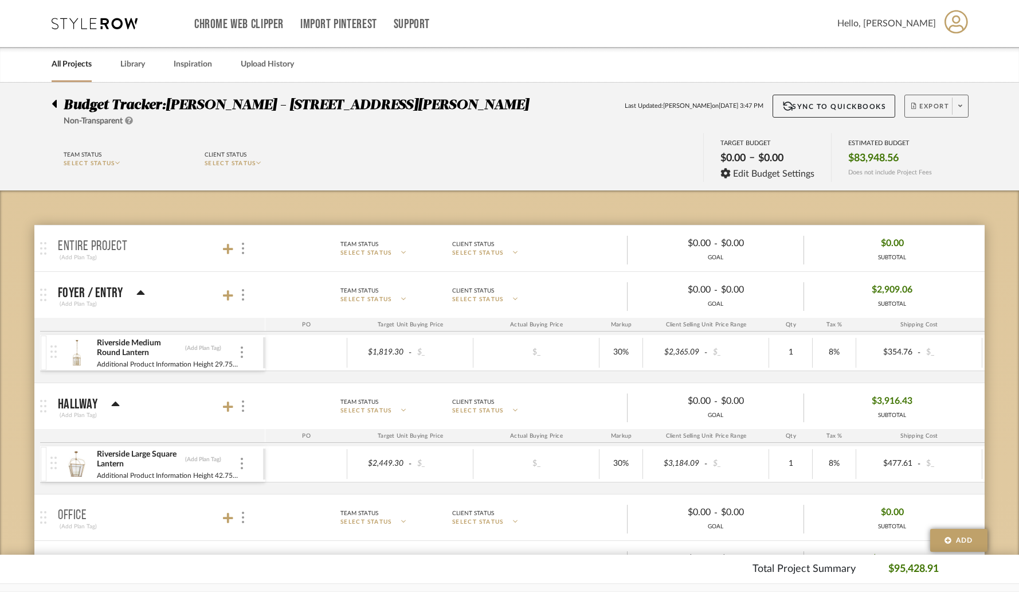
click at [937, 107] on span "Export" at bounding box center [930, 110] width 38 height 17
click at [932, 139] on span "Export PDF" at bounding box center [957, 139] width 86 height 10
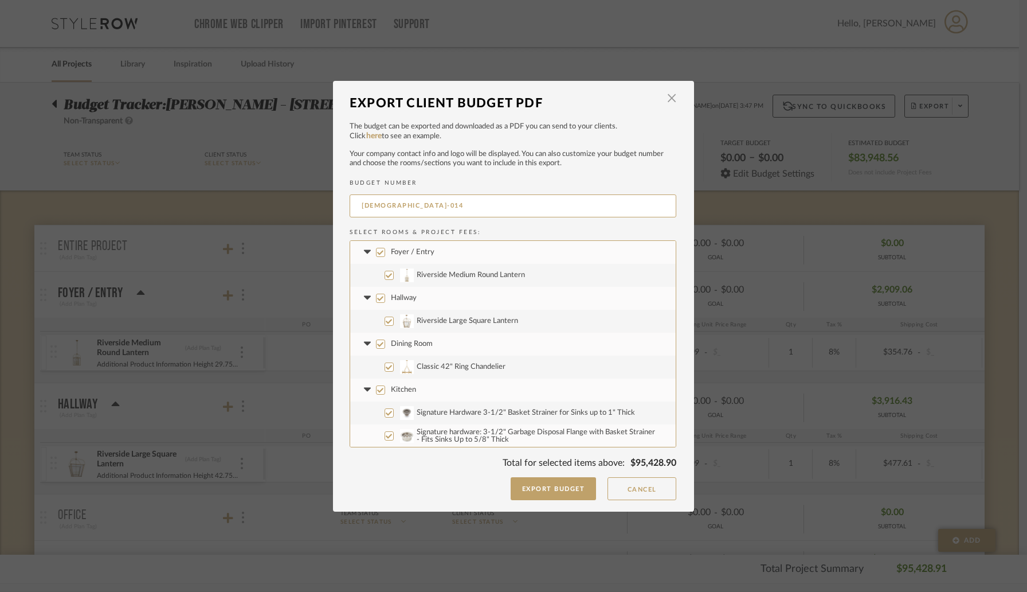
click at [378, 390] on input "Kitchen" at bounding box center [380, 389] width 9 height 9
checkbox input "false"
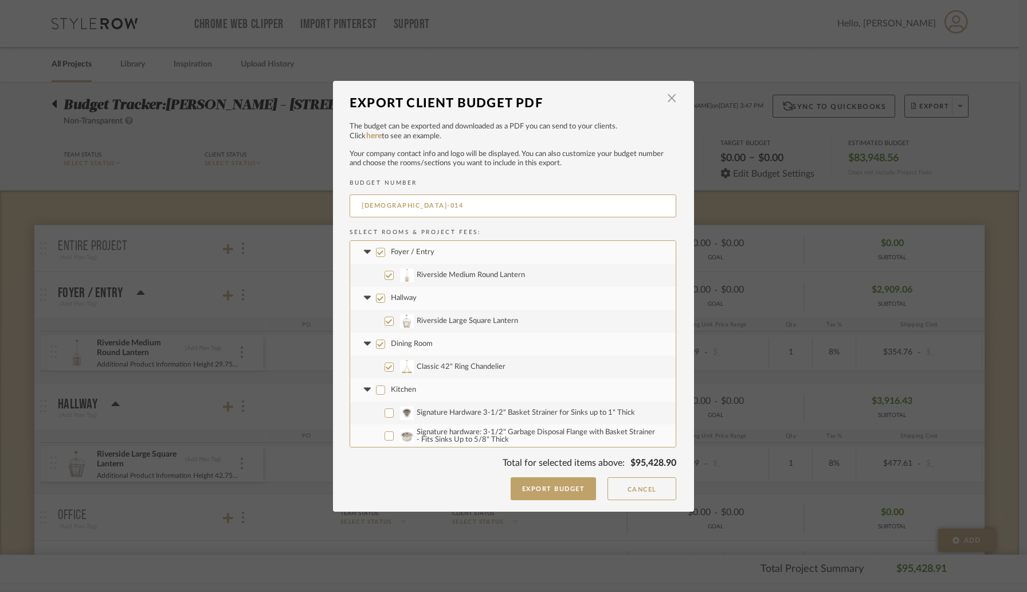
checkbox input "false"
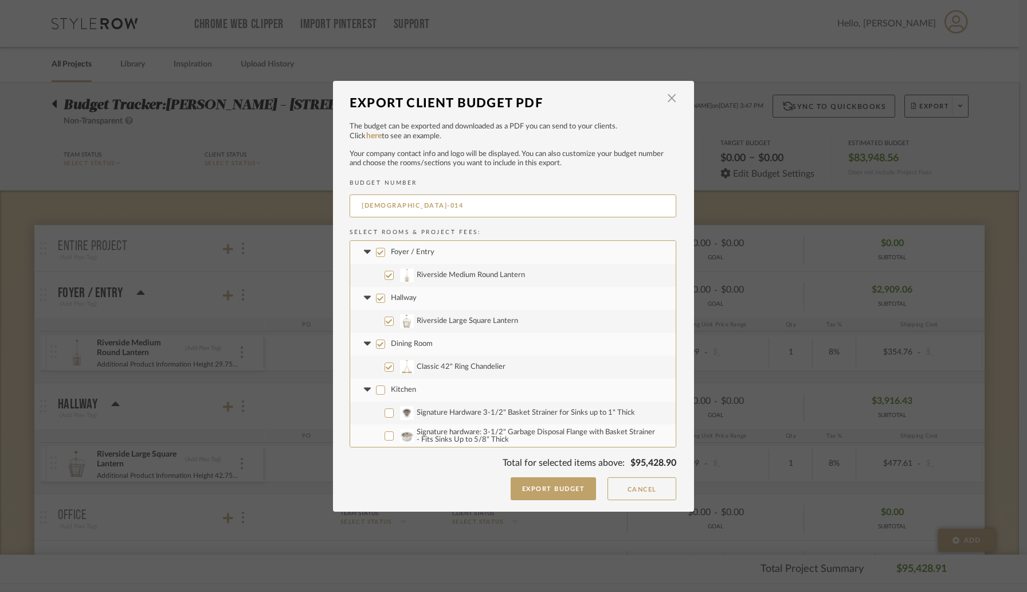
checkbox input "false"
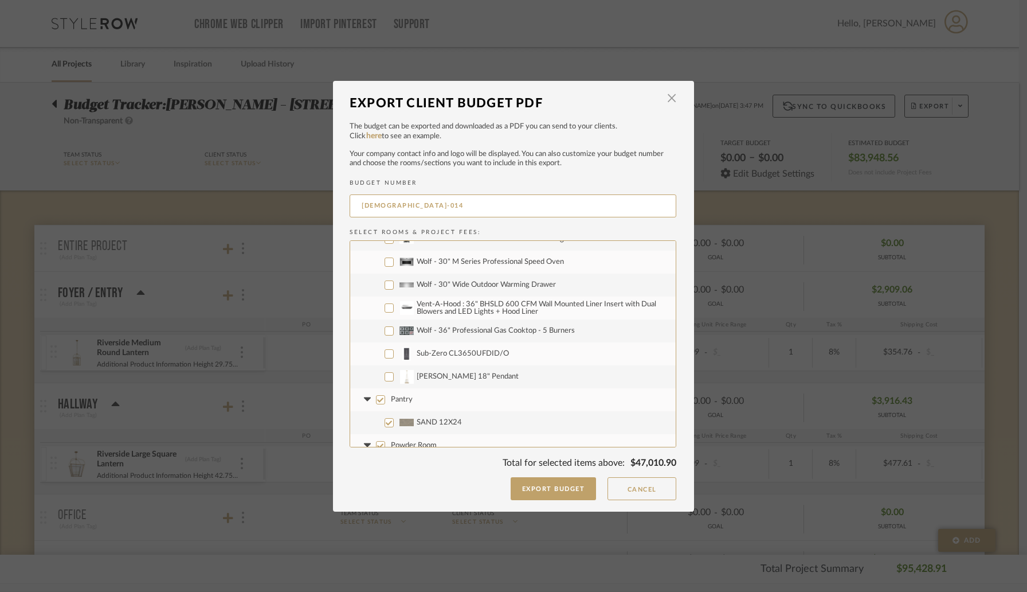
scroll to position [316, 0]
click at [376, 393] on input "Pantry" at bounding box center [380, 394] width 9 height 9
checkbox input "false"
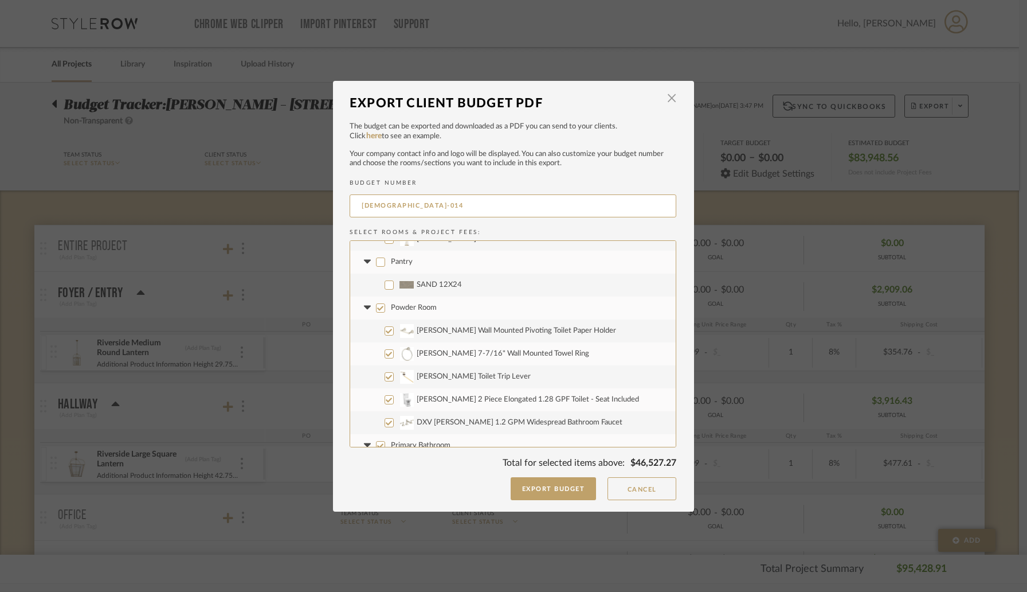
scroll to position [452, 0]
click at [376, 305] on input "Powder Room" at bounding box center [380, 304] width 9 height 9
checkbox input "false"
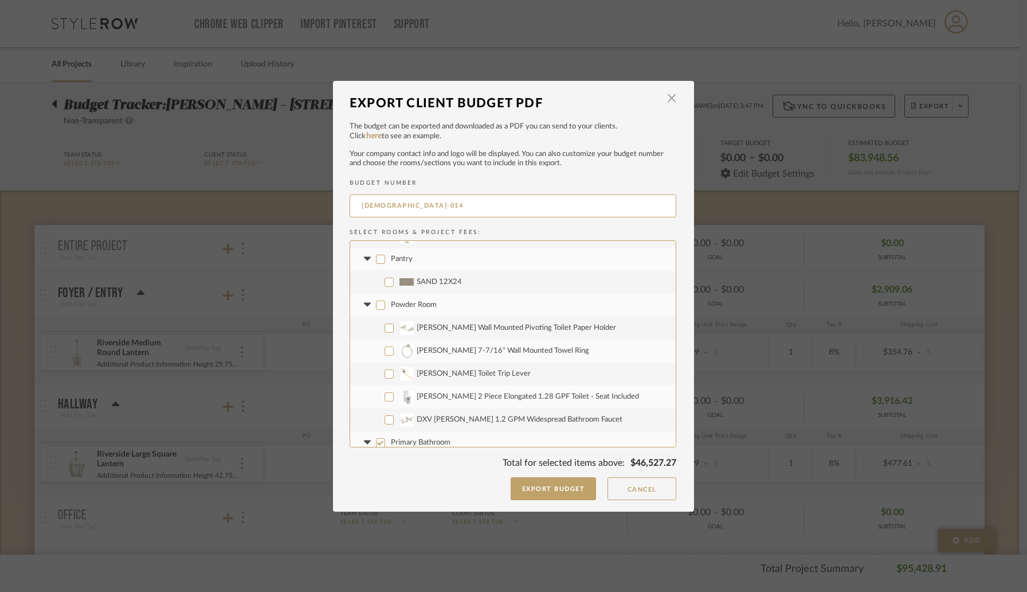
checkbox input "false"
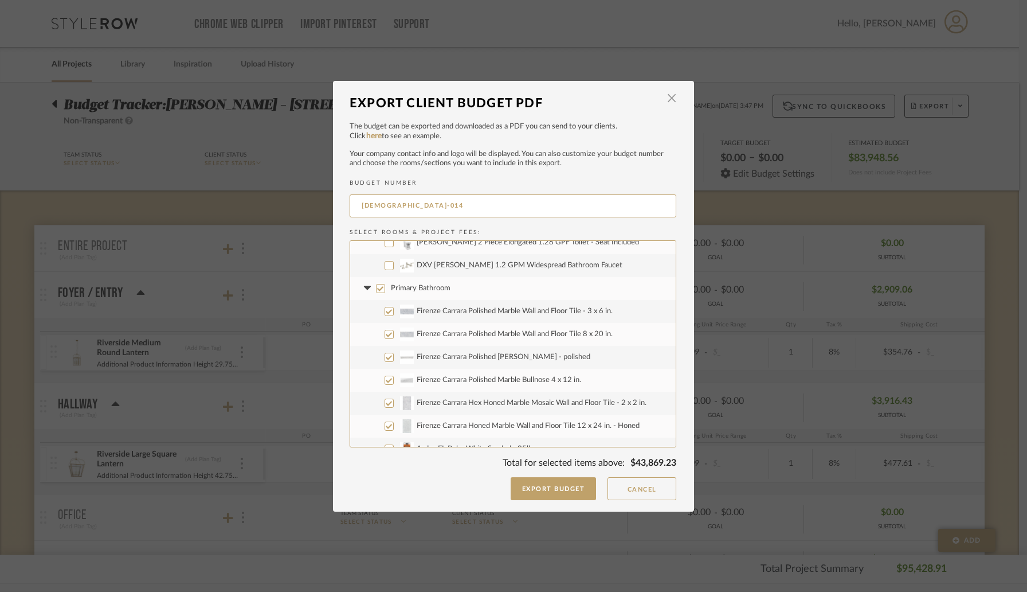
scroll to position [604, 0]
click at [379, 293] on input "Primary Bathroom" at bounding box center [380, 290] width 9 height 9
checkbox input "false"
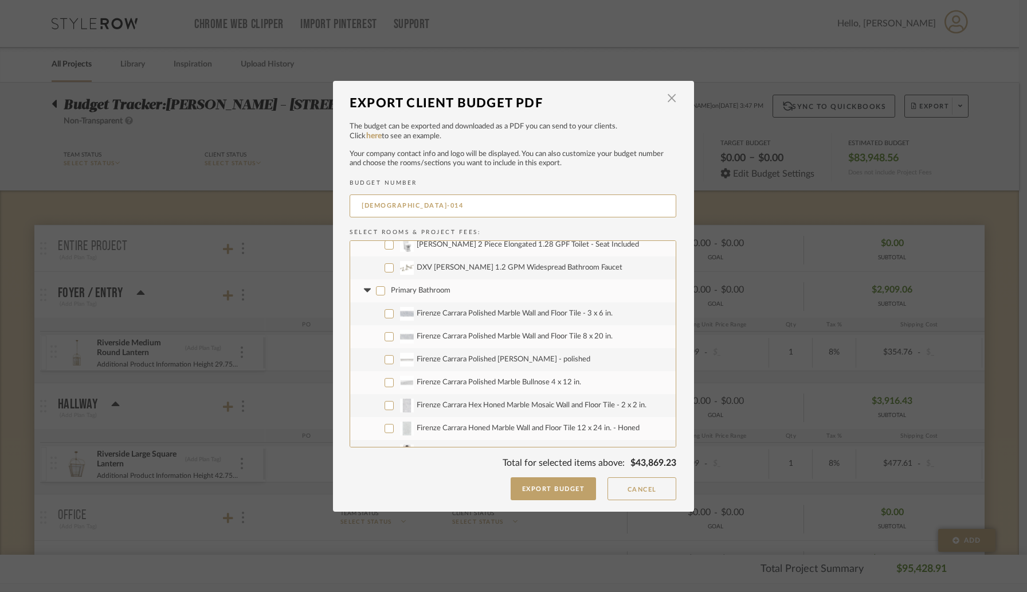
checkbox input "false"
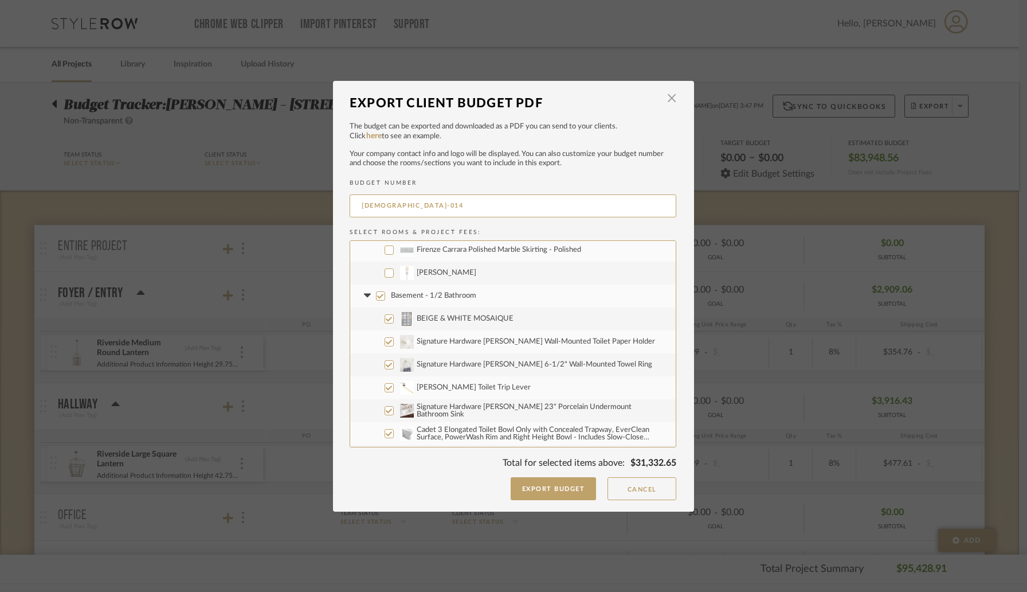
scroll to position [831, 0]
click at [376, 295] on input "Basement - 1/2 Bathroom" at bounding box center [380, 292] width 9 height 9
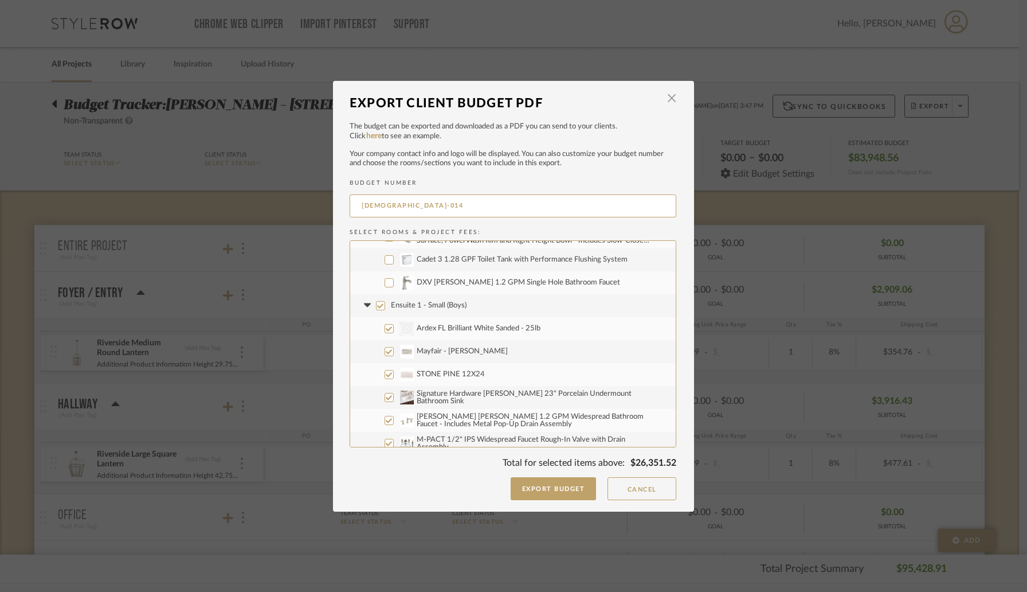
scroll to position [1046, 0]
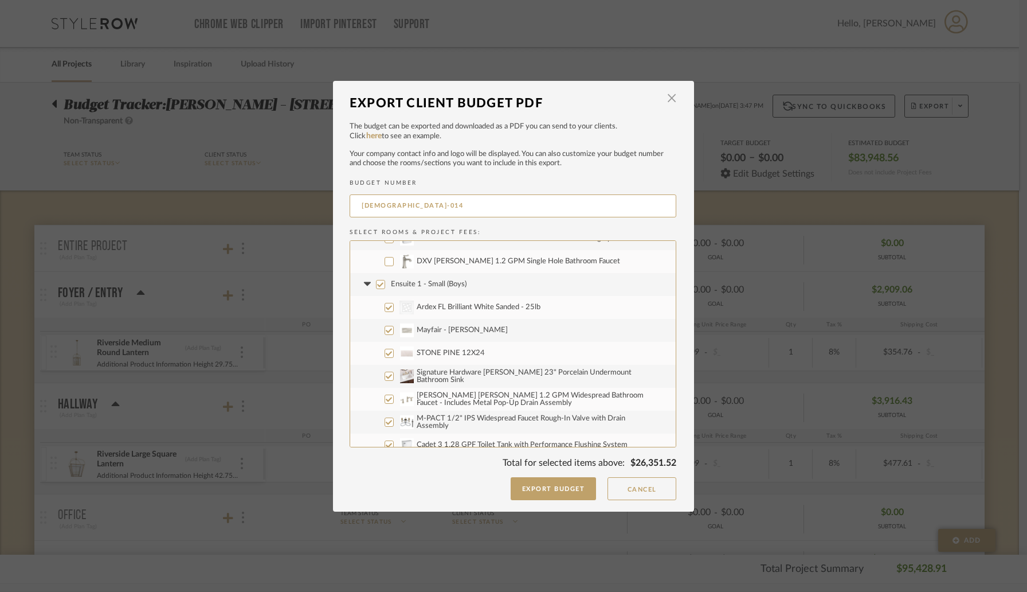
click at [378, 284] on input "Ensuite 1 - Small (Boys)" at bounding box center [380, 284] width 9 height 9
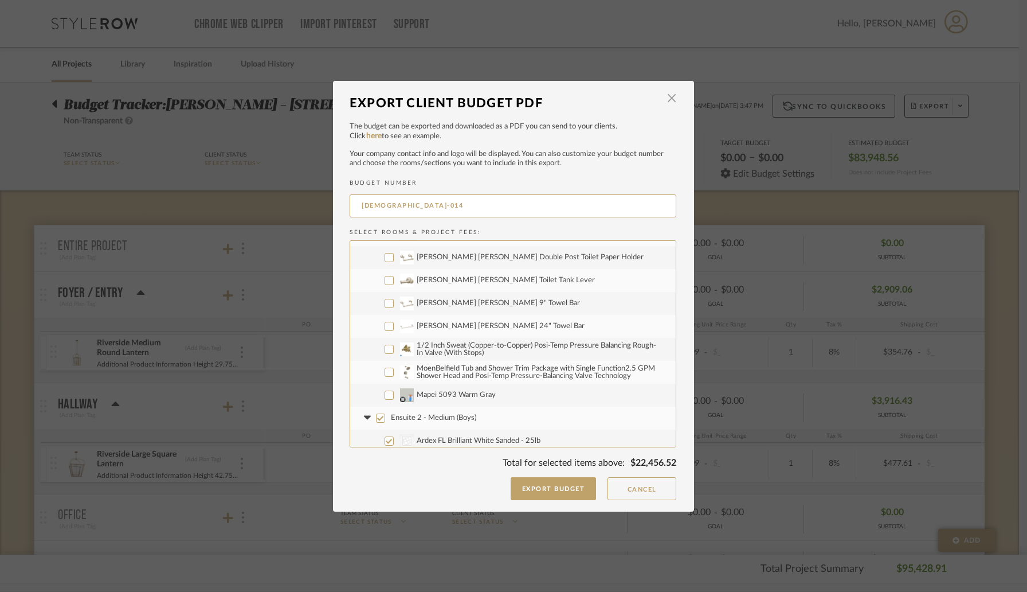
scroll to position [1312, 0]
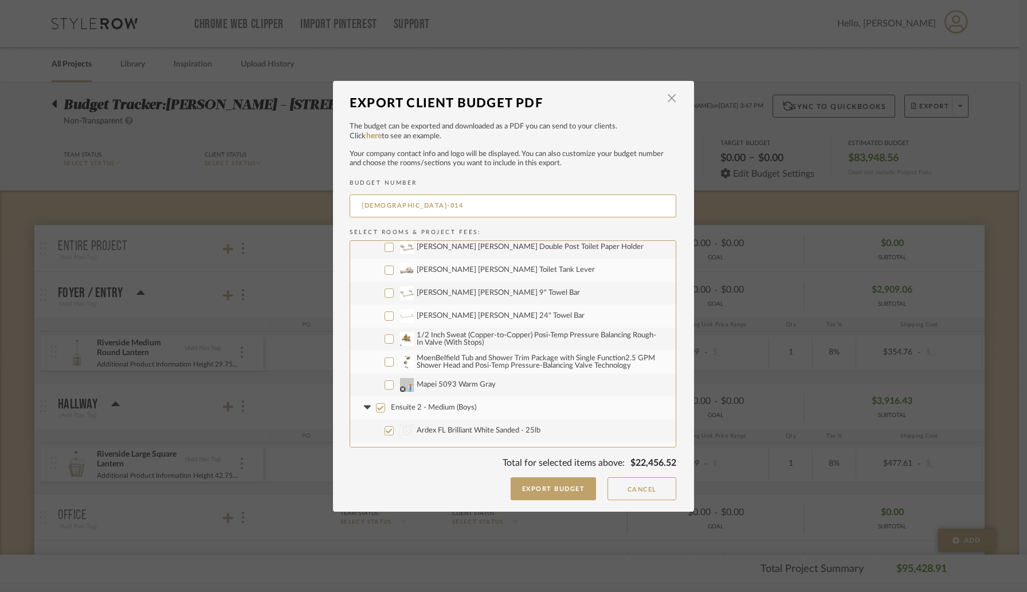
click at [378, 406] on input "Ensuite 2 - Medium (Boys)" at bounding box center [380, 407] width 9 height 9
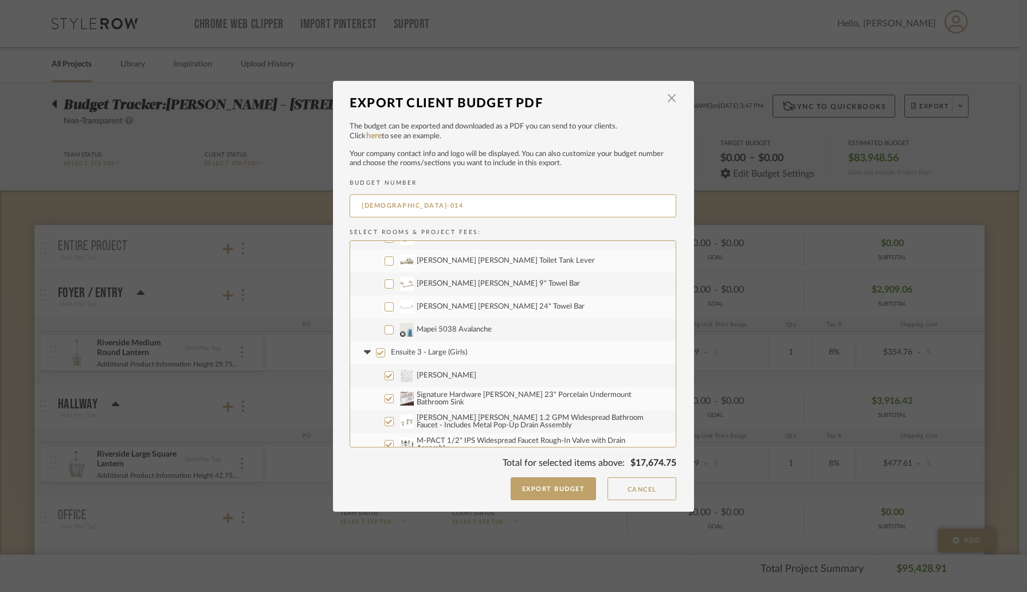
scroll to position [1782, 0]
click at [376, 351] on input "Ensuite 3 - Large (Girls)" at bounding box center [380, 350] width 9 height 9
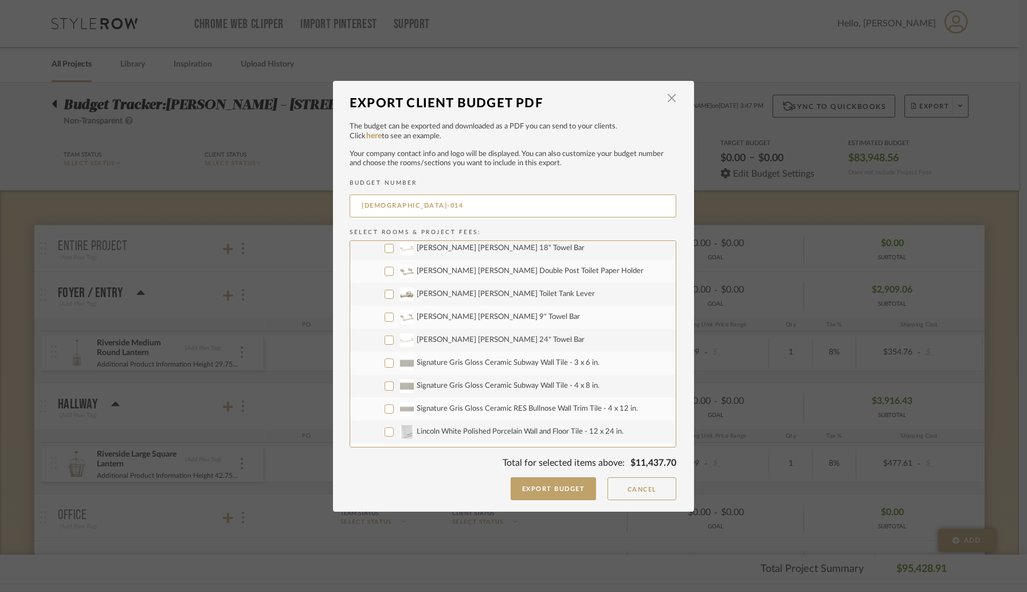
scroll to position [2202, 0]
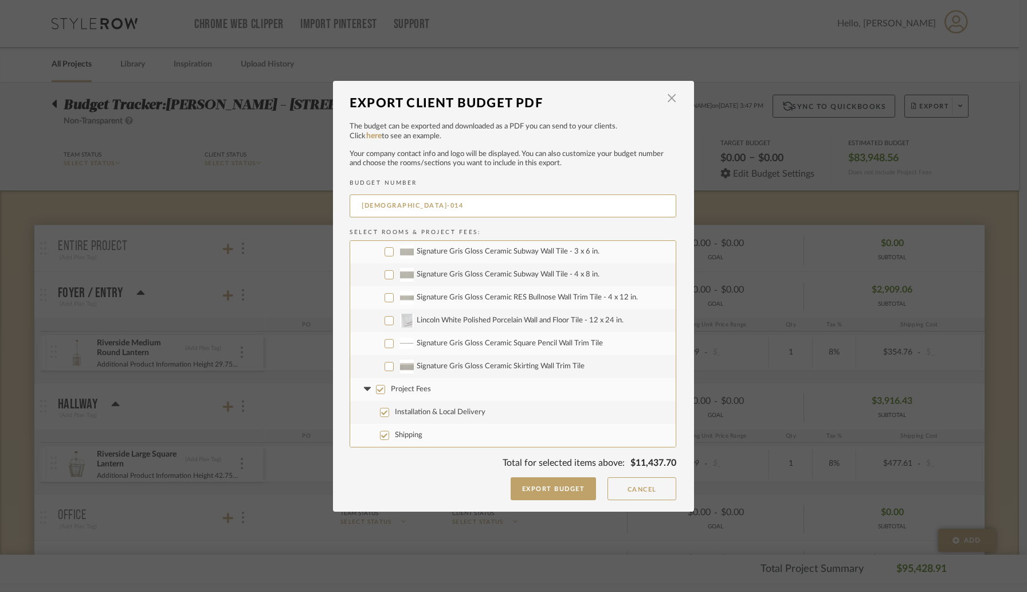
click at [377, 388] on input "Project Fees" at bounding box center [380, 389] width 9 height 9
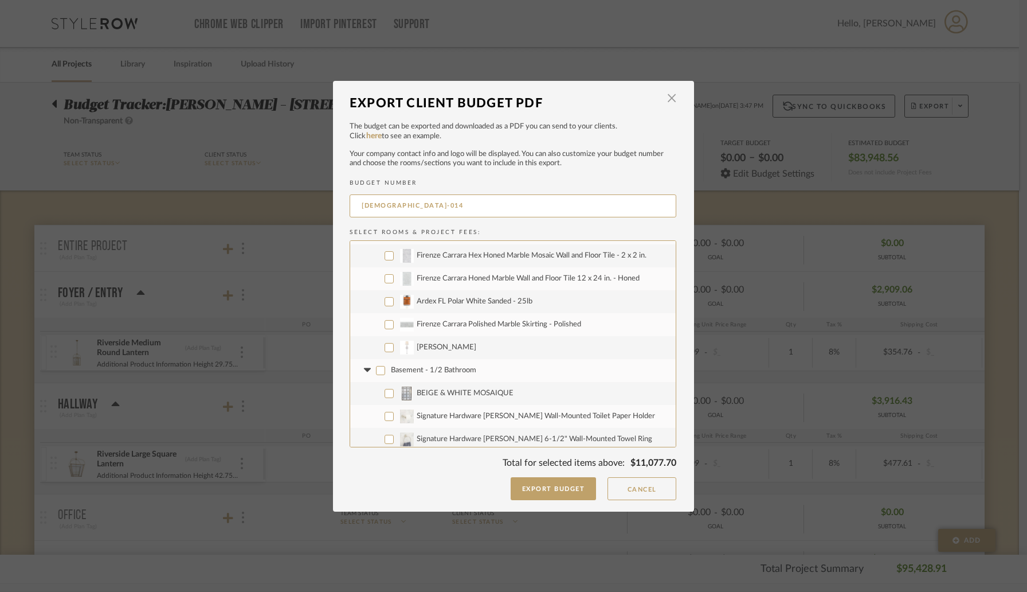
scroll to position [743, 0]
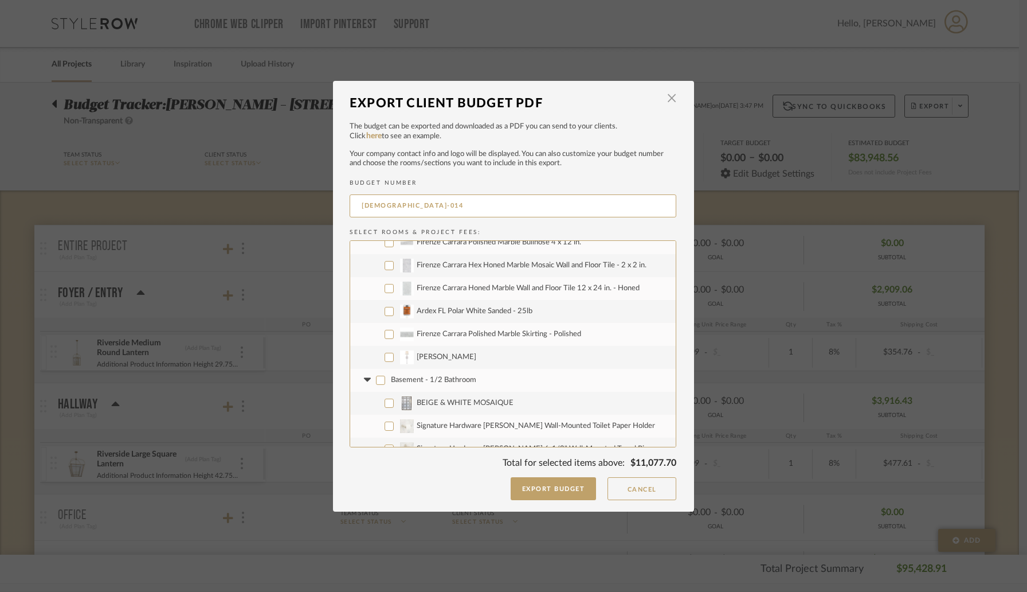
click at [385, 358] on input "[PERSON_NAME]" at bounding box center [389, 357] width 9 height 9
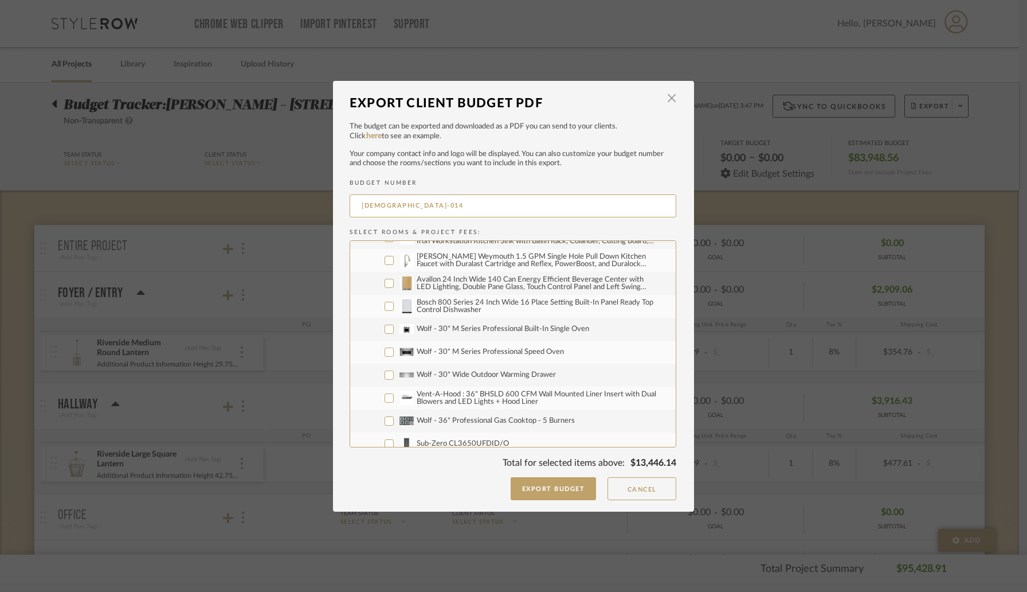
scroll to position [283, 0]
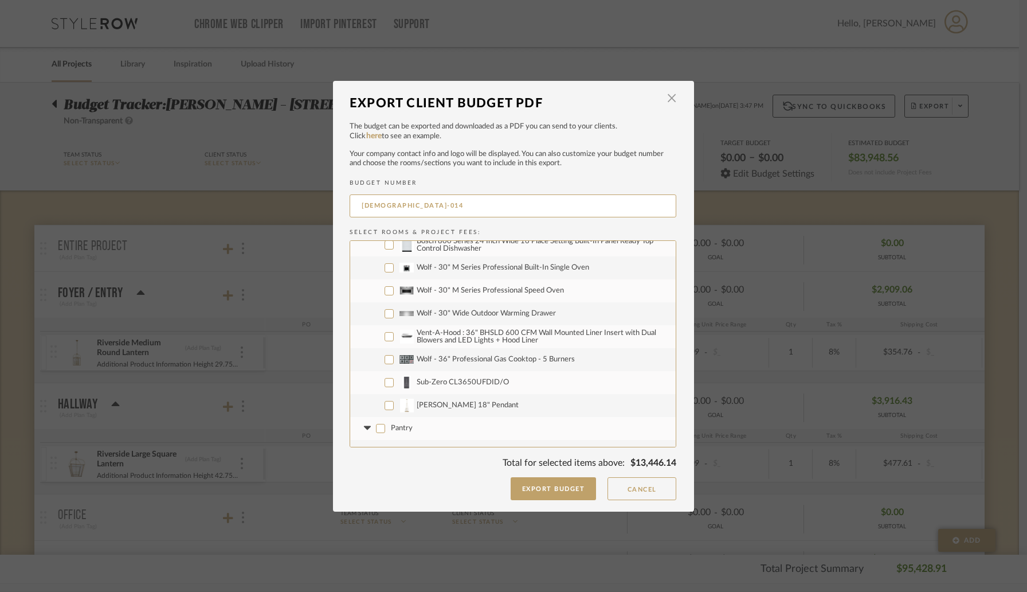
click at [389, 404] on input "[PERSON_NAME] 18" Pendant" at bounding box center [389, 405] width 9 height 9
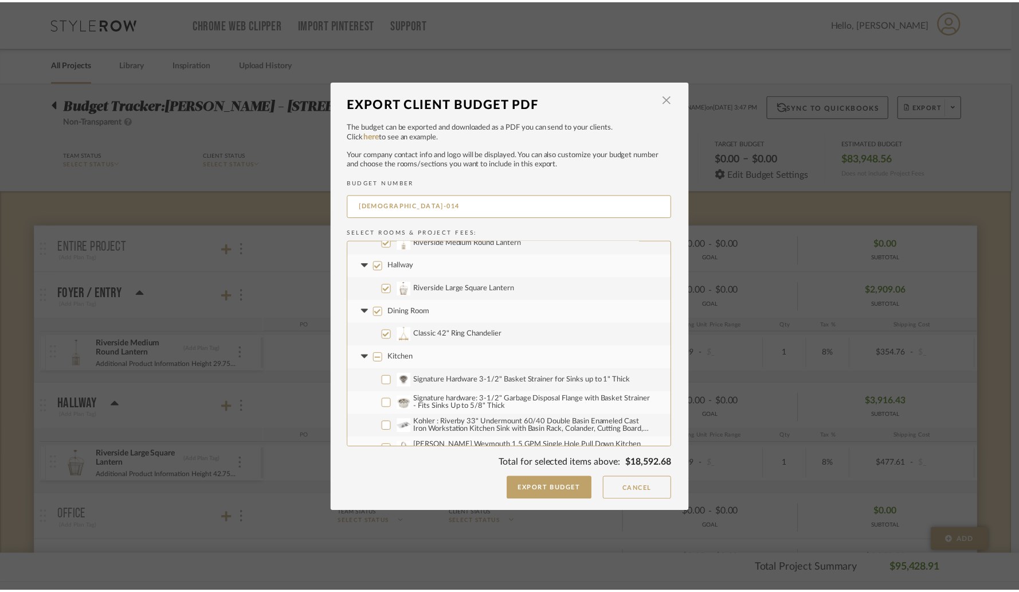
scroll to position [0, 0]
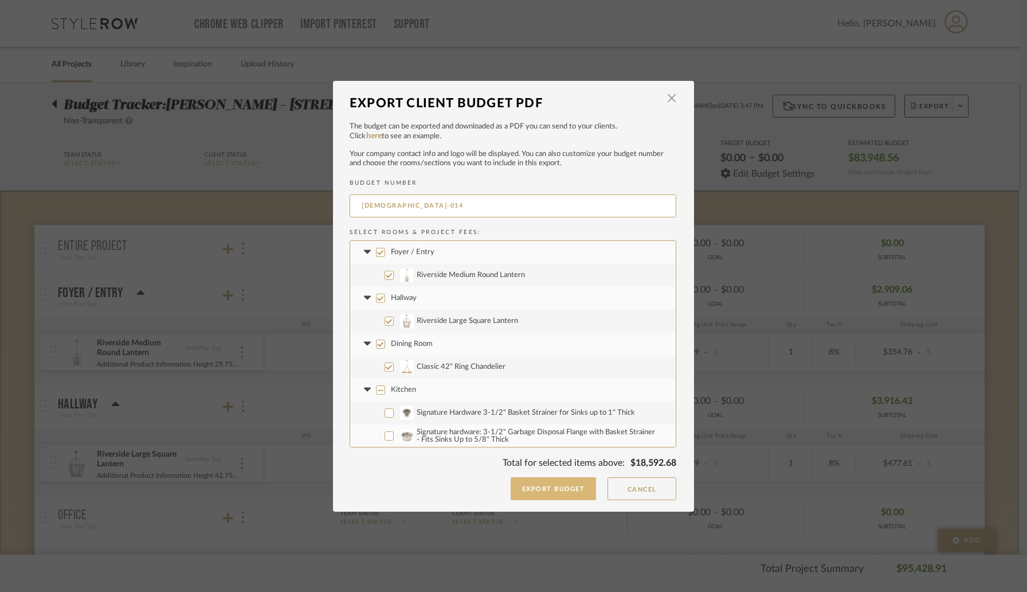
click at [559, 491] on button "Export Budget" at bounding box center [554, 488] width 86 height 23
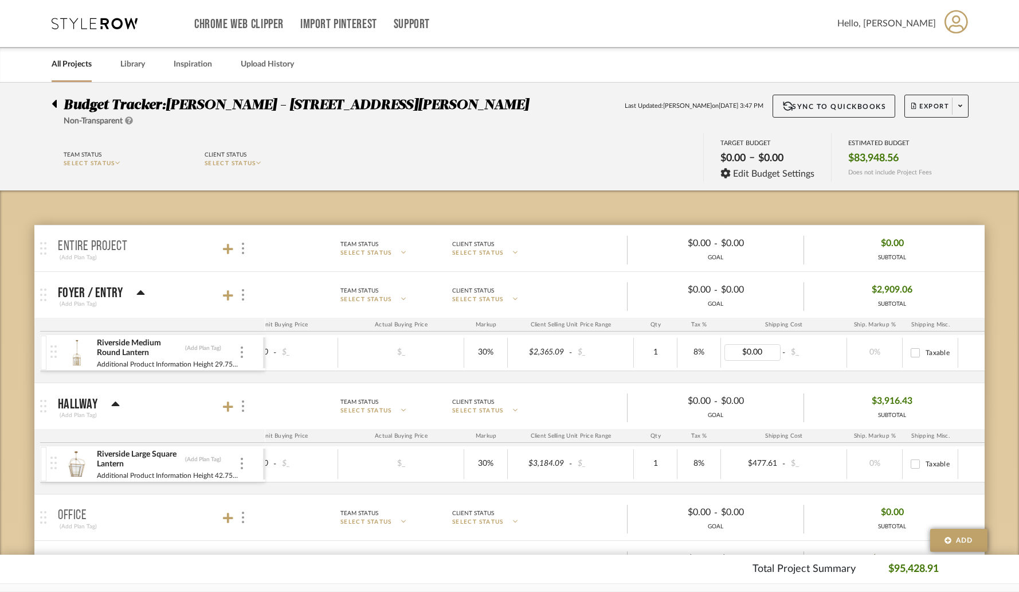
click at [956, 373] on div "Riverside Medium Round Lantern (Add Plan Tag) Additional Product Information He…" at bounding box center [497, 359] width 1185 height 48
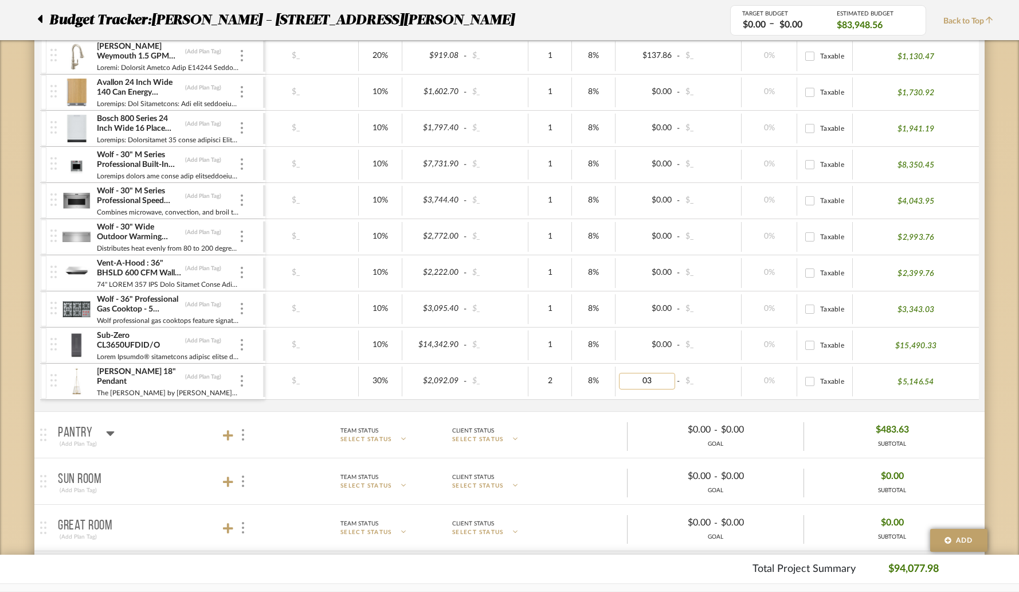
click at [657, 378] on input "03" at bounding box center [647, 381] width 56 height 17
click at [1000, 373] on div "Budget Tracker: Christina - 4065 Chelsea Green Non-Transparent Last Updated: Ke…" at bounding box center [509, 576] width 1019 height 2557
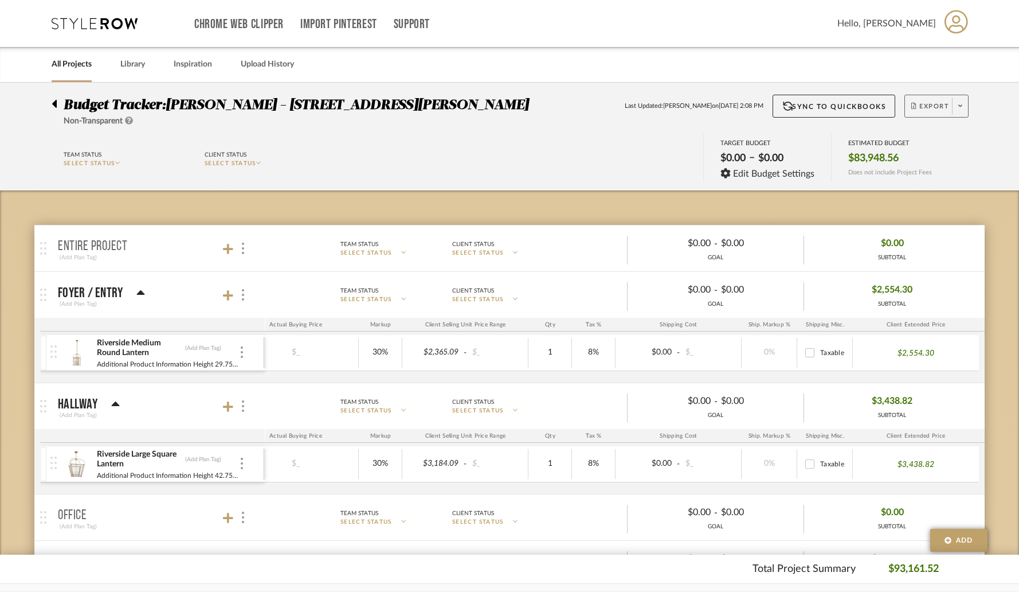
click at [926, 105] on span "Export" at bounding box center [930, 110] width 38 height 17
click at [924, 139] on span "Export PDF" at bounding box center [957, 139] width 86 height 10
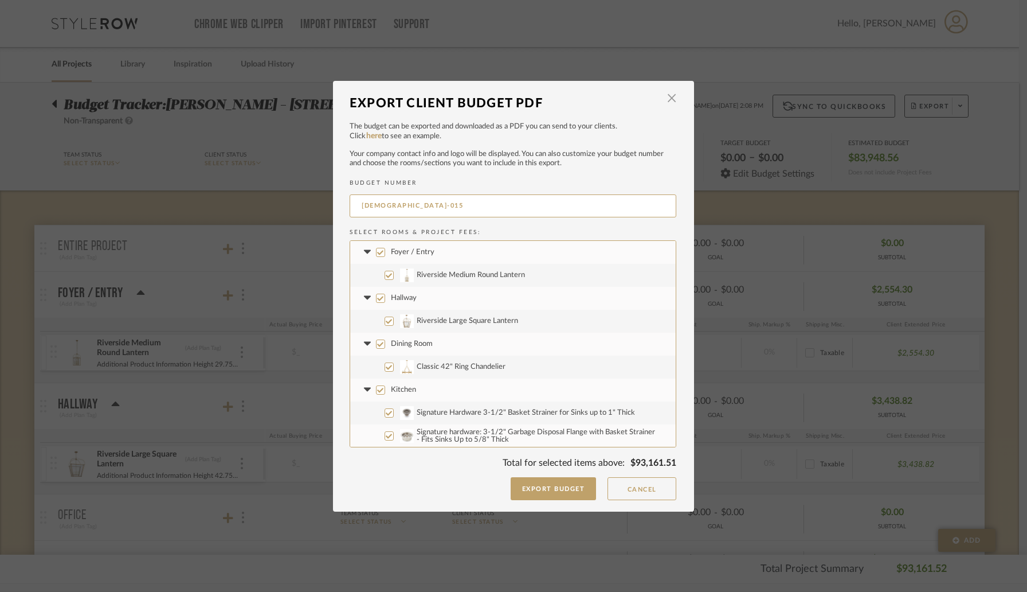
click at [376, 388] on input "Kitchen" at bounding box center [380, 389] width 9 height 9
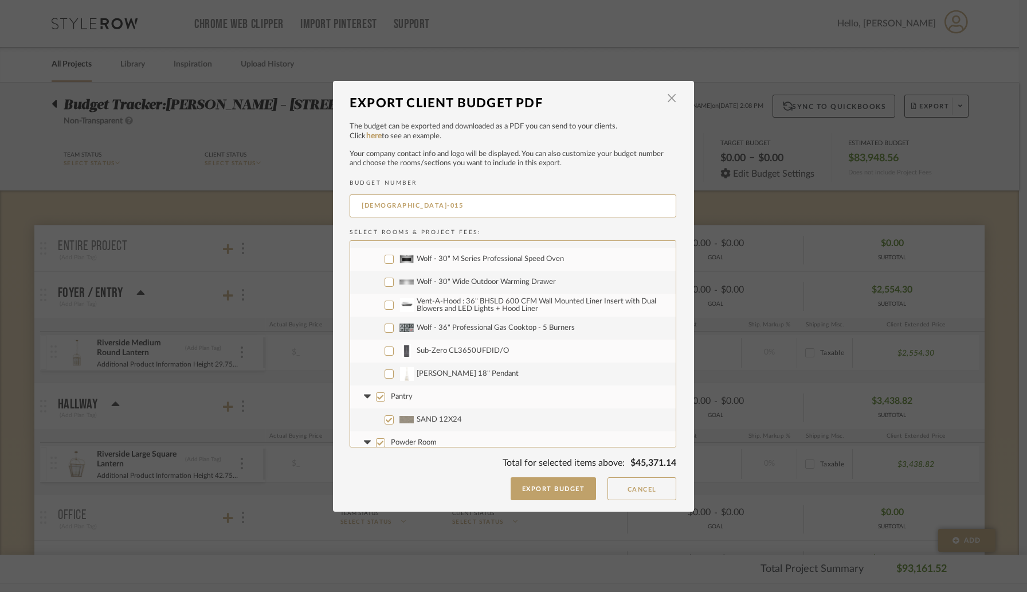
click at [387, 376] on input "[PERSON_NAME] 18" Pendant" at bounding box center [389, 373] width 9 height 9
click at [377, 397] on input "Pantry" at bounding box center [380, 396] width 9 height 9
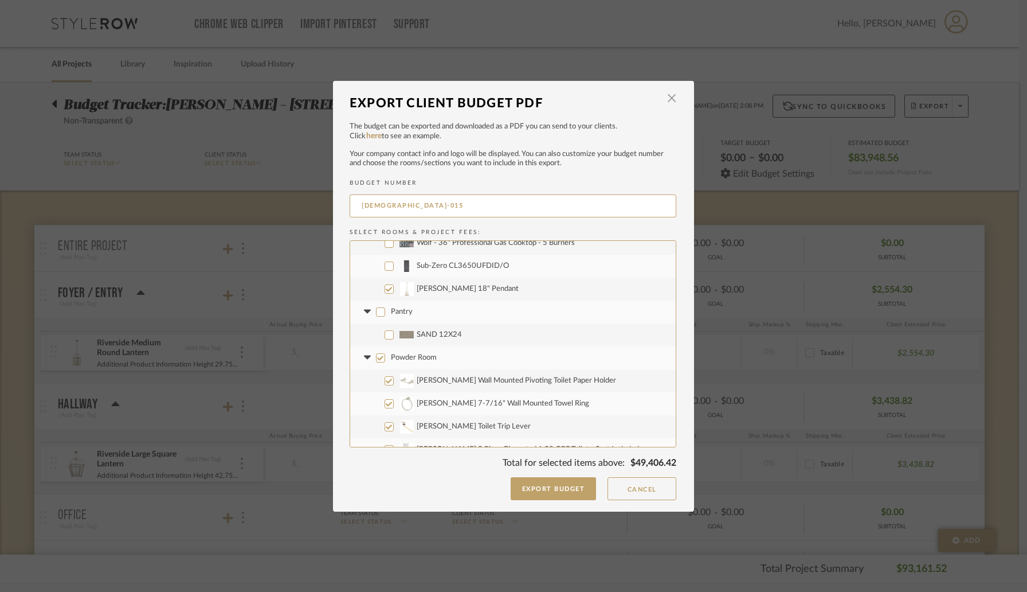
scroll to position [426, 0]
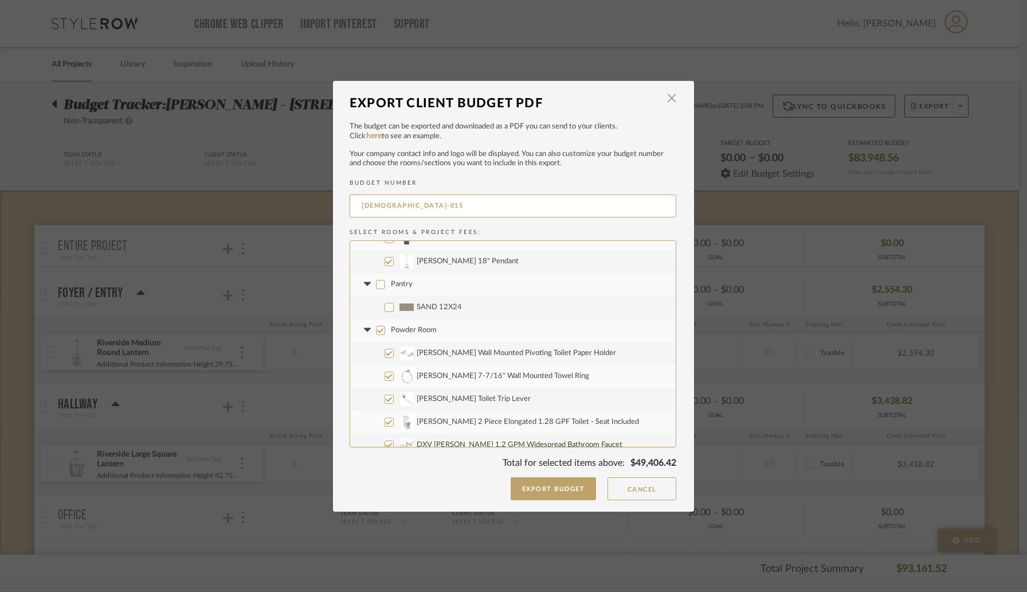
click at [378, 334] on input "Powder Room" at bounding box center [380, 330] width 9 height 9
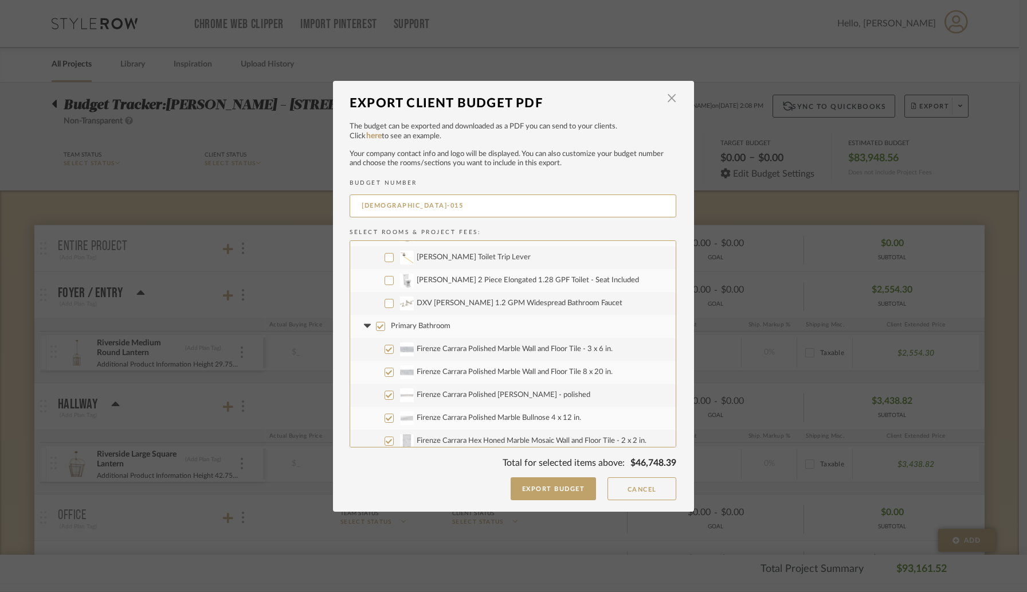
scroll to position [570, 0]
click at [376, 324] on input "Primary Bathroom" at bounding box center [380, 324] width 9 height 9
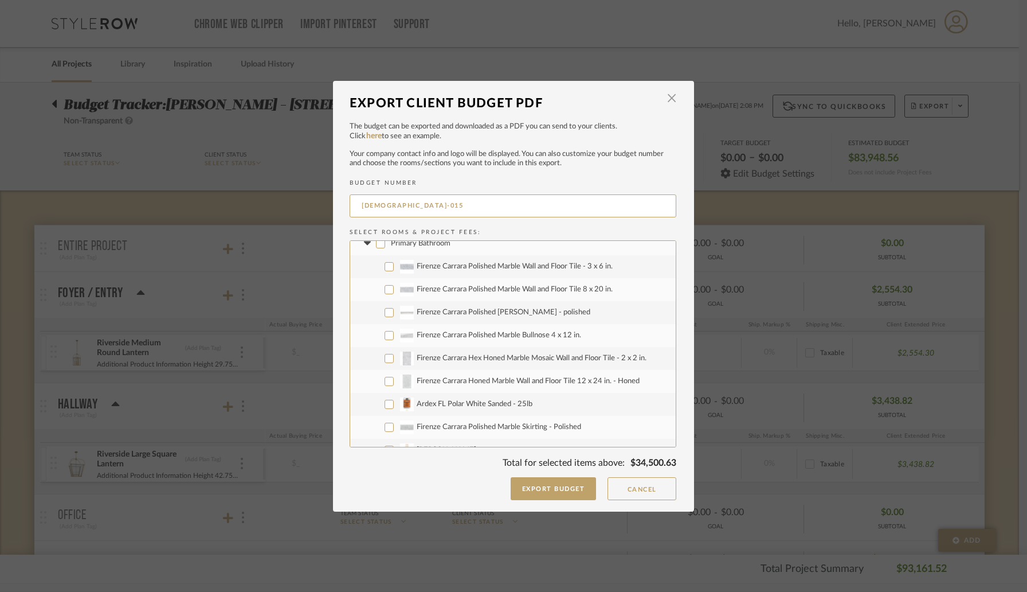
scroll to position [707, 0]
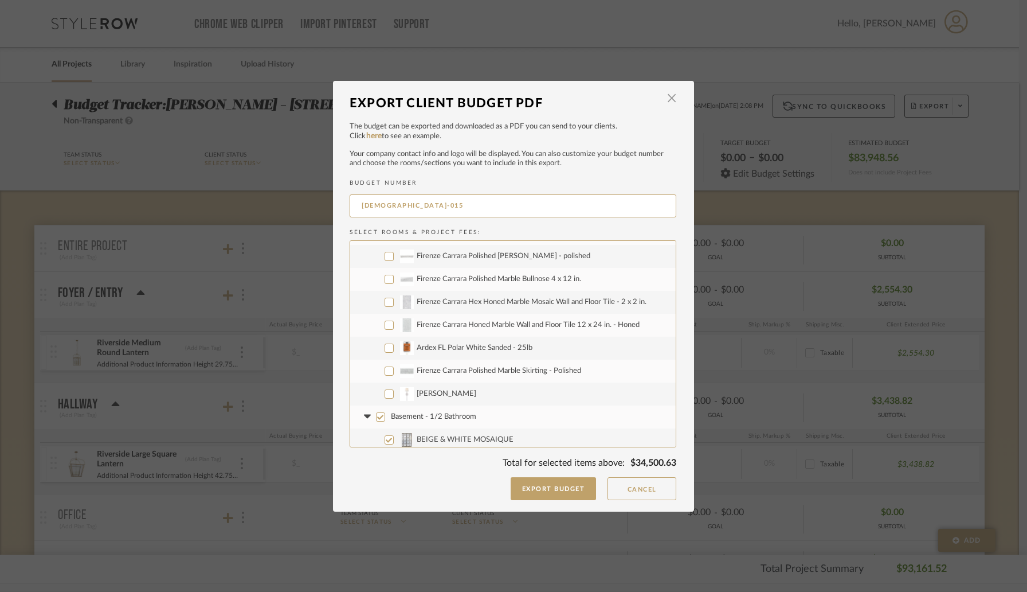
click at [386, 395] on input "[PERSON_NAME]" at bounding box center [389, 393] width 9 height 9
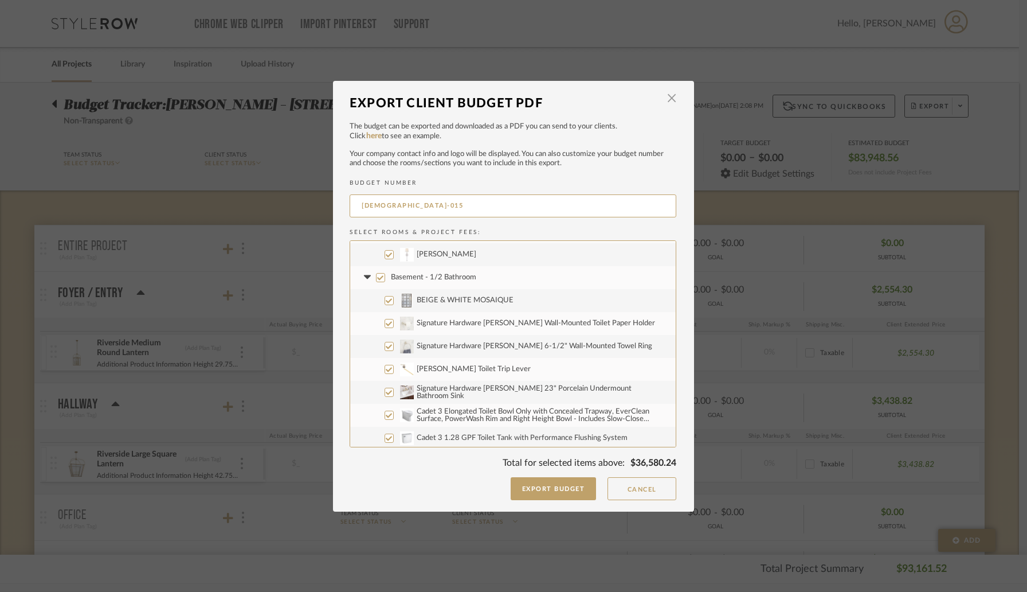
scroll to position [851, 0]
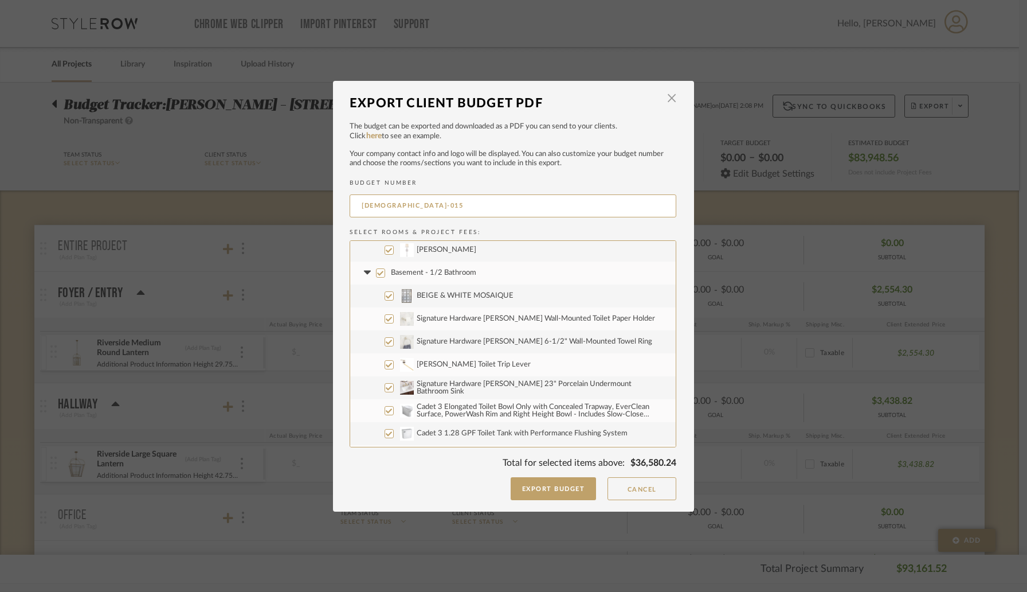
click at [378, 273] on input "Basement - 1/2 Bathroom" at bounding box center [380, 272] width 9 height 9
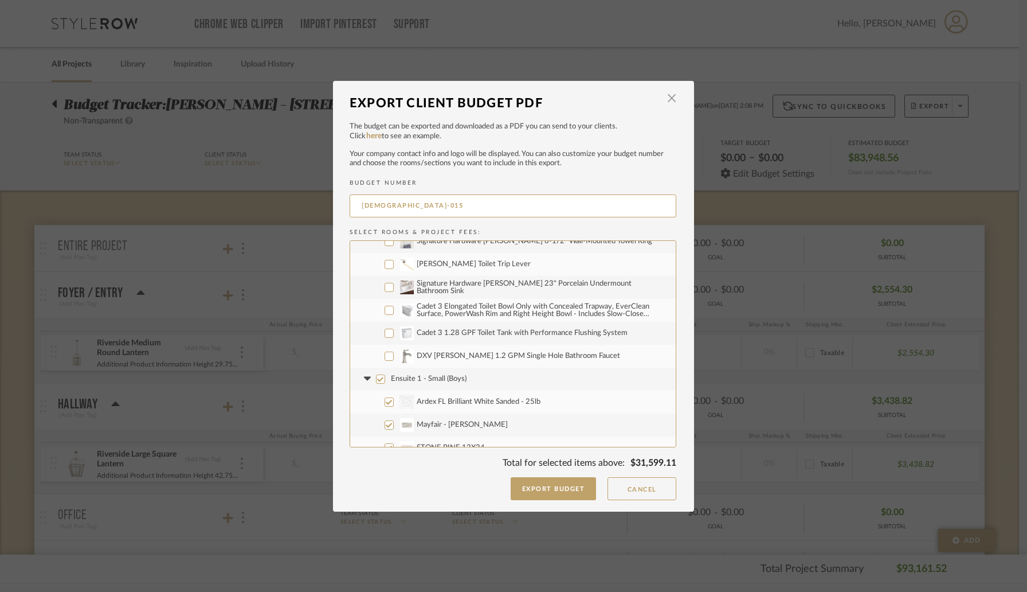
scroll to position [991, 0]
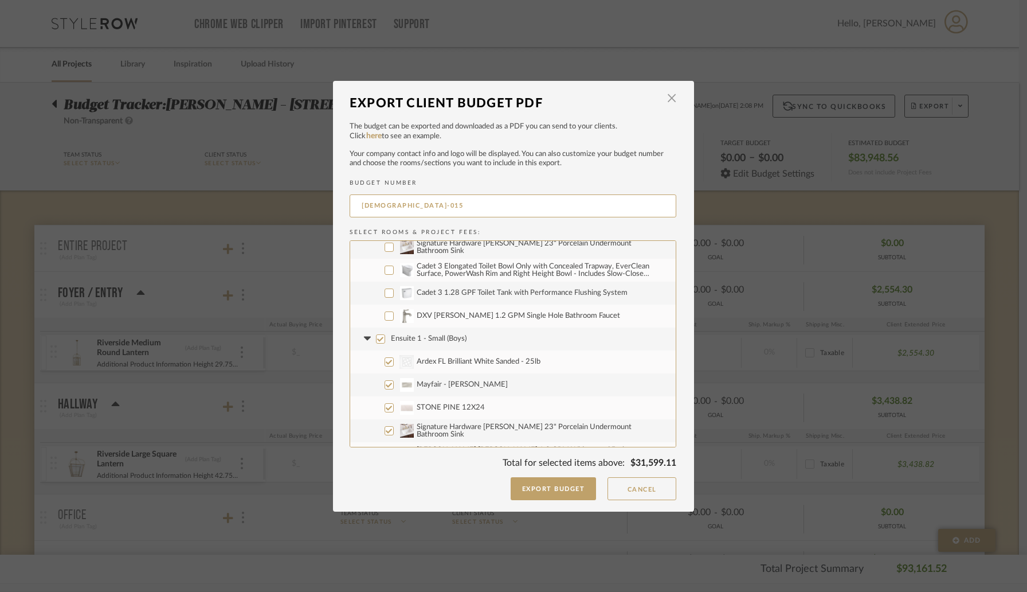
click at [378, 338] on input "Ensuite 1 - Small (Boys)" at bounding box center [380, 338] width 9 height 9
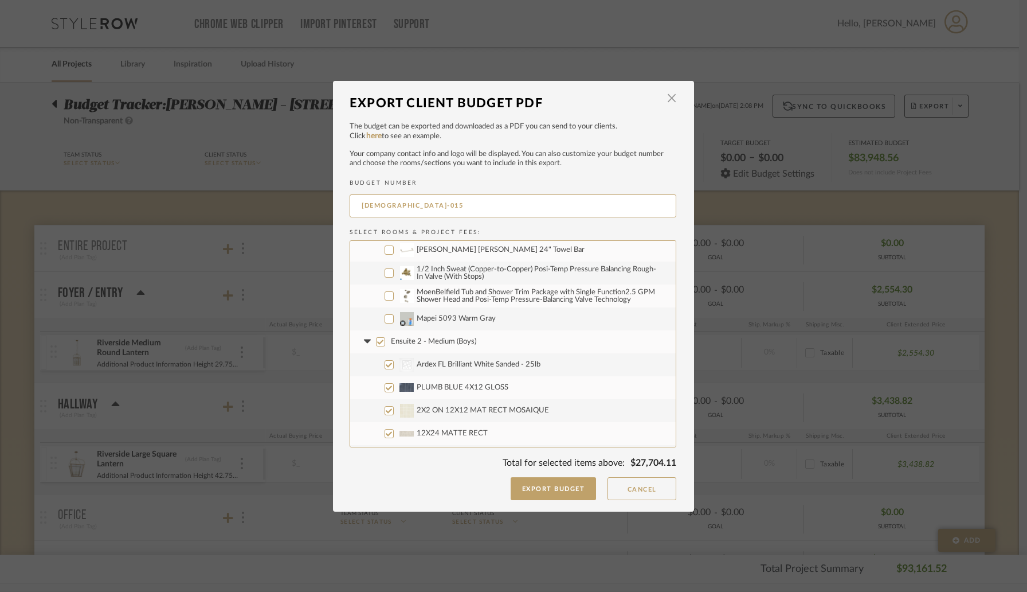
scroll to position [1383, 0]
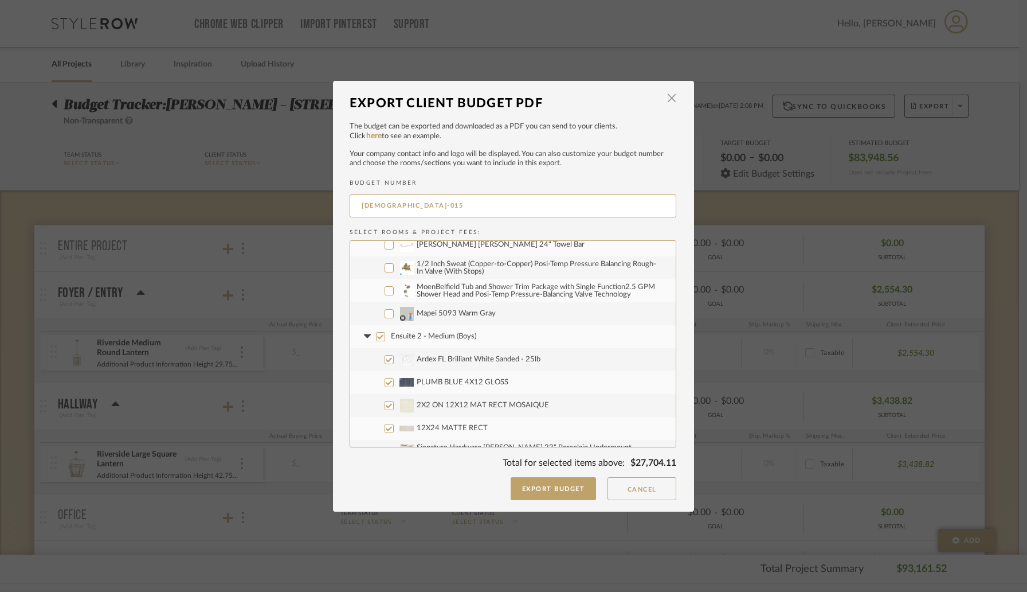
click at [378, 338] on input "Ensuite 2 - Medium (Boys)" at bounding box center [380, 336] width 9 height 9
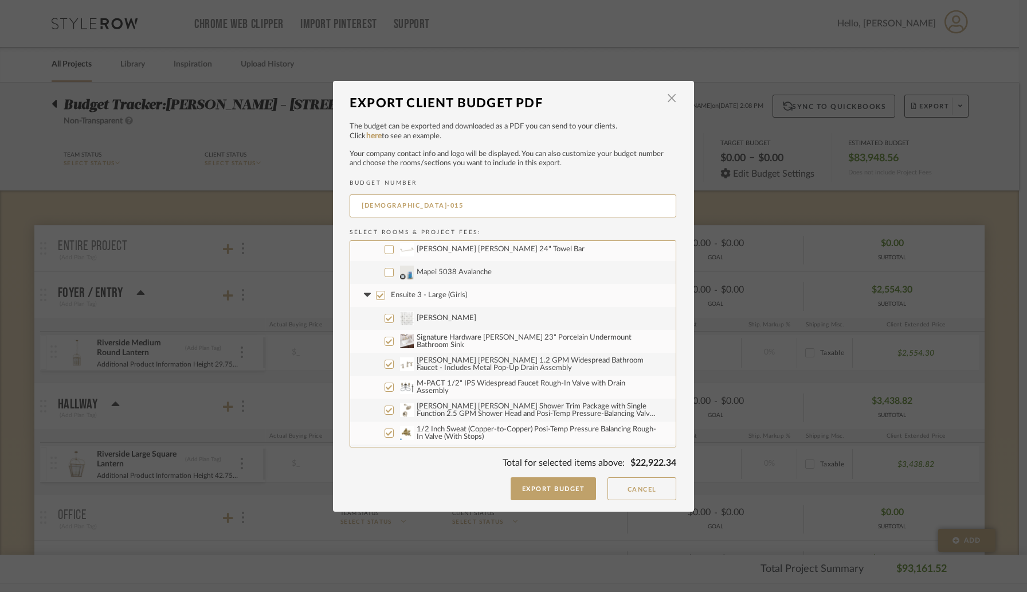
scroll to position [1821, 0]
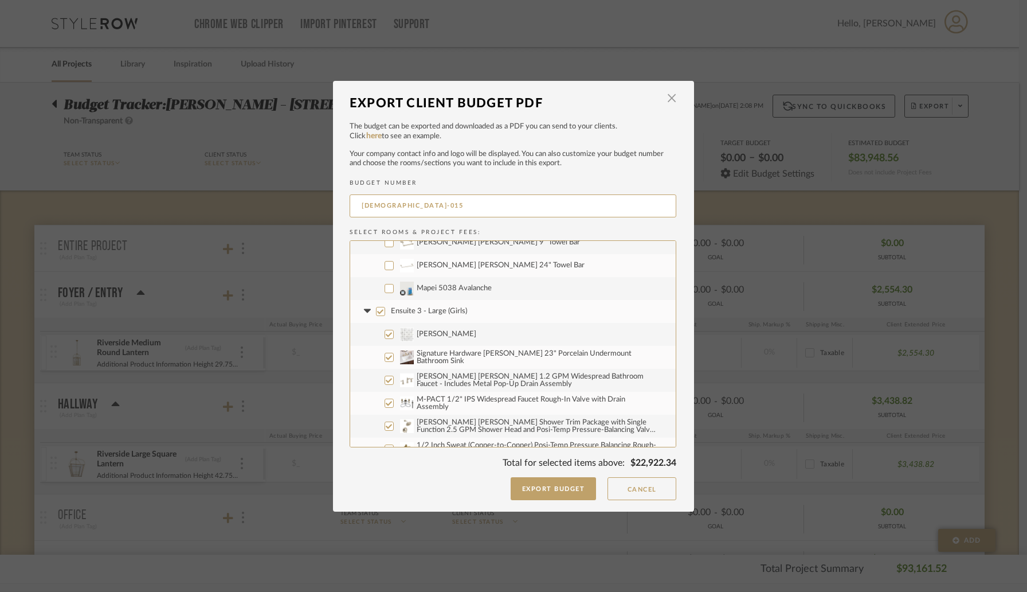
click at [377, 312] on input "Ensuite 3 - Large (Girls)" at bounding box center [380, 311] width 9 height 9
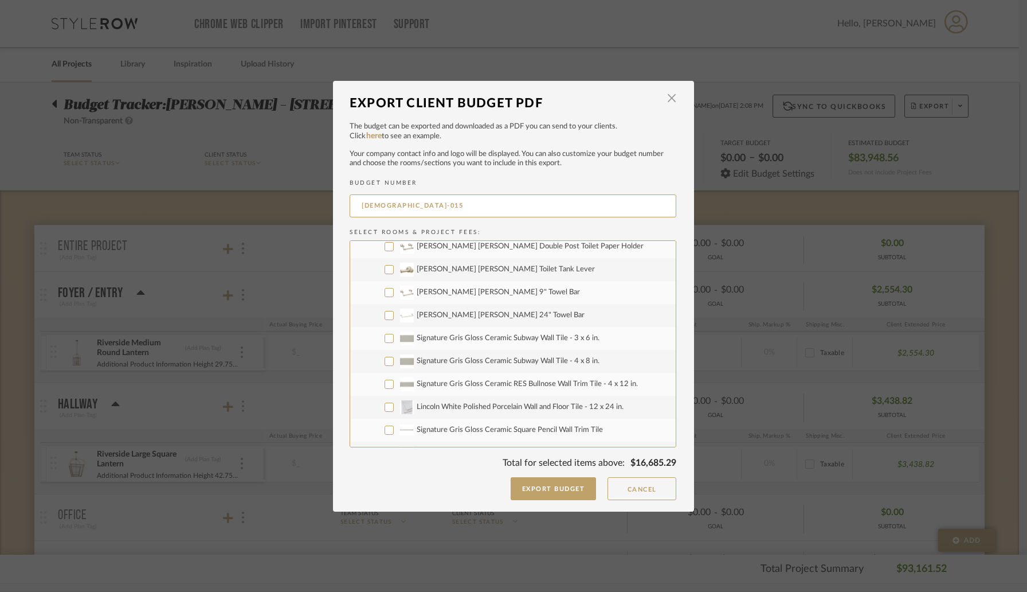
scroll to position [2202, 0]
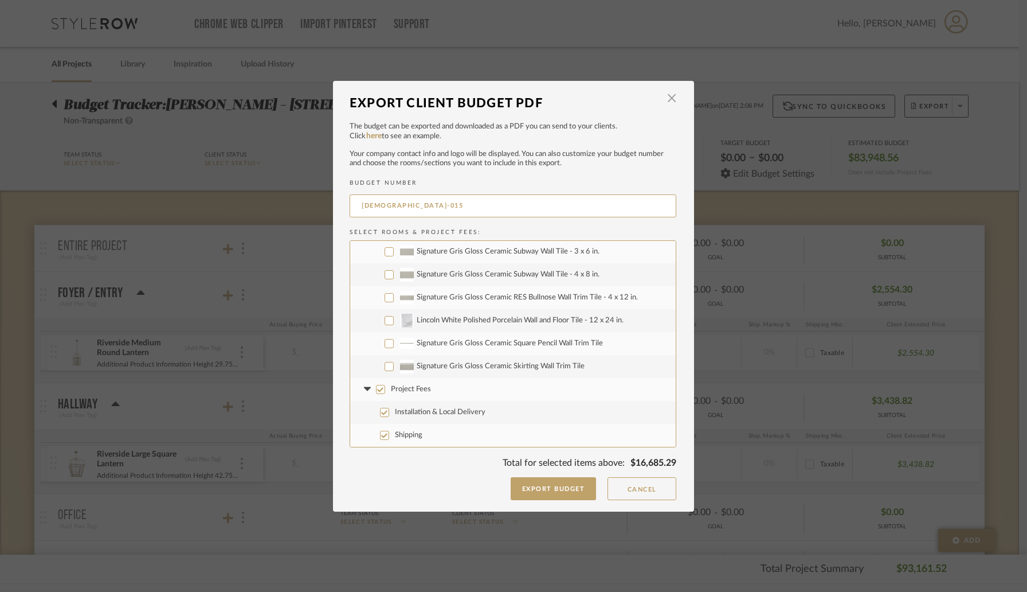
click at [377, 389] on input "Project Fees" at bounding box center [380, 389] width 9 height 9
click at [443, 475] on div "The budget can be exported and downloaded as a PDF you can send to your clients…" at bounding box center [513, 299] width 327 height 356
click at [559, 487] on button "Export Budget" at bounding box center [554, 488] width 86 height 23
